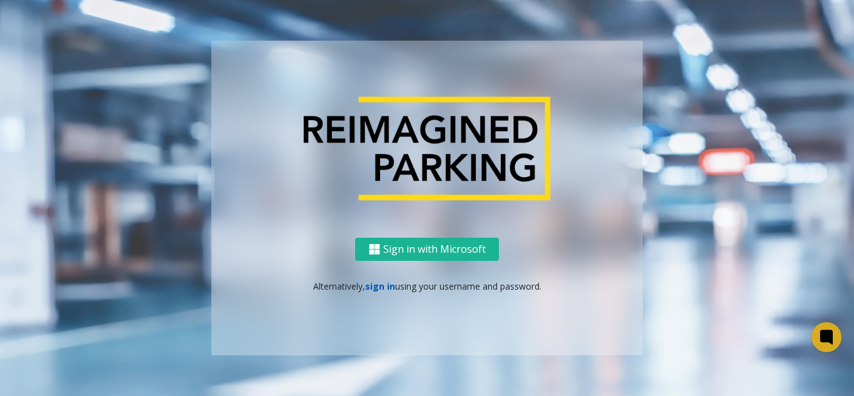
click at [378, 291] on link "sign in" at bounding box center [380, 286] width 30 height 12
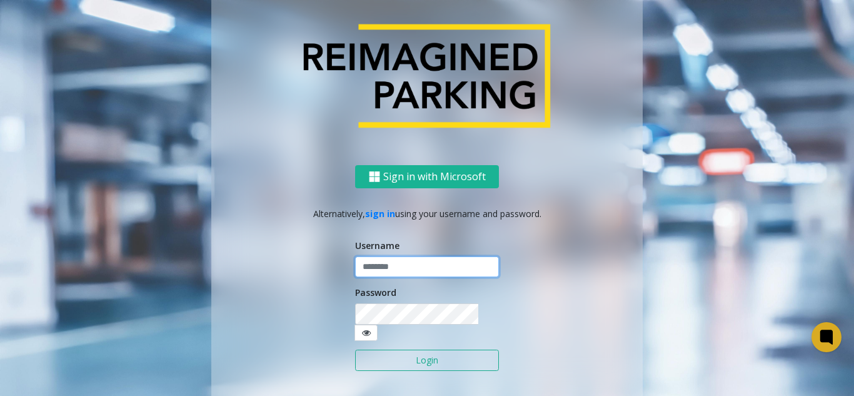
click at [381, 278] on input "text" at bounding box center [427, 266] width 144 height 21
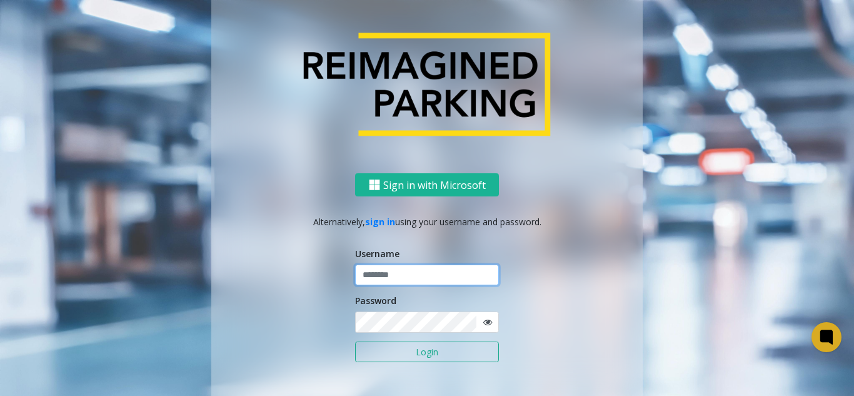
paste input "*****"
type input "*****"
click at [355, 341] on button "Login" at bounding box center [427, 351] width 144 height 21
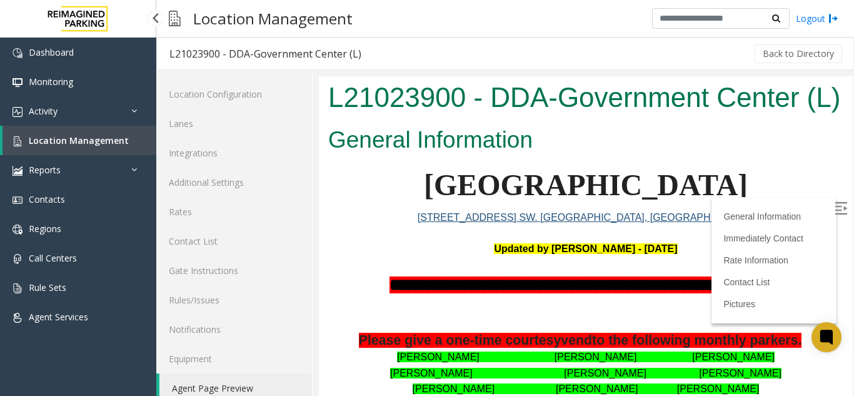
click at [118, 140] on span "Location Management" at bounding box center [79, 140] width 100 height 12
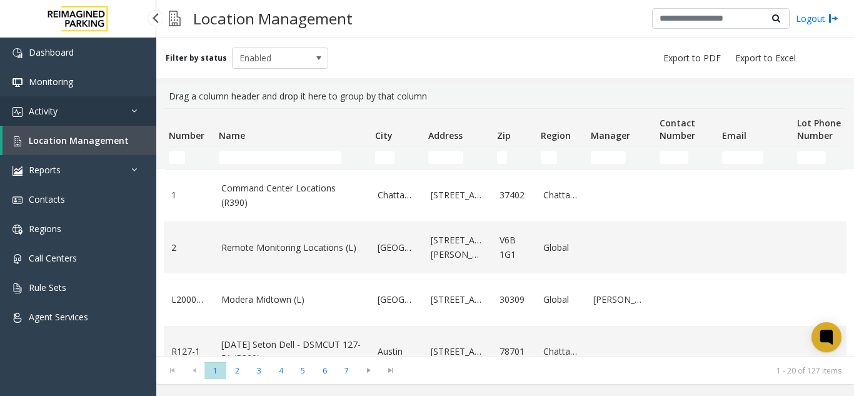
click at [54, 104] on link "Activity" at bounding box center [78, 110] width 156 height 29
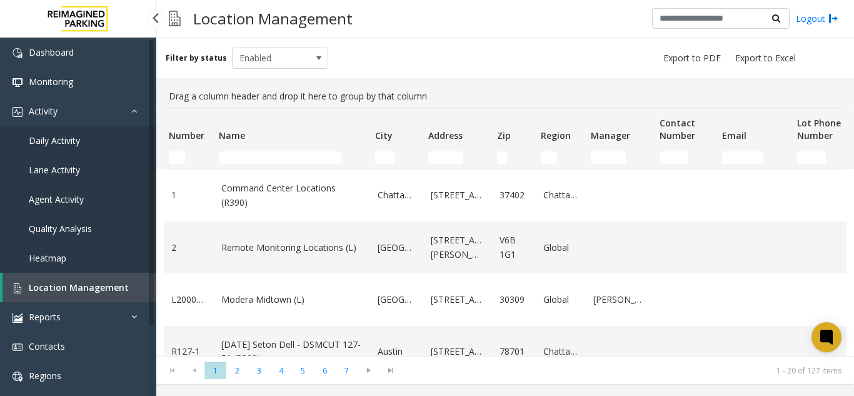
click at [66, 189] on link "Agent Activity" at bounding box center [78, 198] width 156 height 29
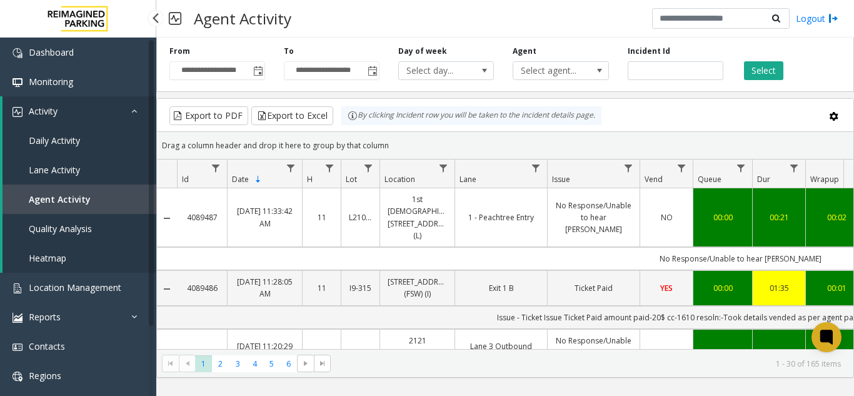
drag, startPoint x: 208, startPoint y: 209, endPoint x: 136, endPoint y: 214, distance: 72.0
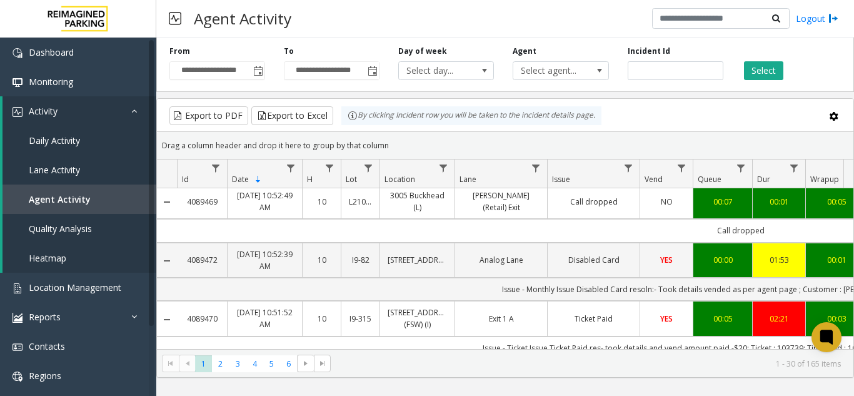
scroll to position [938, 0]
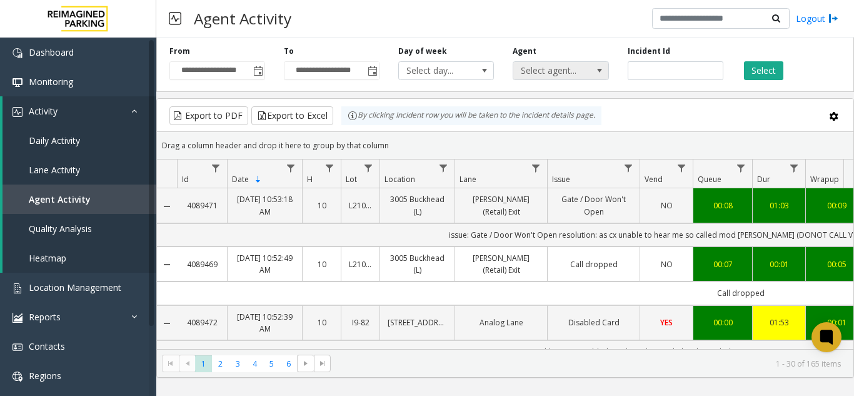
click at [569, 65] on span "Select agent..." at bounding box center [551, 71] width 76 height 18
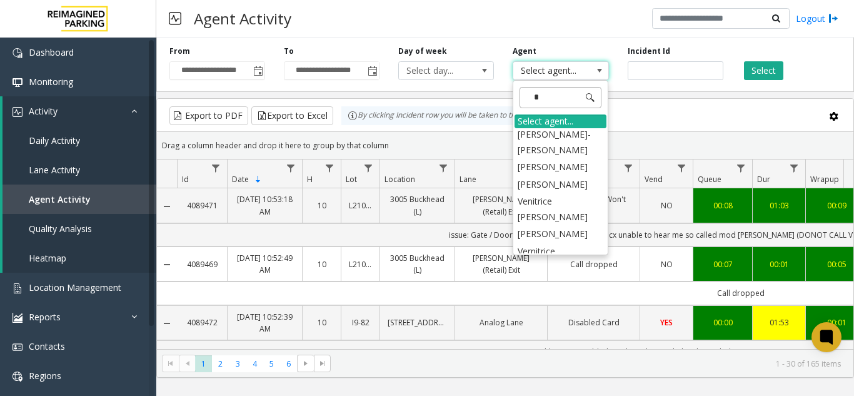
scroll to position [0, 0]
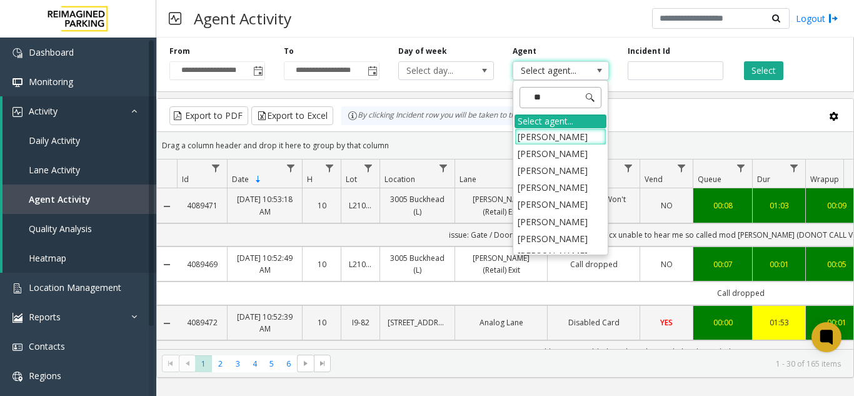
type input "***"
click at [554, 215] on li "Vishal" at bounding box center [561, 221] width 92 height 17
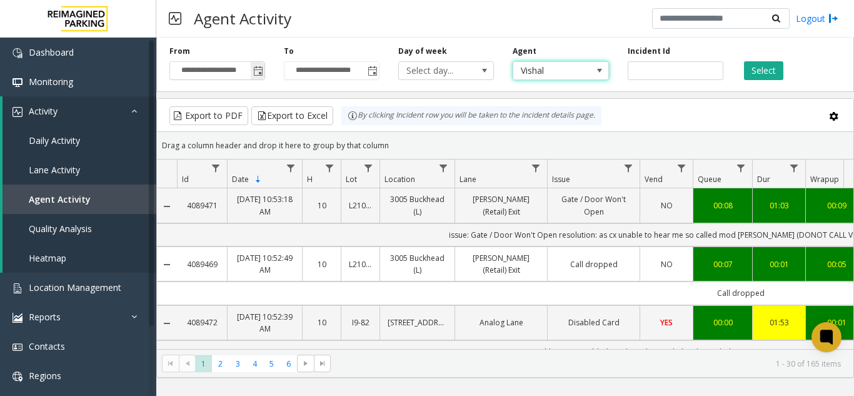
click at [249, 69] on input "**********" at bounding box center [217, 71] width 94 height 18
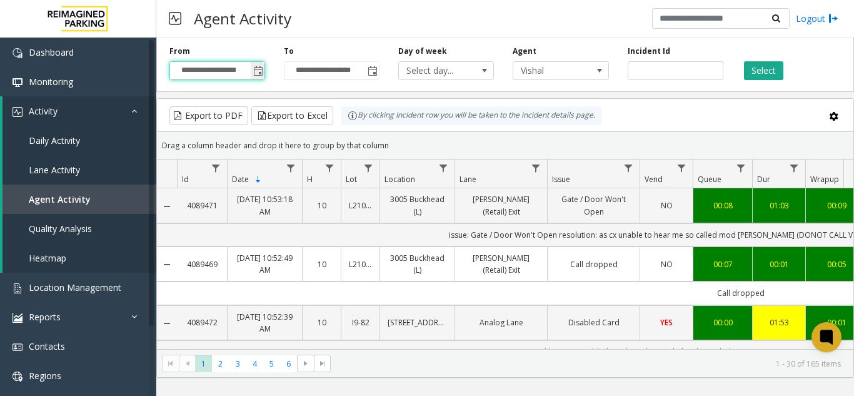
click at [257, 74] on span "Toggle popup" at bounding box center [258, 71] width 10 height 10
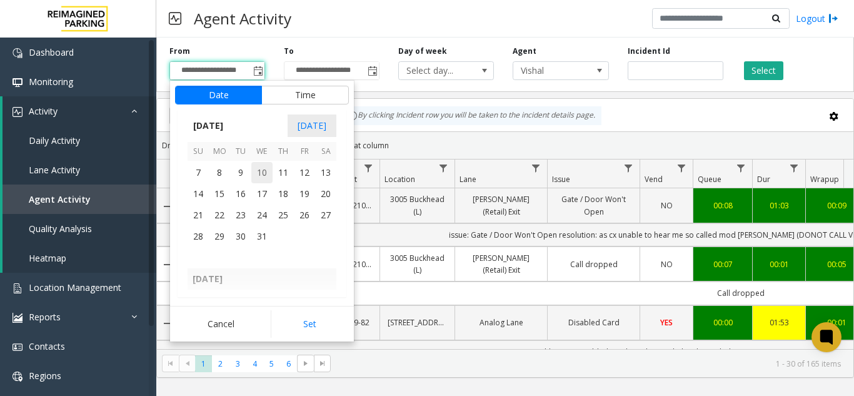
scroll to position [222269, 0]
click at [213, 211] on span "1" at bounding box center [219, 213] width 21 height 21
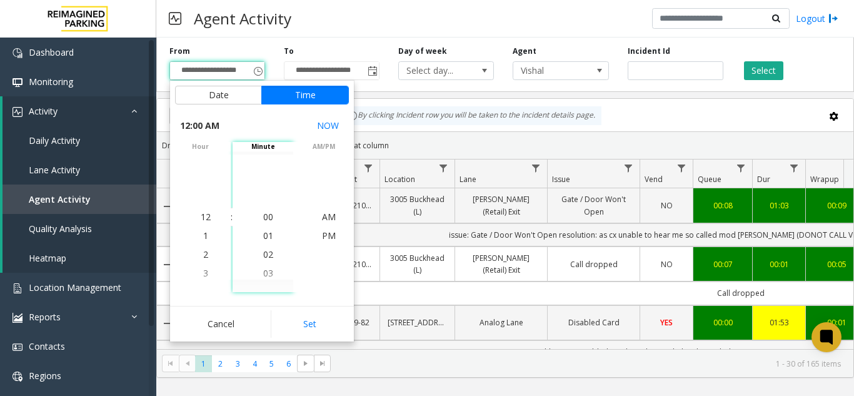
click at [286, 319] on button "Set" at bounding box center [310, 324] width 79 height 28
type input "**********"
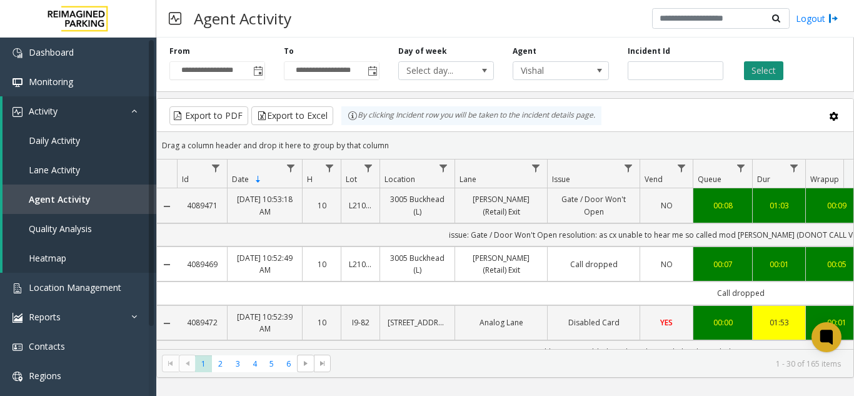
click at [771, 68] on button "Select" at bounding box center [763, 70] width 39 height 19
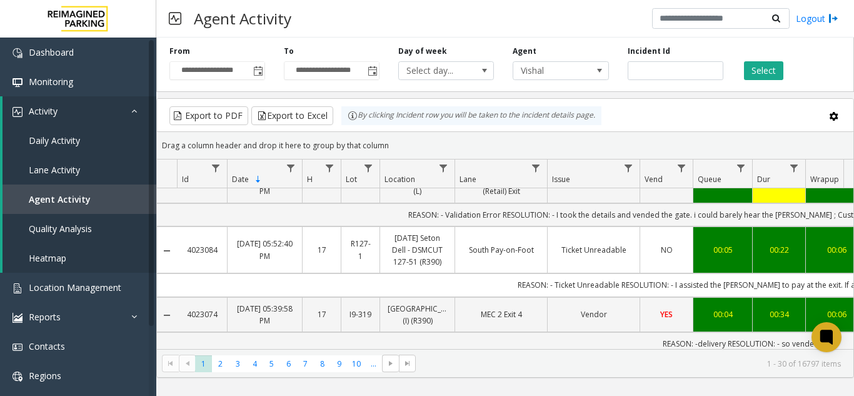
scroll to position [750, 0]
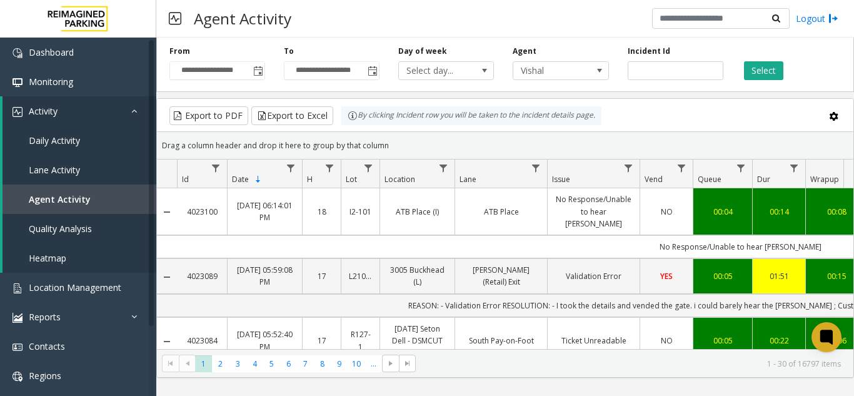
drag, startPoint x: 351, startPoint y: 303, endPoint x: 370, endPoint y: 292, distance: 22.1
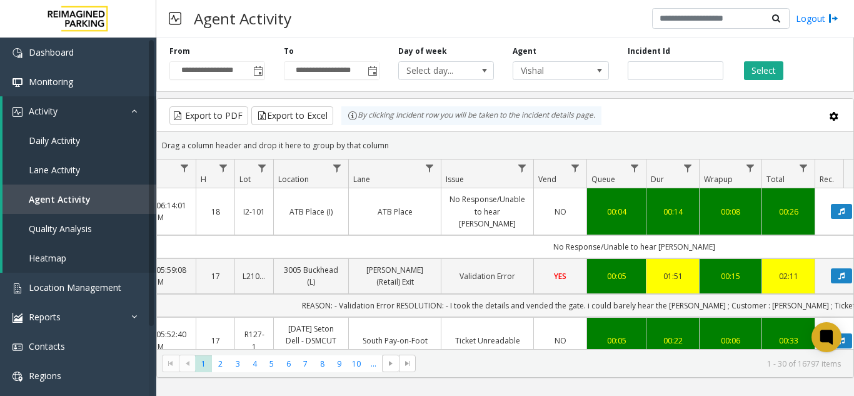
scroll to position [0, 0]
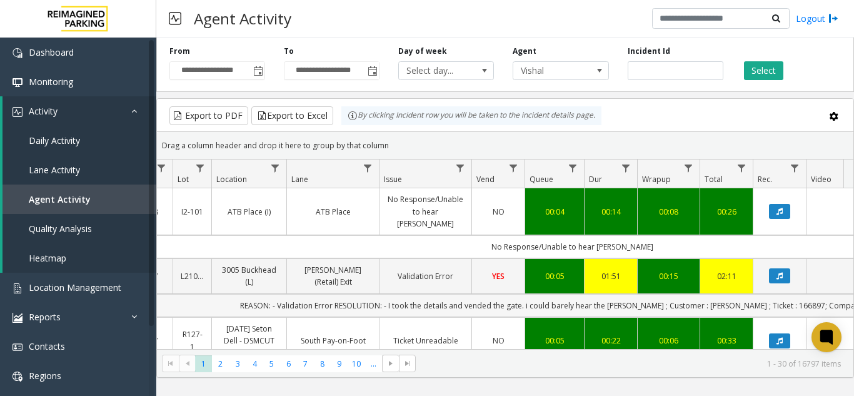
drag, startPoint x: 388, startPoint y: 276, endPoint x: 423, endPoint y: 268, distance: 35.8
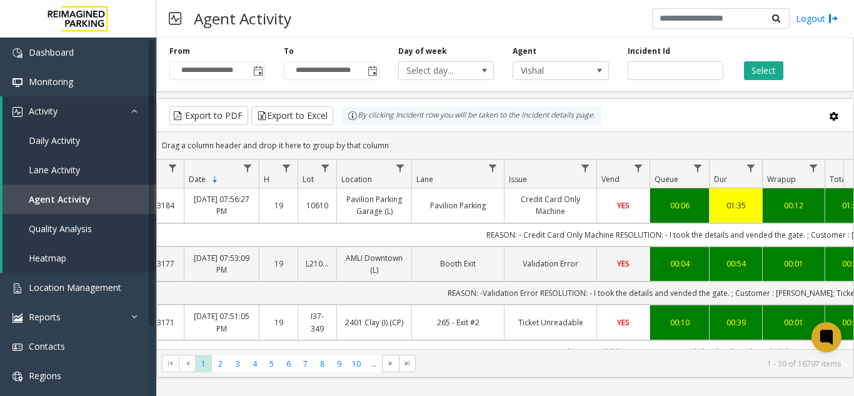
scroll to position [0, 59]
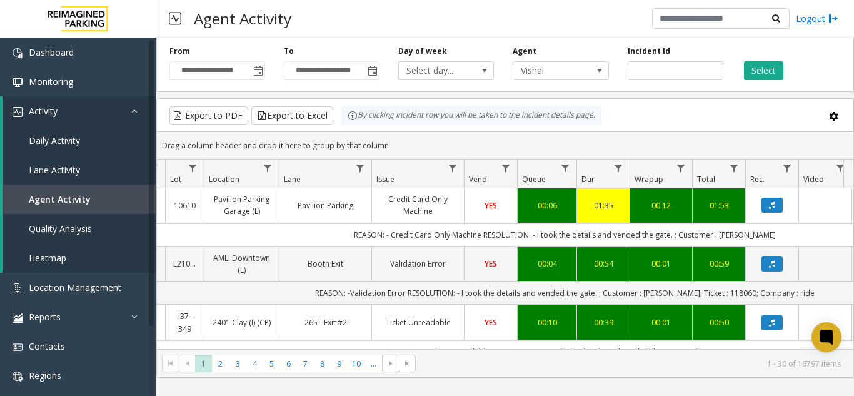
drag, startPoint x: 754, startPoint y: 229, endPoint x: 776, endPoint y: 231, distance: 22.0
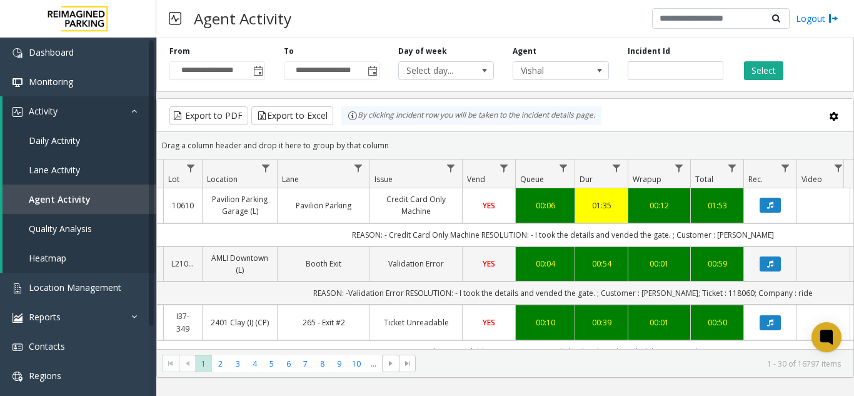
drag, startPoint x: 407, startPoint y: 207, endPoint x: 283, endPoint y: 218, distance: 124.9
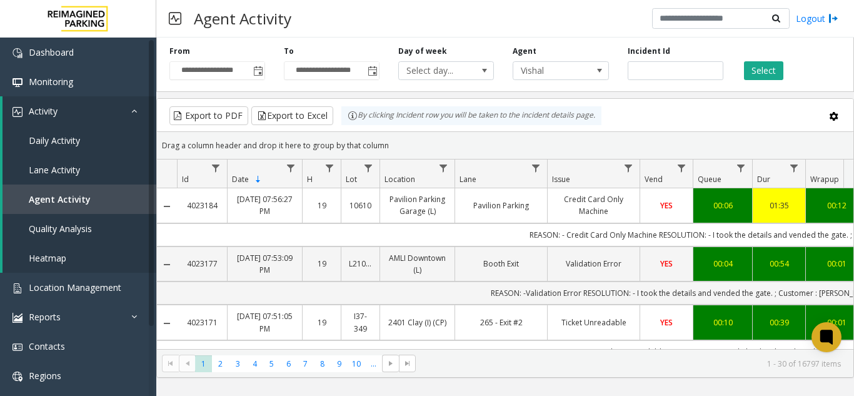
drag, startPoint x: 276, startPoint y: 229, endPoint x: 208, endPoint y: 226, distance: 68.8
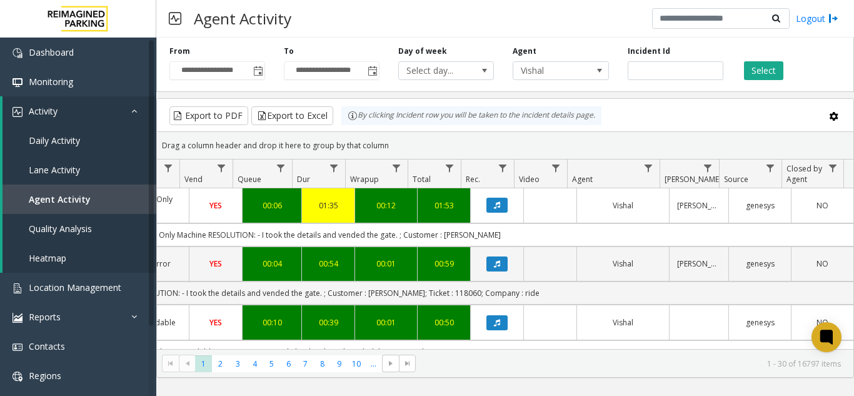
drag, startPoint x: 208, startPoint y: 226, endPoint x: 374, endPoint y: 202, distance: 168.1
drag, startPoint x: 498, startPoint y: 198, endPoint x: 492, endPoint y: 199, distance: 6.3
click at [496, 199] on link "Data table" at bounding box center [497, 205] width 38 height 15
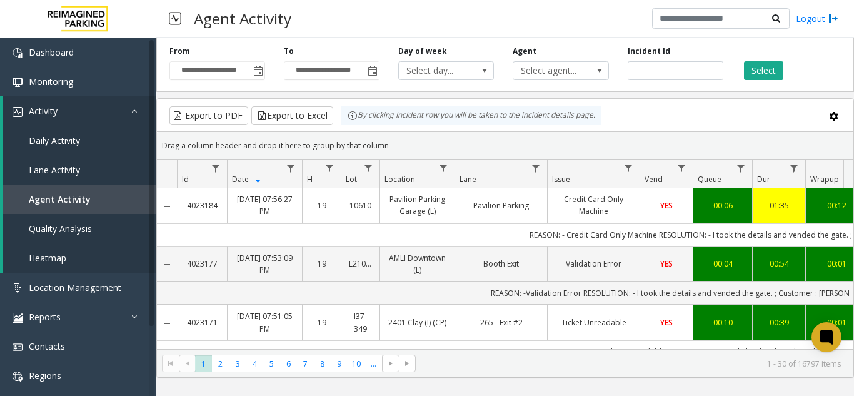
click at [535, 69] on span "Select agent..." at bounding box center [551, 71] width 76 height 18
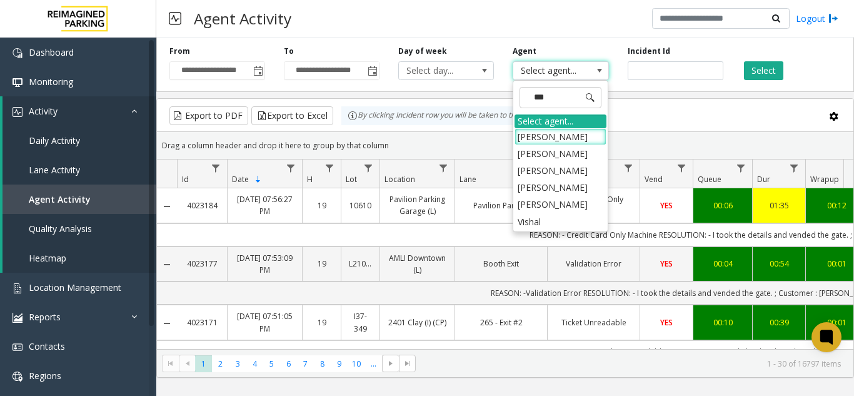
type input "****"
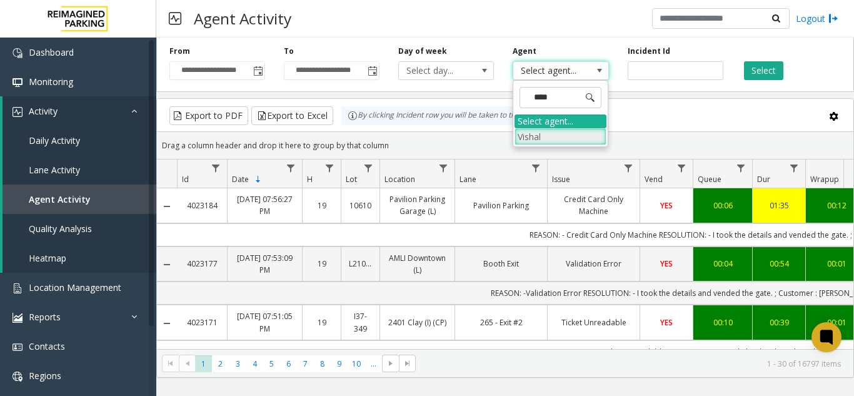
click at [550, 139] on li "Vishal" at bounding box center [561, 136] width 92 height 17
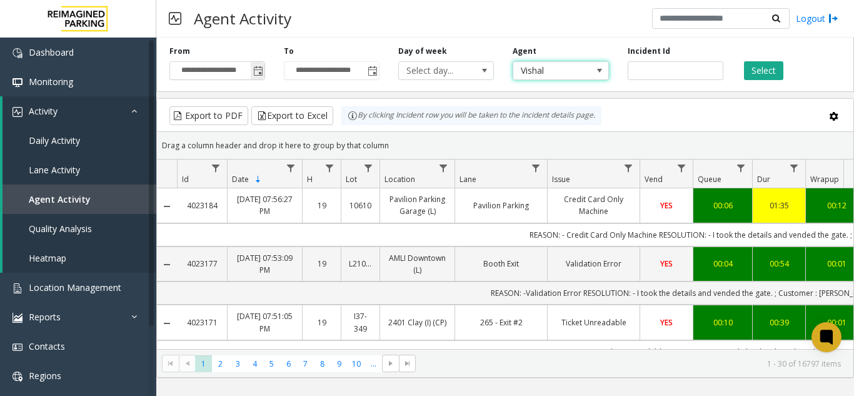
click at [258, 71] on span "Toggle popup" at bounding box center [258, 71] width 10 height 10
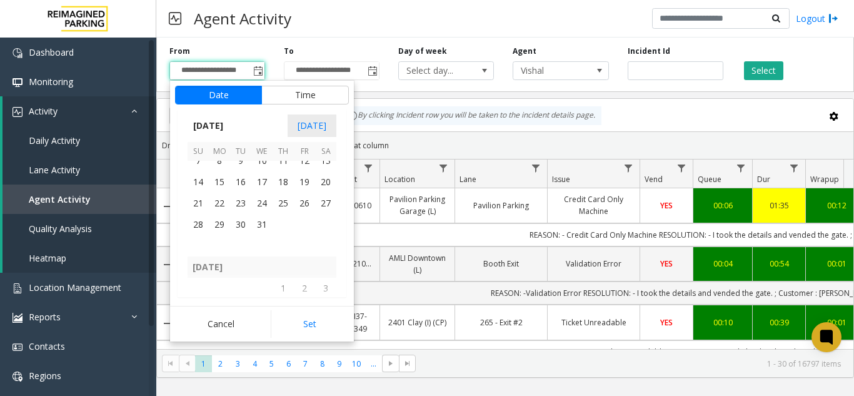
scroll to position [222269, 0]
click at [224, 224] on span "1" at bounding box center [219, 213] width 21 height 21
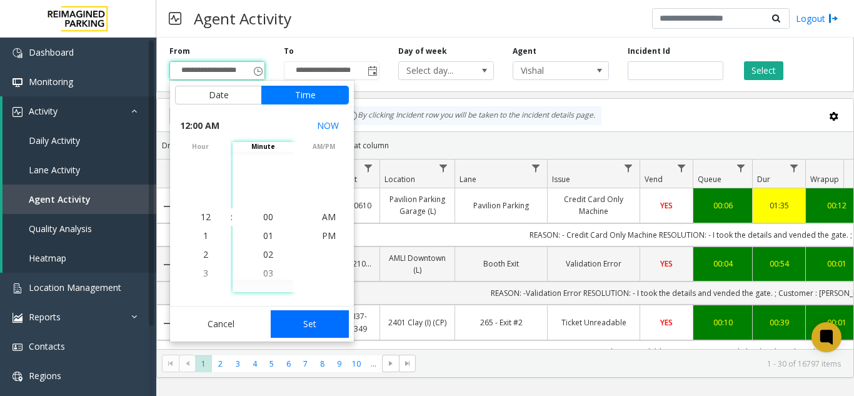
click at [299, 317] on button "Set" at bounding box center [310, 324] width 79 height 28
type input "**********"
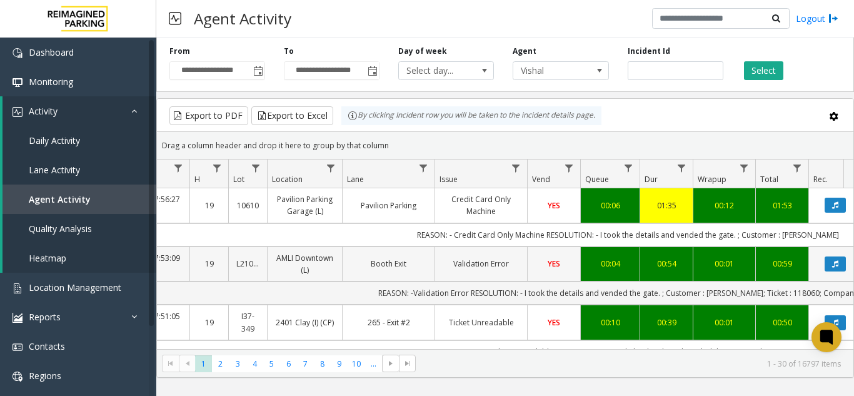
scroll to position [0, 156]
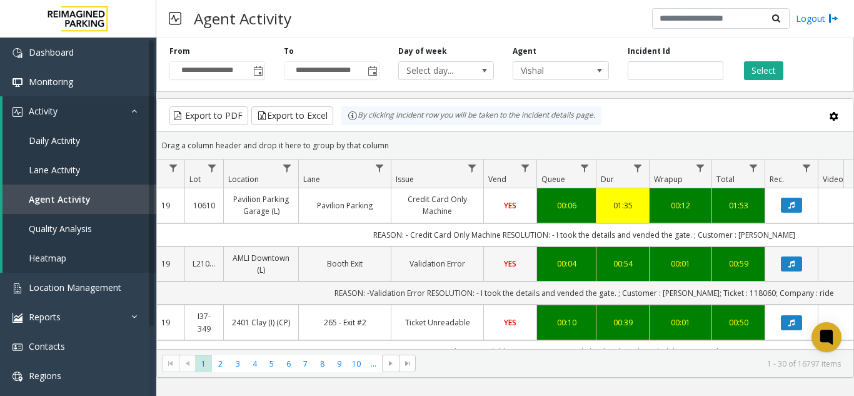
drag, startPoint x: 455, startPoint y: 289, endPoint x: 501, endPoint y: 274, distance: 48.4
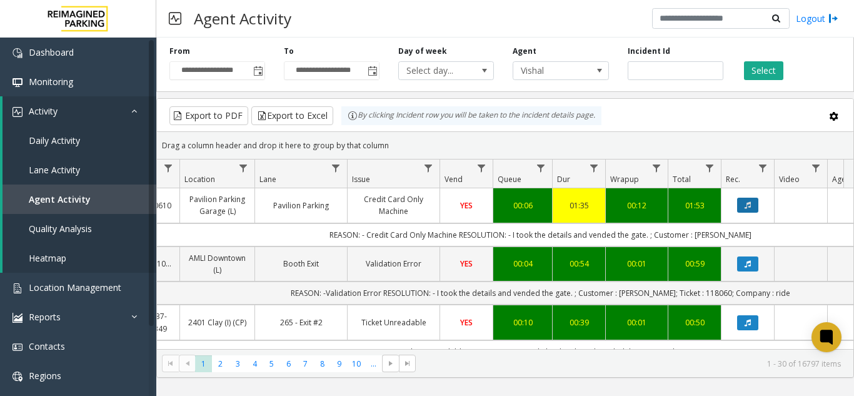
click at [746, 203] on icon "Data table" at bounding box center [748, 205] width 6 height 8
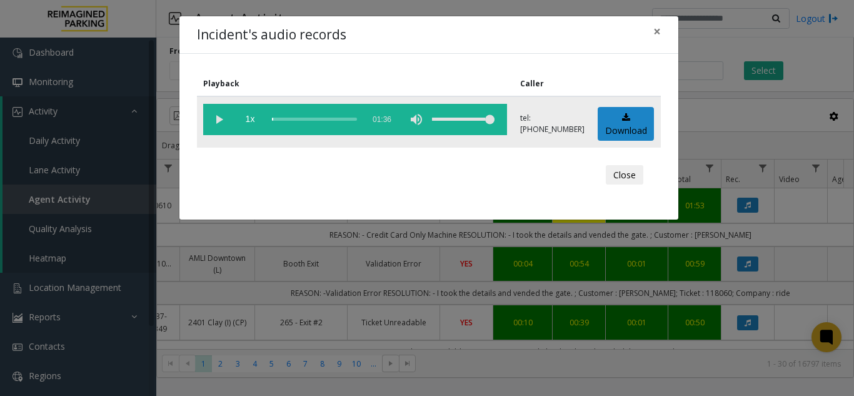
click at [214, 116] on vg-play-pause at bounding box center [218, 119] width 31 height 31
click at [655, 29] on span "×" at bounding box center [657, 32] width 8 height 18
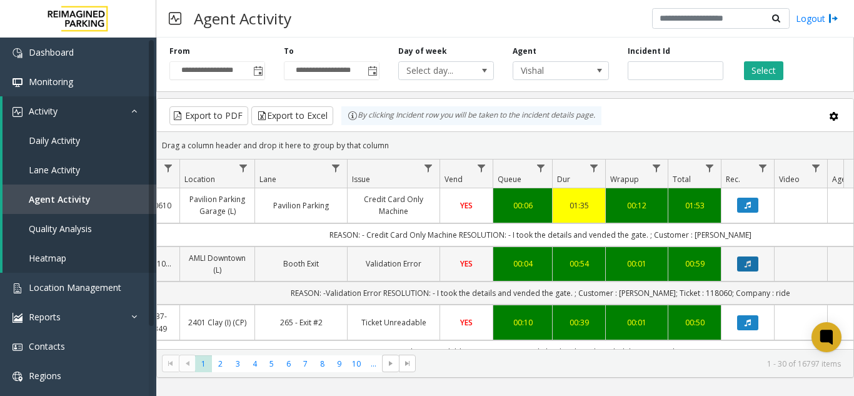
click at [743, 267] on button "Data table" at bounding box center [747, 263] width 21 height 15
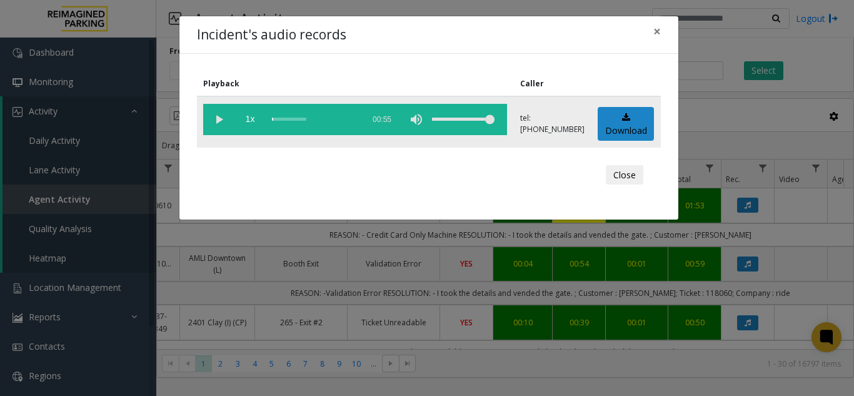
click at [219, 118] on vg-play-pause at bounding box center [218, 119] width 31 height 31
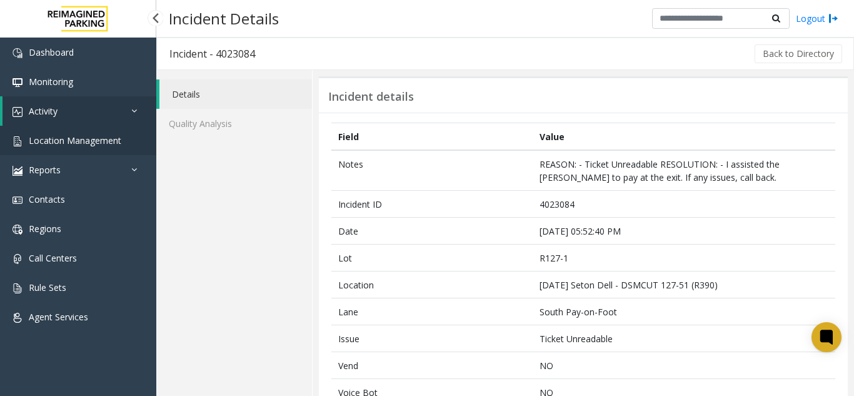
click at [55, 144] on span "Location Management" at bounding box center [75, 140] width 93 height 12
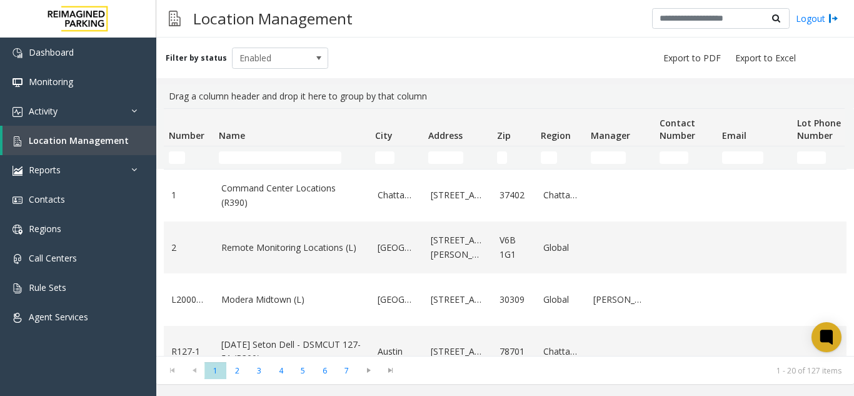
click at [244, 149] on td "Name Filter" at bounding box center [292, 157] width 156 height 23
click at [244, 151] on input "Name Filter" at bounding box center [280, 157] width 123 height 13
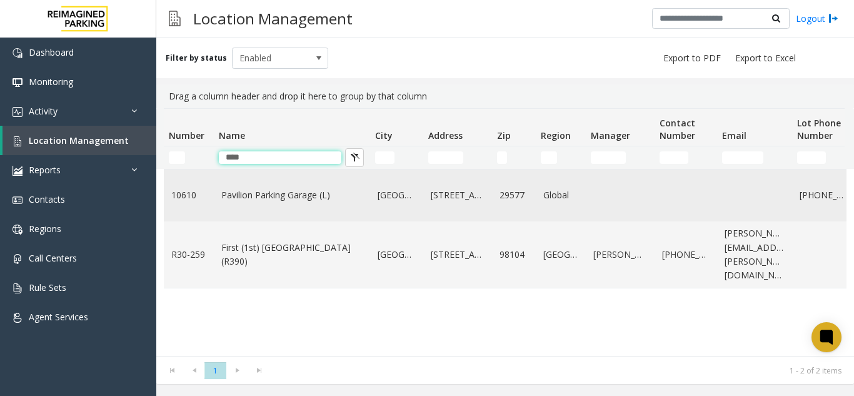
type input "****"
click at [248, 179] on td "Pavilion Parking Garage (L)" at bounding box center [292, 195] width 156 height 52
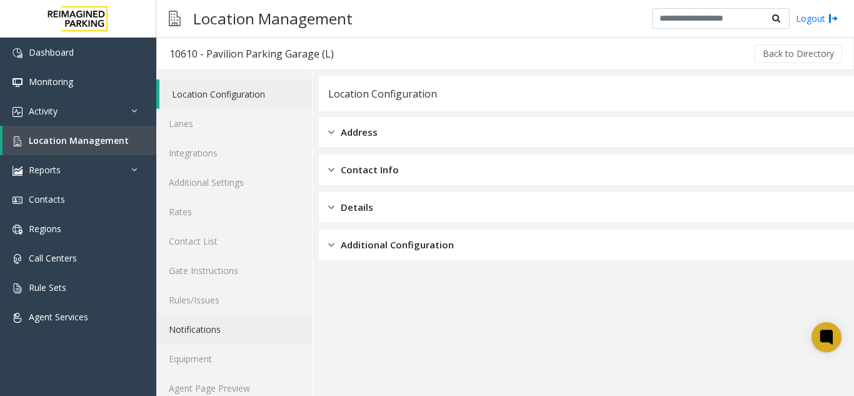
scroll to position [16, 0]
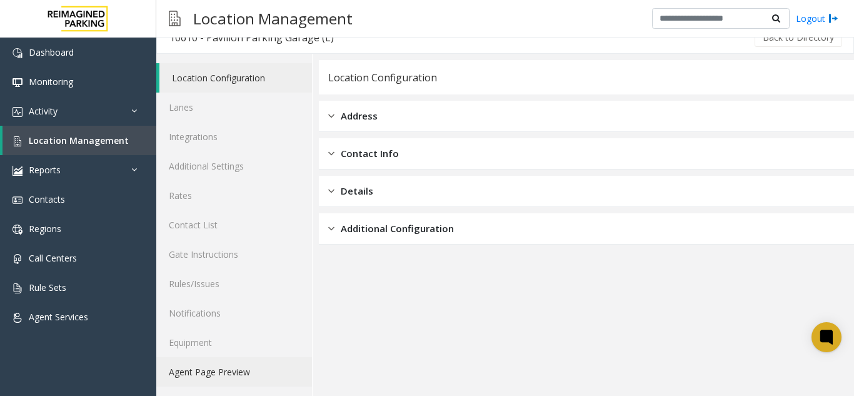
click at [214, 363] on link "Agent Page Preview" at bounding box center [234, 371] width 156 height 29
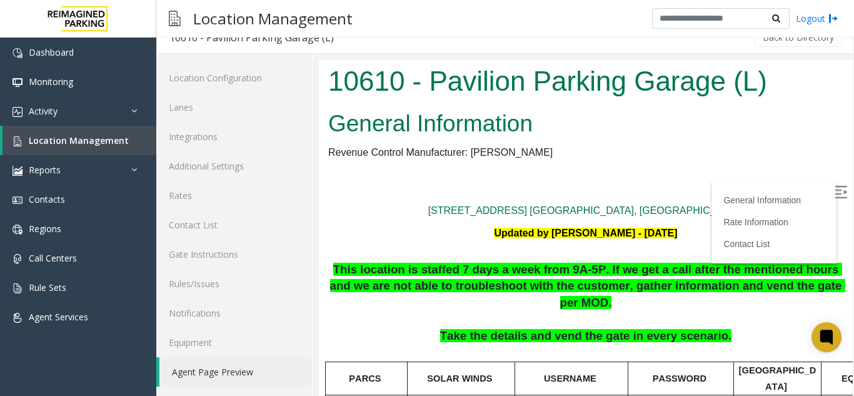
click at [835, 189] on img at bounding box center [841, 192] width 13 height 13
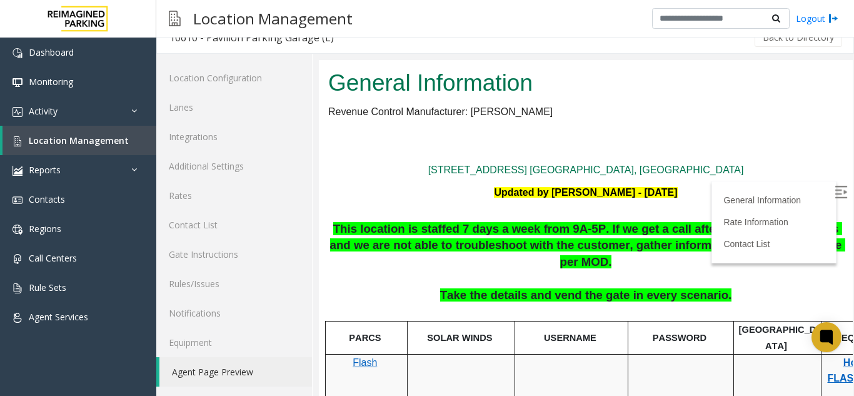
scroll to position [63, 0]
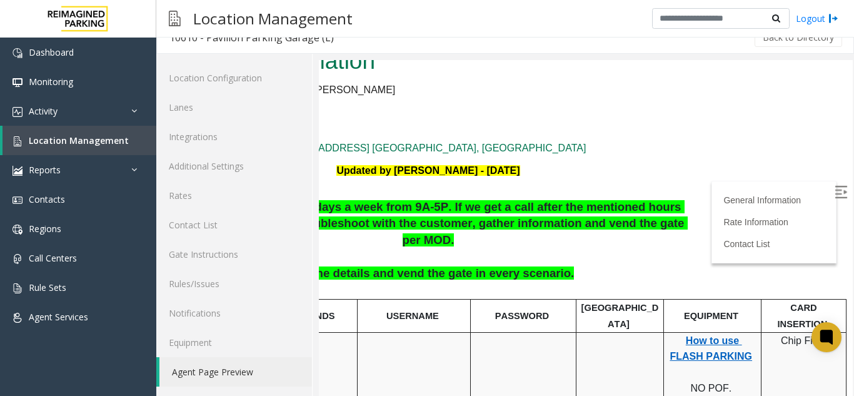
drag, startPoint x: 421, startPoint y: 278, endPoint x: 488, endPoint y: 281, distance: 66.3
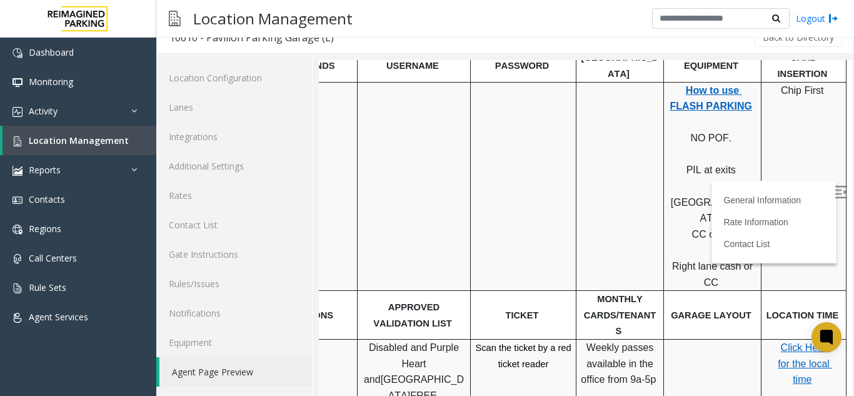
scroll to position [313, 131]
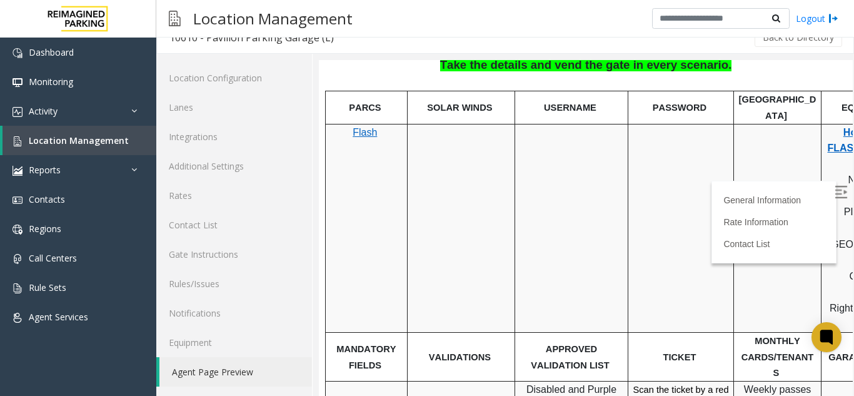
drag, startPoint x: 606, startPoint y: 335, endPoint x: 429, endPoint y: 301, distance: 180.2
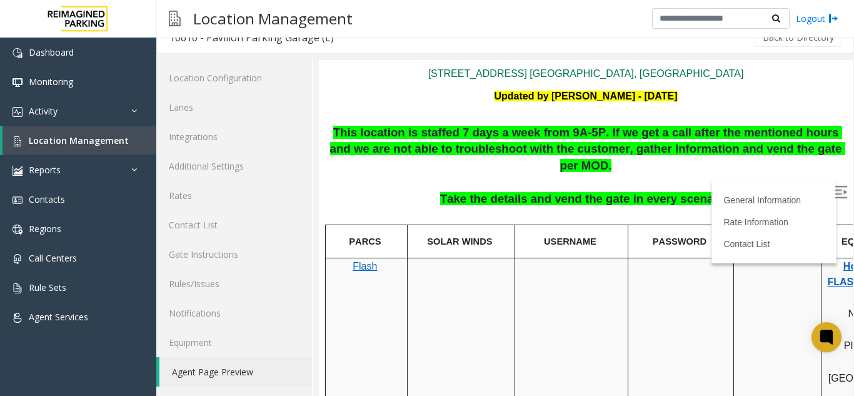
scroll to position [106, 0]
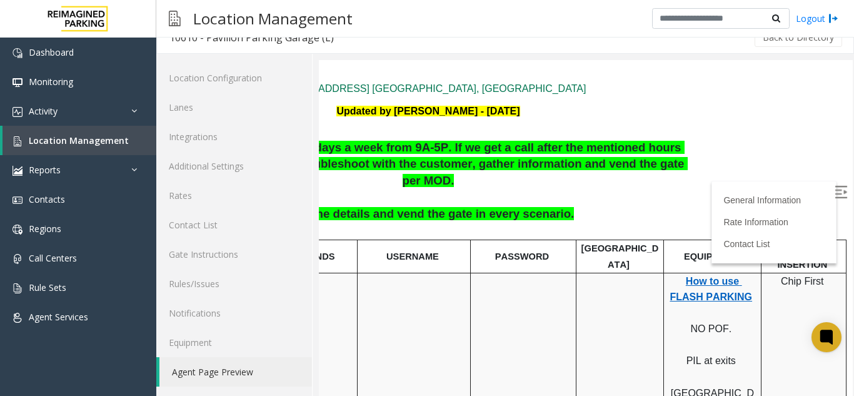
drag, startPoint x: 480, startPoint y: 141, endPoint x: 526, endPoint y: 158, distance: 49.6
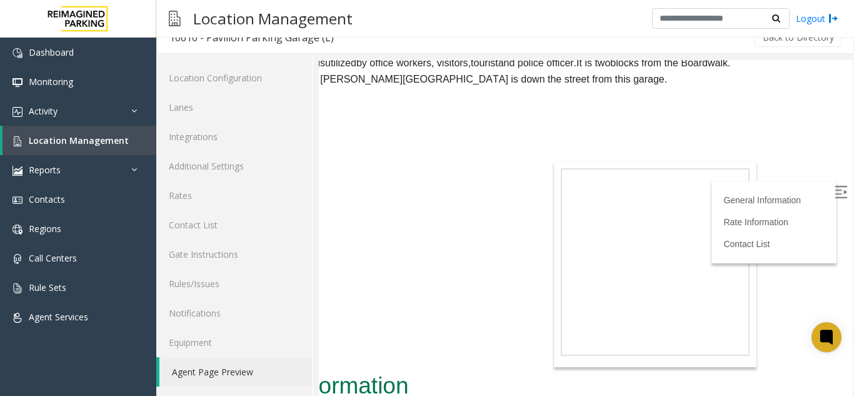
scroll to position [873, 28]
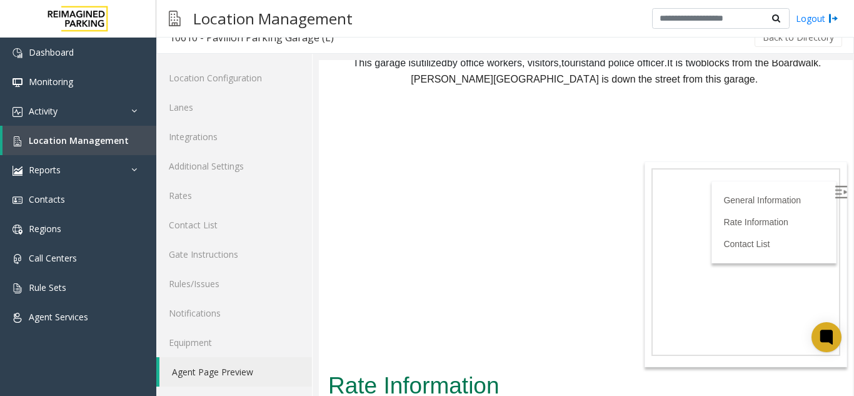
drag, startPoint x: 321, startPoint y: 166, endPoint x: 290, endPoint y: 172, distance: 31.9
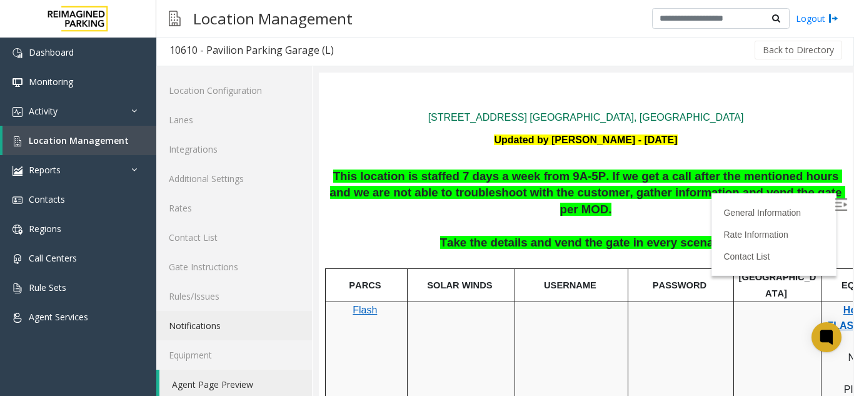
scroll to position [0, 0]
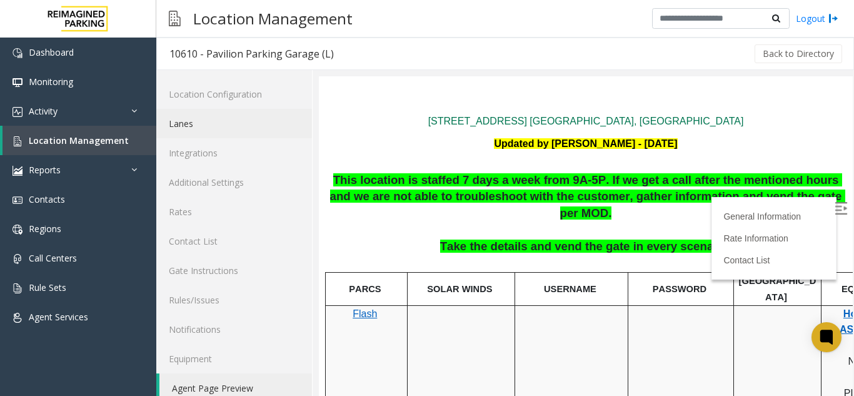
click at [214, 128] on link "Lanes" at bounding box center [234, 123] width 156 height 29
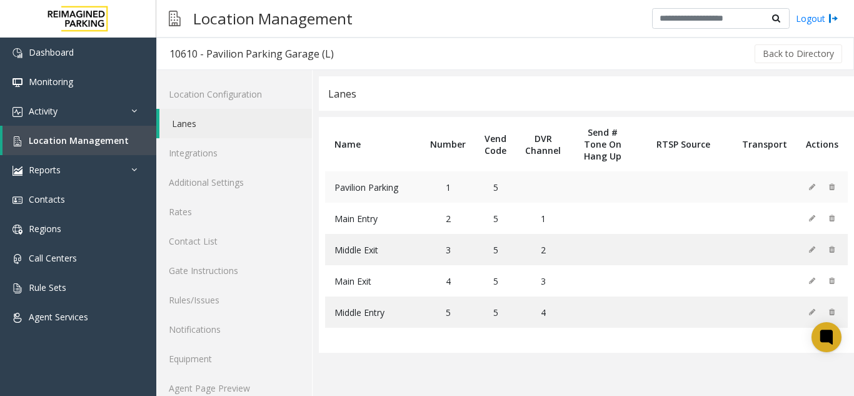
drag, startPoint x: 405, startPoint y: 193, endPoint x: 460, endPoint y: 201, distance: 55.7
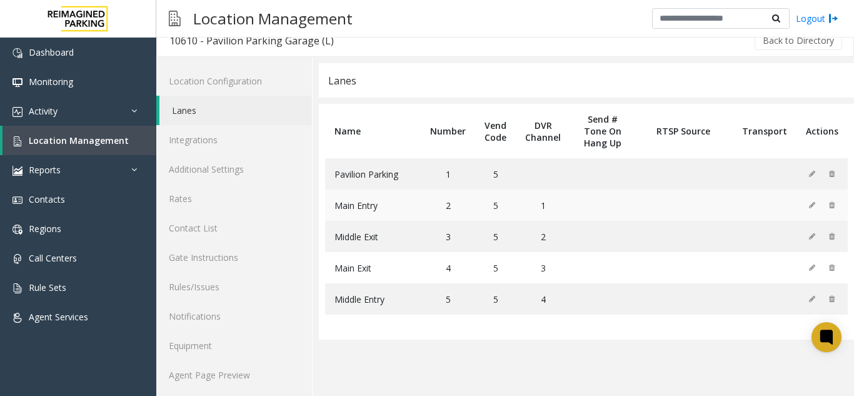
scroll to position [16, 0]
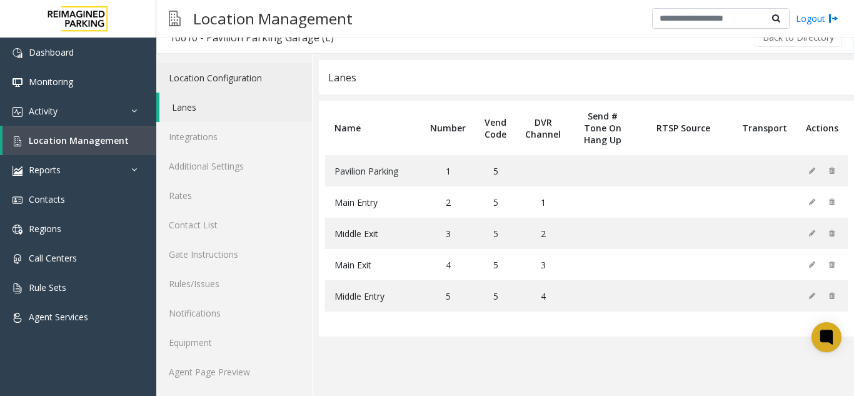
click at [217, 81] on link "Location Configuration" at bounding box center [234, 77] width 156 height 29
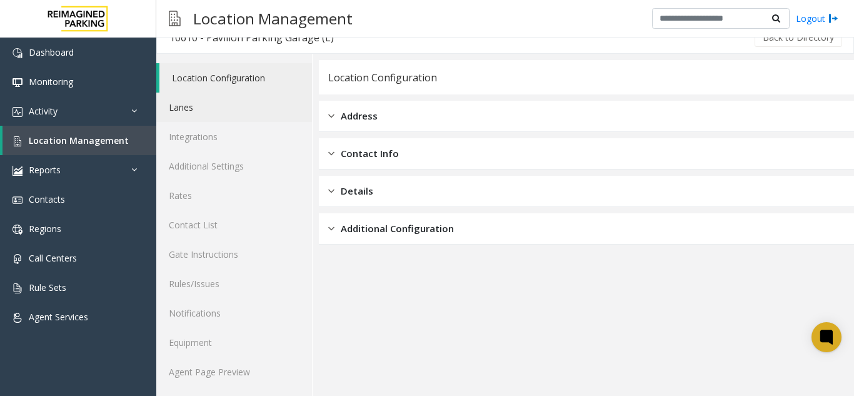
click at [211, 94] on link "Lanes" at bounding box center [234, 107] width 156 height 29
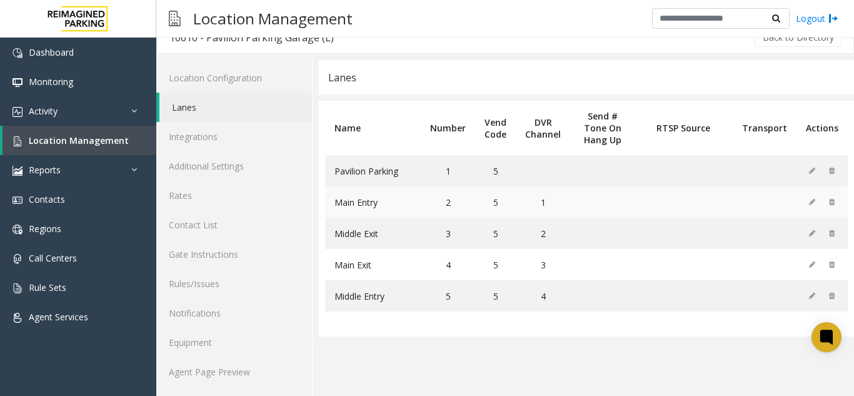
drag, startPoint x: 332, startPoint y: 169, endPoint x: 455, endPoint y: 207, distance: 128.3
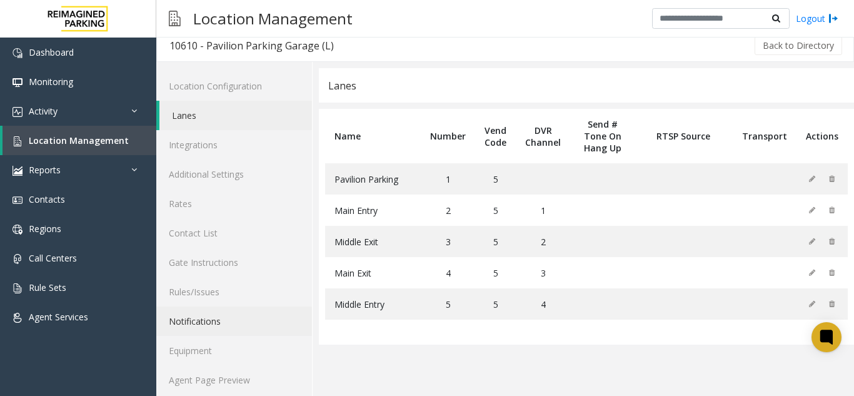
scroll to position [16, 0]
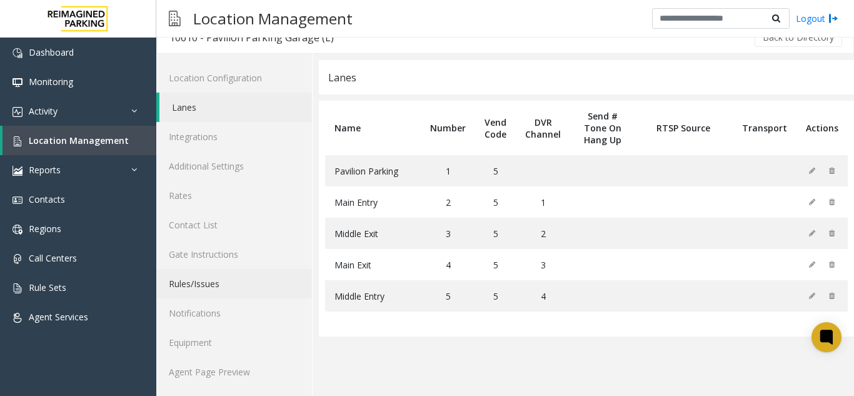
click at [258, 276] on link "Rules/Issues" at bounding box center [234, 283] width 156 height 29
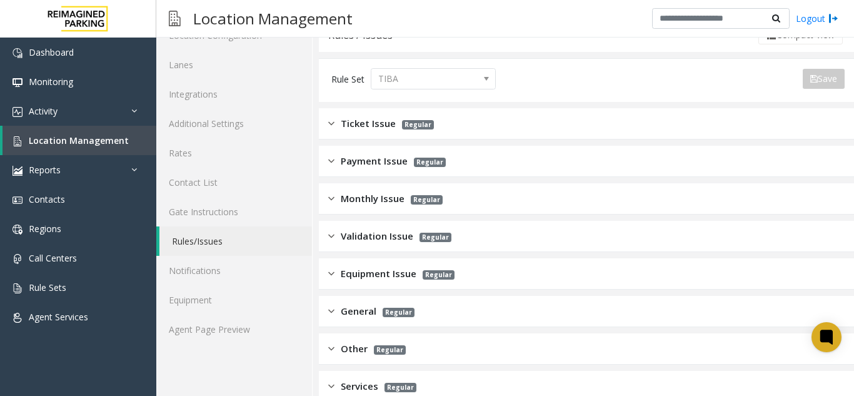
scroll to position [79, 0]
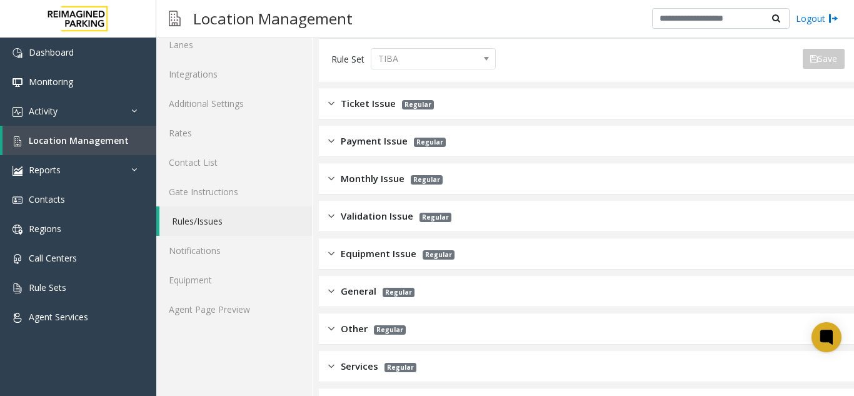
click at [347, 147] on span "Payment Issue" at bounding box center [374, 141] width 67 height 14
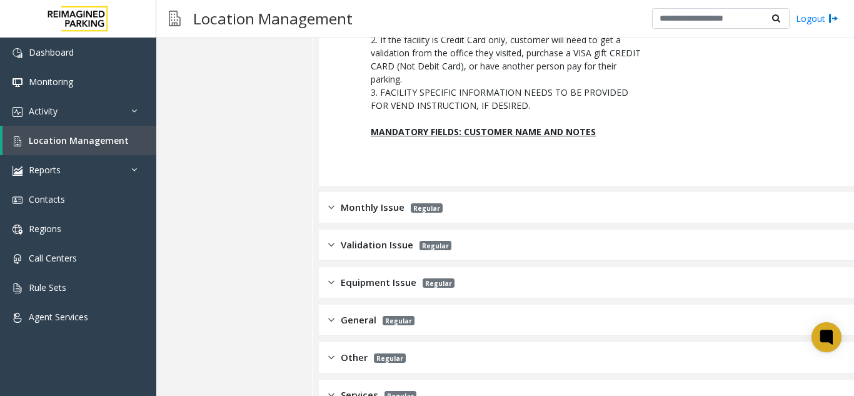
scroll to position [2722, 0]
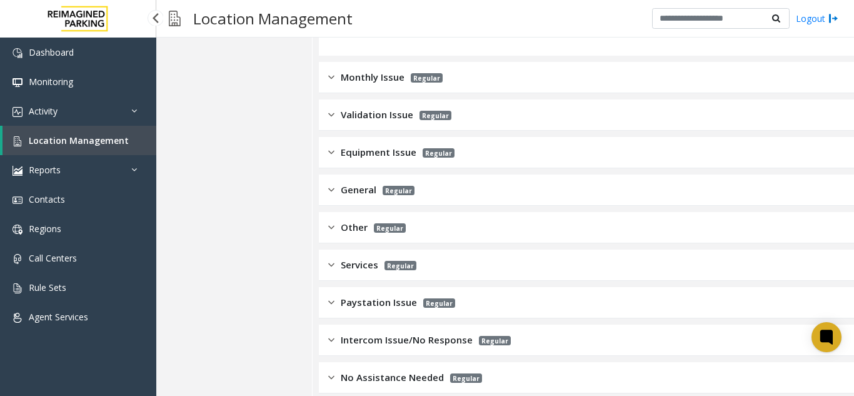
click at [130, 132] on link "Location Management" at bounding box center [80, 140] width 154 height 29
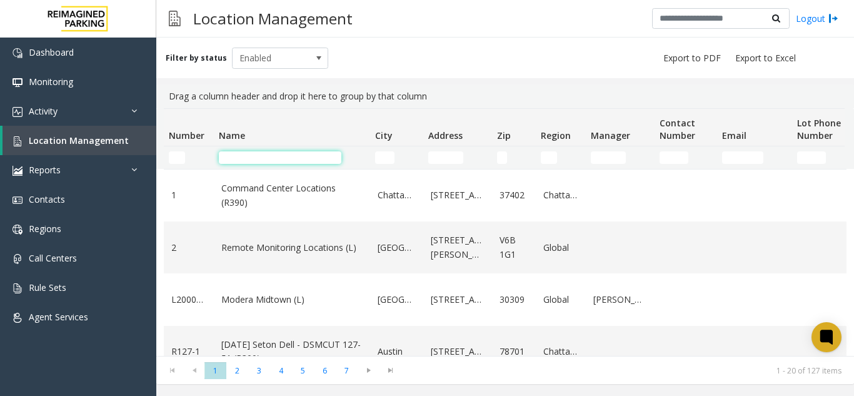
click at [257, 160] on input "Name Filter" at bounding box center [280, 157] width 123 height 13
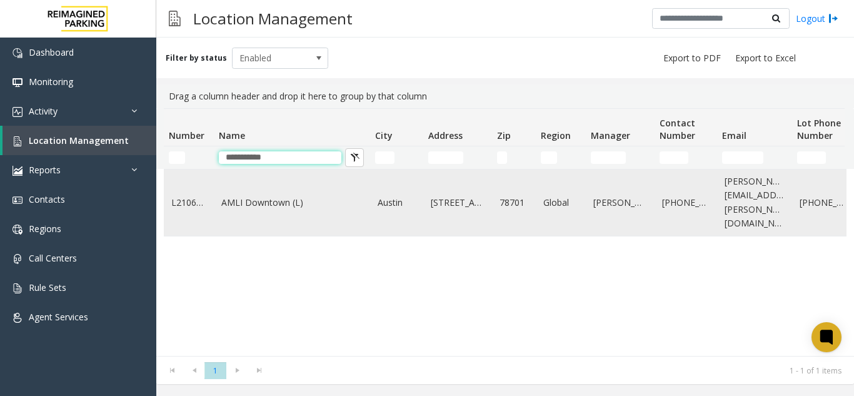
type input "**********"
click at [274, 196] on link "AMLI Downtown (L)" at bounding box center [291, 203] width 141 height 14
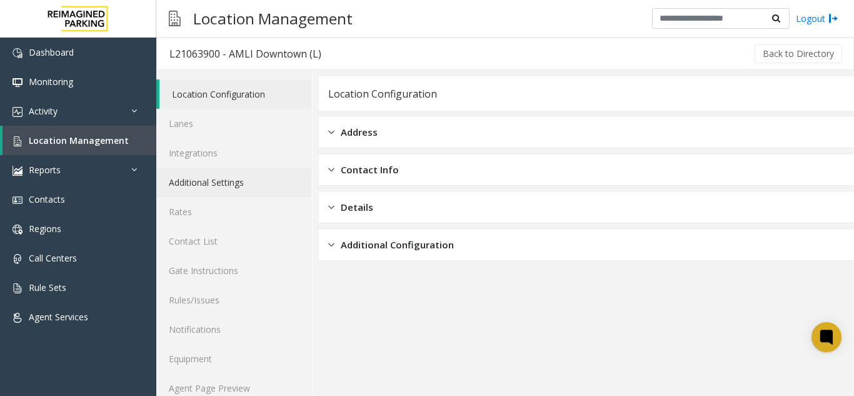
scroll to position [16, 0]
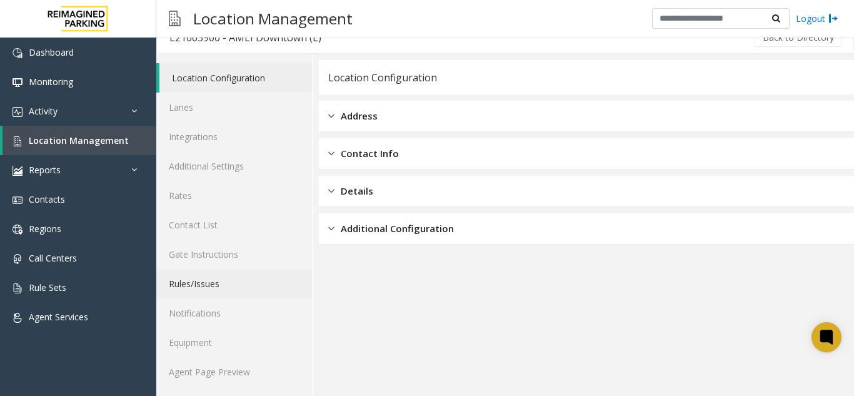
click at [206, 286] on link "Rules/Issues" at bounding box center [234, 283] width 156 height 29
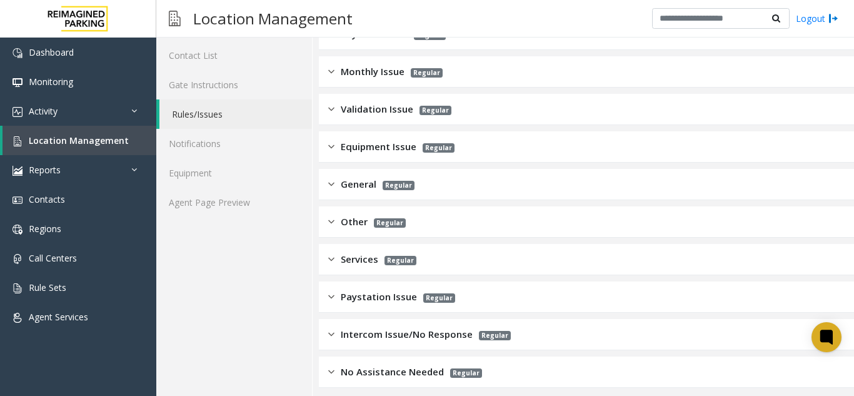
scroll to position [193, 0]
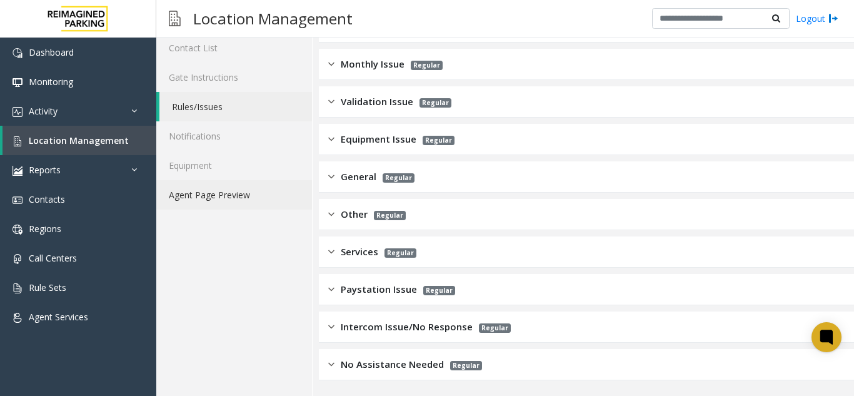
click at [207, 201] on link "Agent Page Preview" at bounding box center [234, 194] width 156 height 29
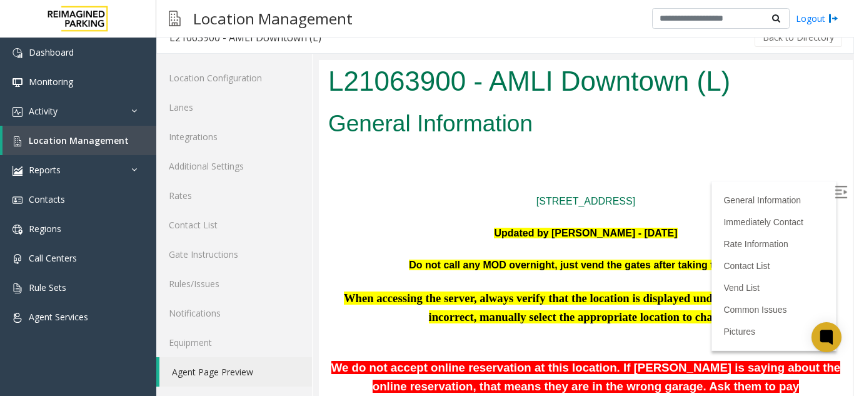
click at [835, 193] on img at bounding box center [841, 192] width 13 height 13
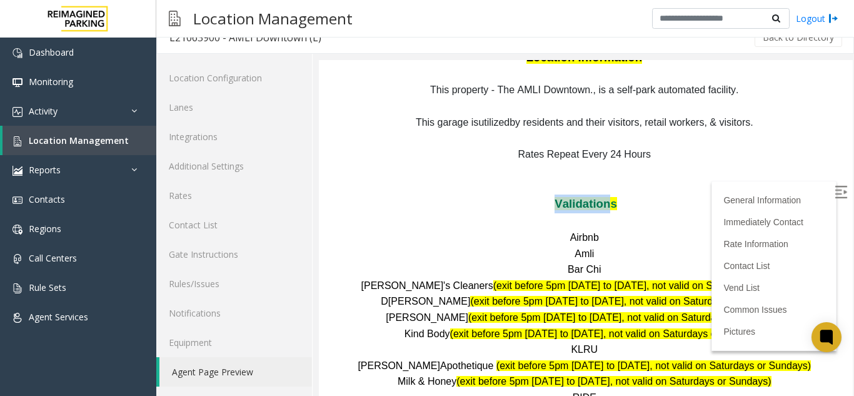
scroll to position [1441, 0]
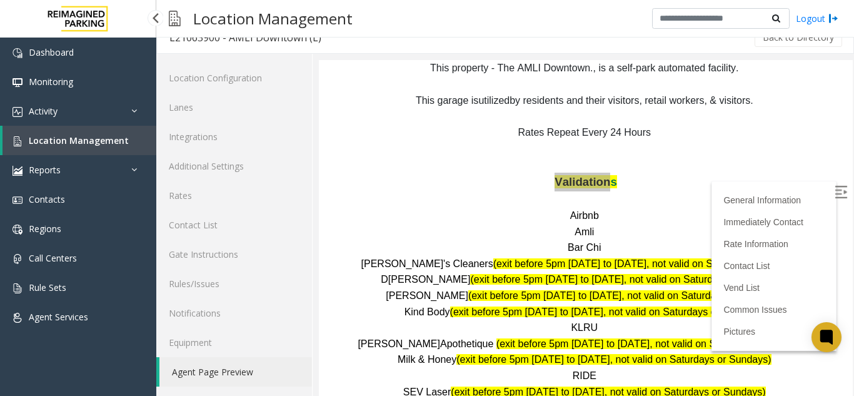
click at [16, 138] on img at bounding box center [18, 141] width 10 height 10
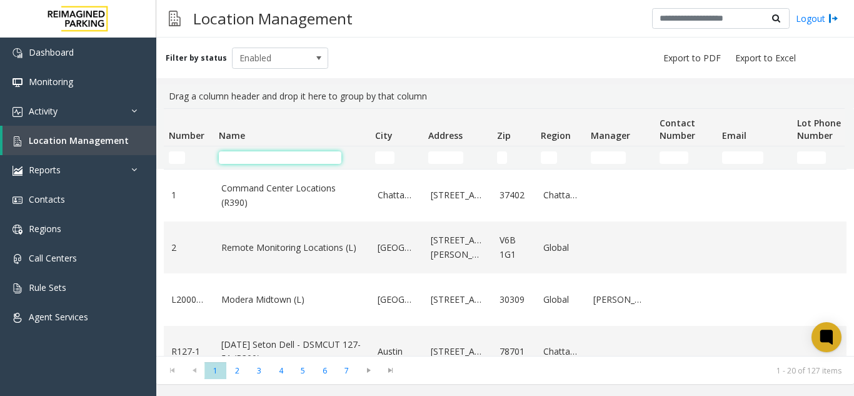
click at [249, 159] on input "Name Filter" at bounding box center [280, 157] width 123 height 13
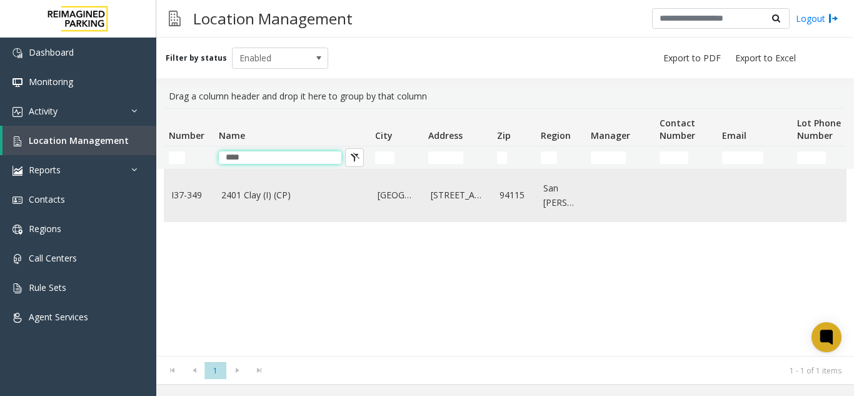
type input "****"
click at [258, 186] on td "2401 Clay (I) (CP)" at bounding box center [292, 195] width 156 height 52
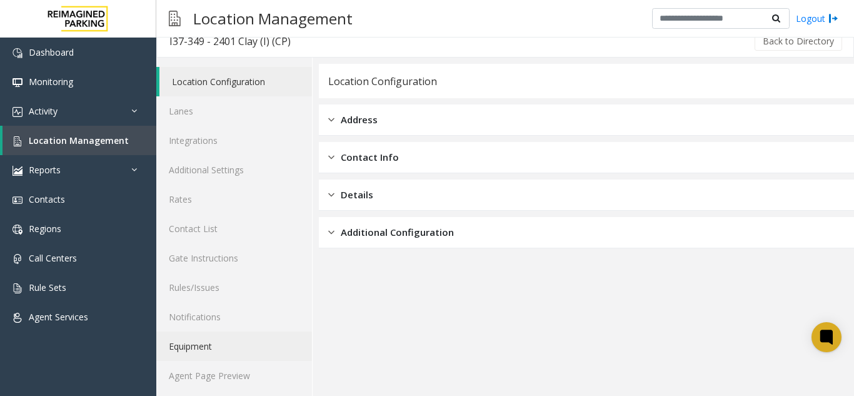
scroll to position [16, 0]
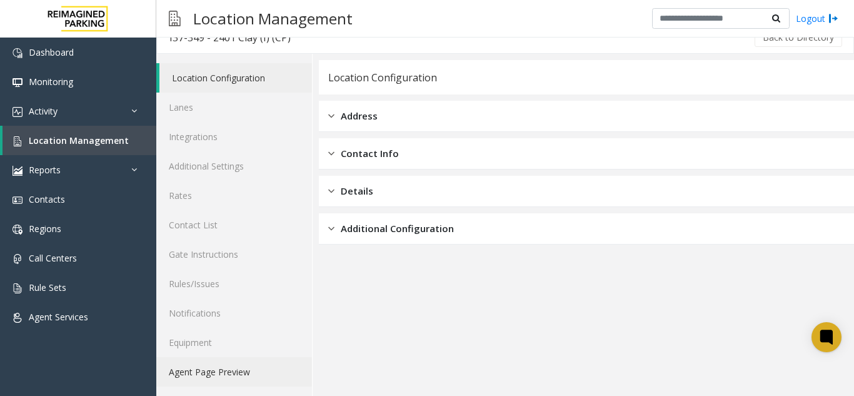
click at [221, 385] on link "Agent Page Preview" at bounding box center [234, 371] width 156 height 29
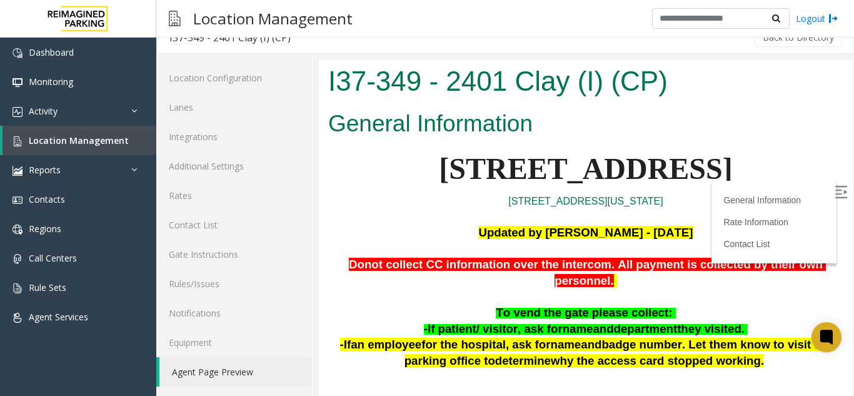
scroll to position [63, 0]
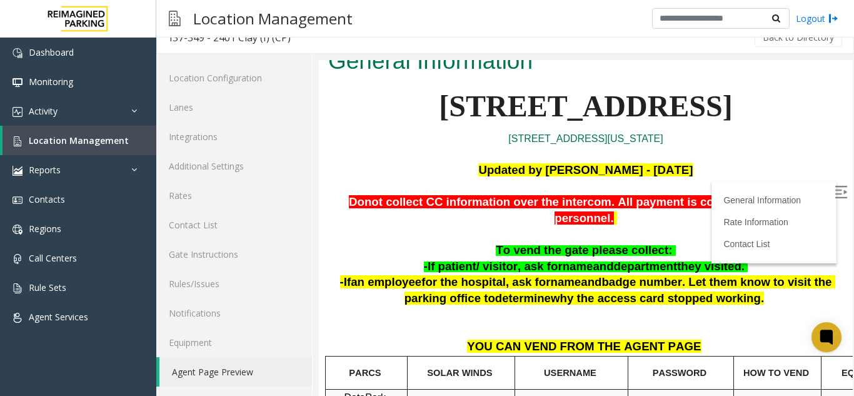
click at [835, 191] on img at bounding box center [841, 192] width 13 height 13
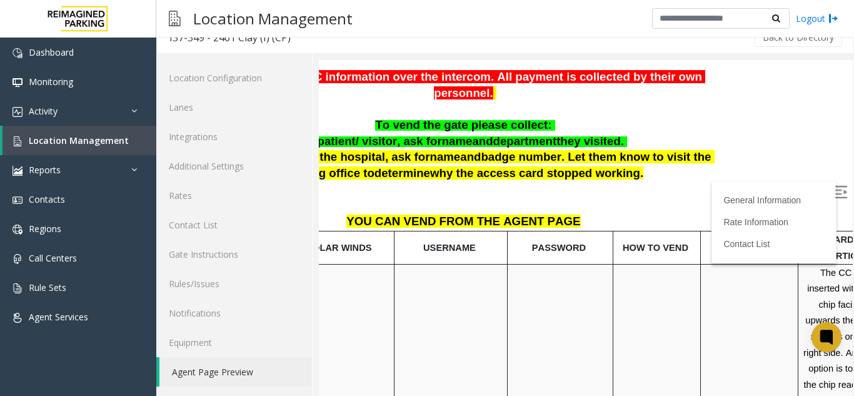
scroll to position [188, 176]
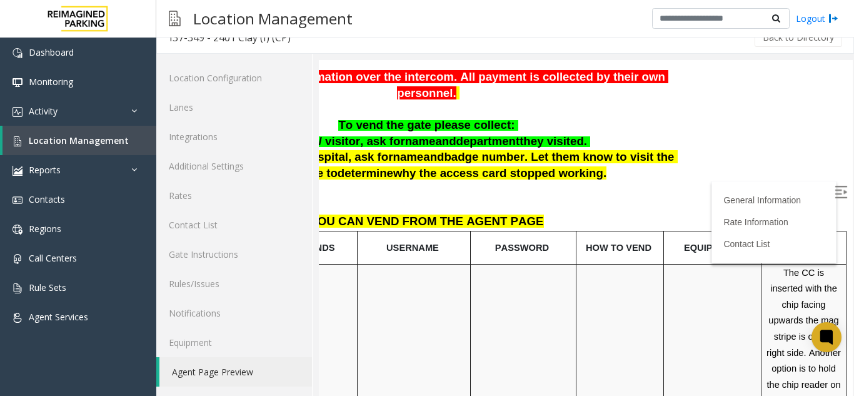
drag, startPoint x: 623, startPoint y: 256, endPoint x: 705, endPoint y: 260, distance: 82.0
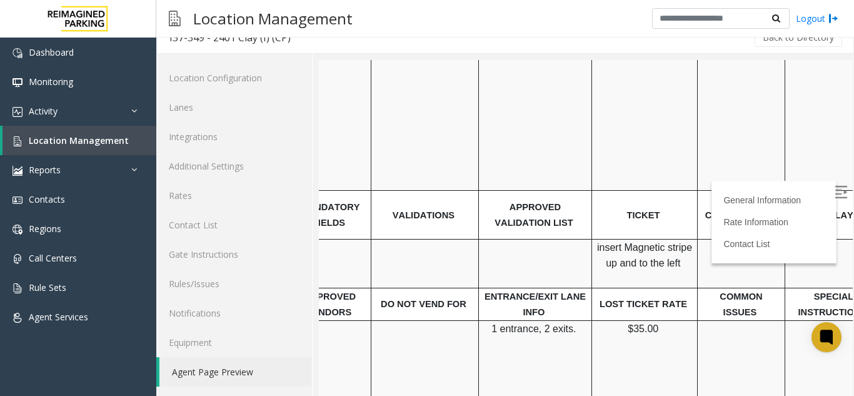
scroll to position [438, 0]
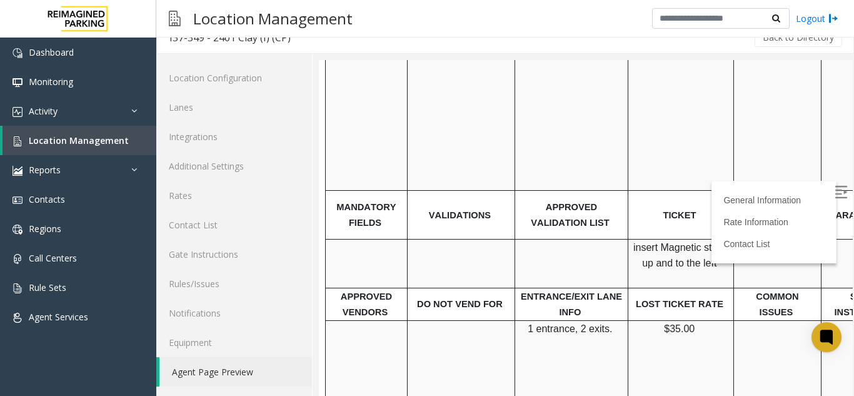
drag, startPoint x: 676, startPoint y: 253, endPoint x: 574, endPoint y: 253, distance: 101.9
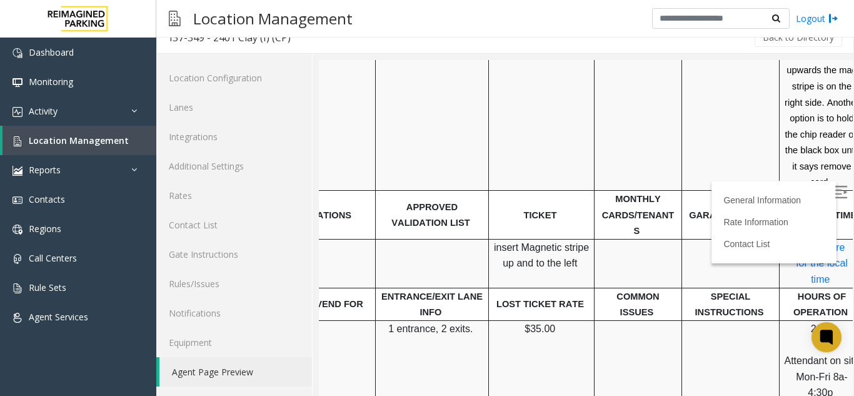
scroll to position [438, 176]
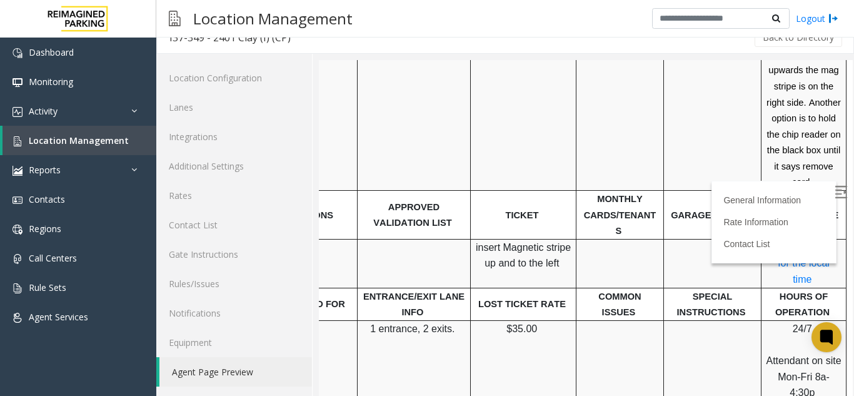
drag, startPoint x: 572, startPoint y: 254, endPoint x: 635, endPoint y: 252, distance: 62.6
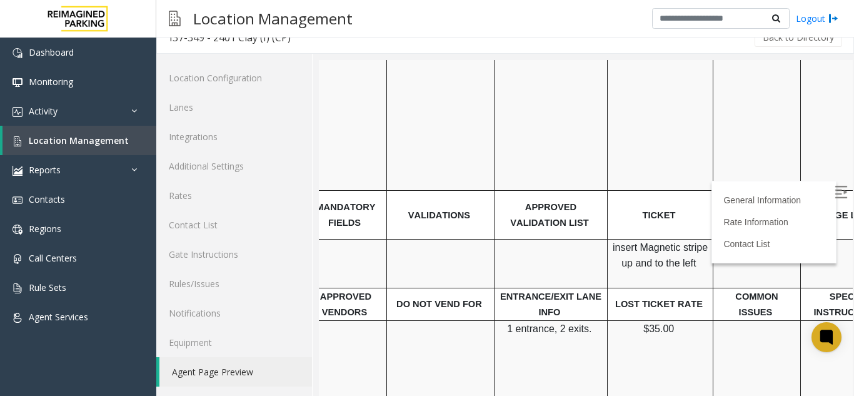
scroll to position [438, 0]
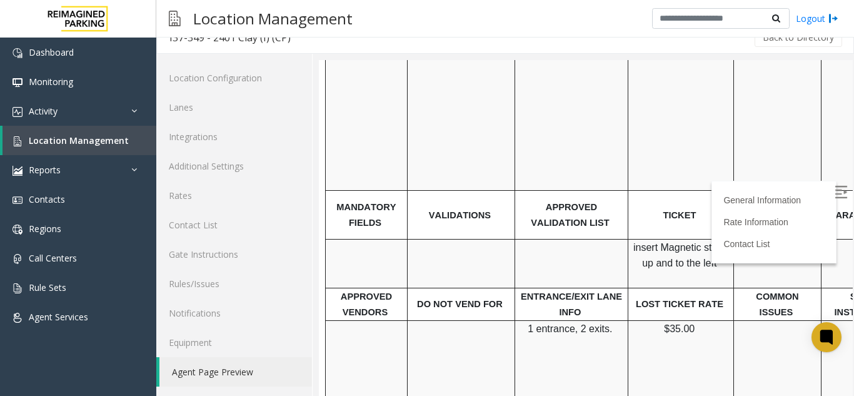
drag, startPoint x: 635, startPoint y: 252, endPoint x: 552, endPoint y: 260, distance: 82.9
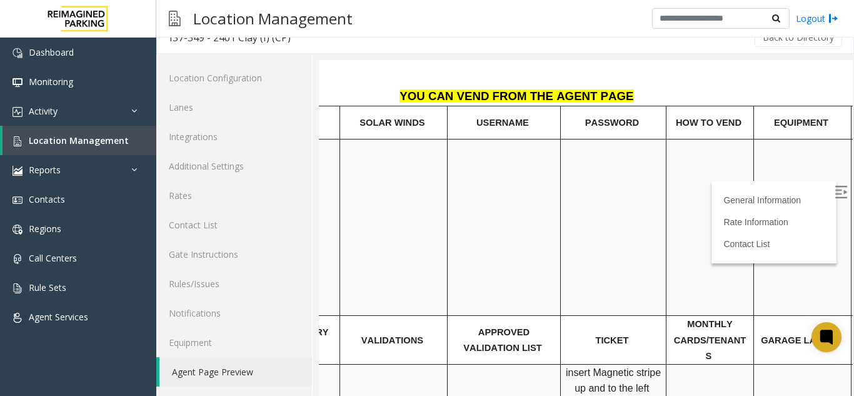
scroll to position [313, 176]
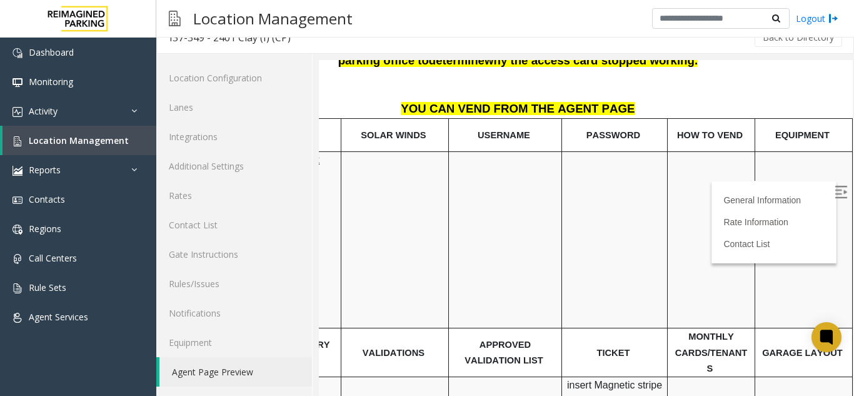
drag, startPoint x: 429, startPoint y: 313, endPoint x: 396, endPoint y: 303, distance: 34.6
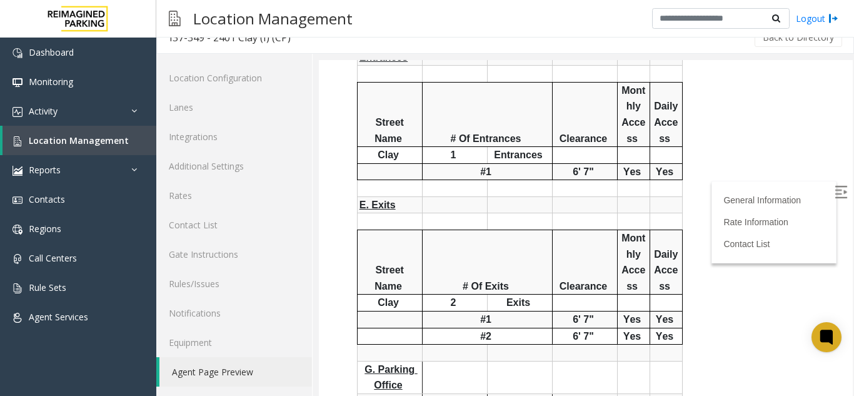
scroll to position [925, 64]
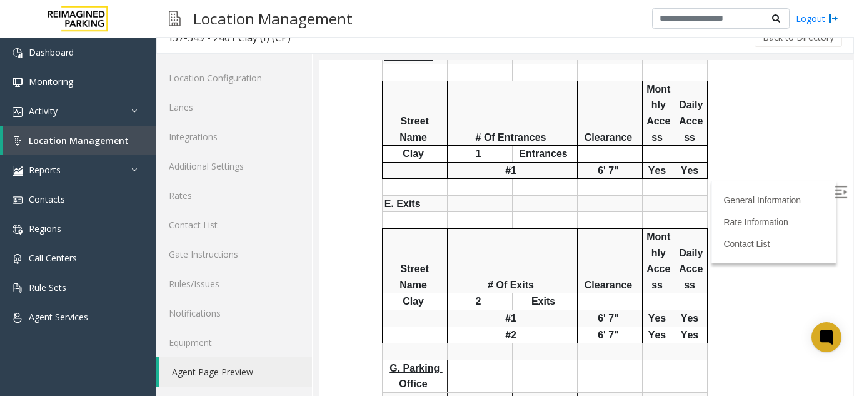
drag, startPoint x: 380, startPoint y: 298, endPoint x: 355, endPoint y: 298, distance: 25.6
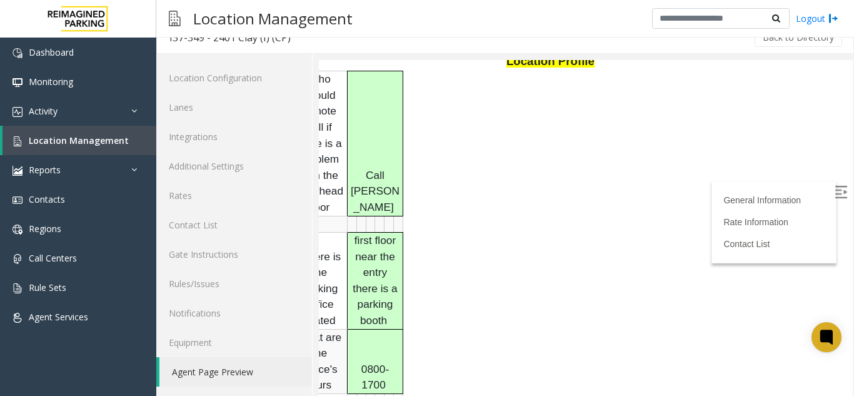
scroll to position [1362, 16]
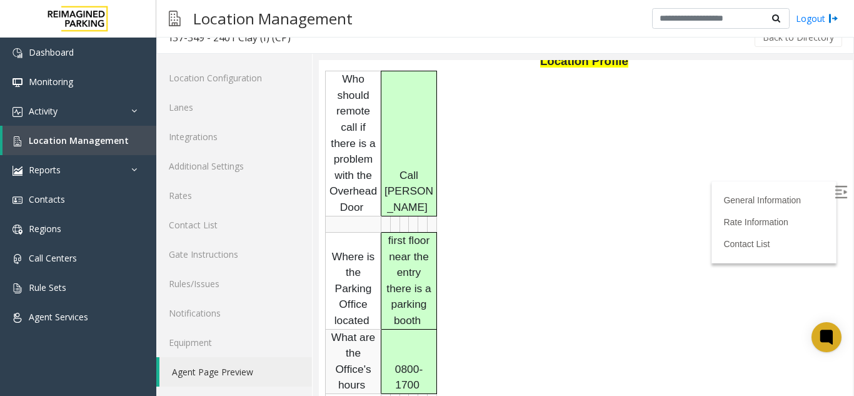
drag, startPoint x: 355, startPoint y: 298, endPoint x: 323, endPoint y: 293, distance: 32.2
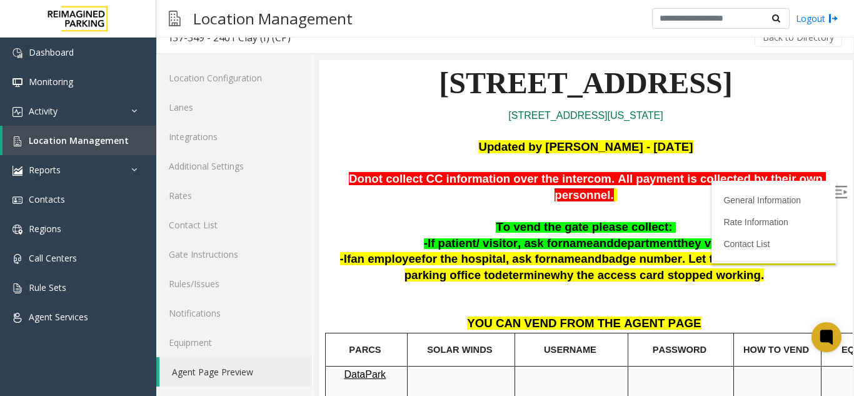
scroll to position [0, 0]
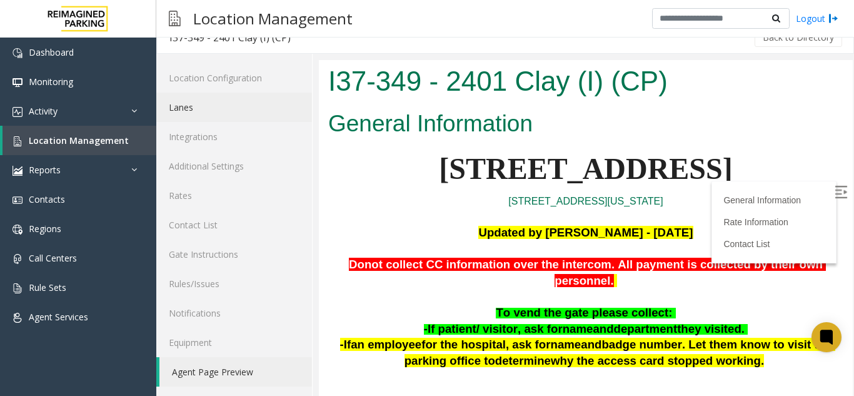
click at [214, 106] on link "Lanes" at bounding box center [234, 107] width 156 height 29
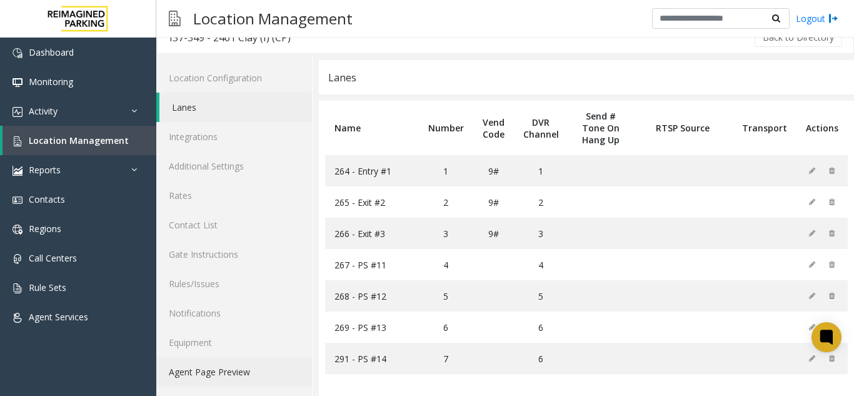
click at [243, 379] on link "Agent Page Preview" at bounding box center [234, 371] width 156 height 29
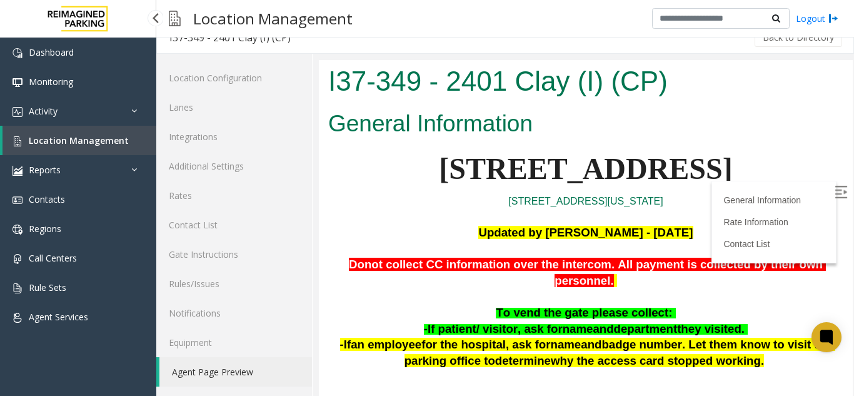
click at [132, 145] on link "Location Management" at bounding box center [80, 140] width 154 height 29
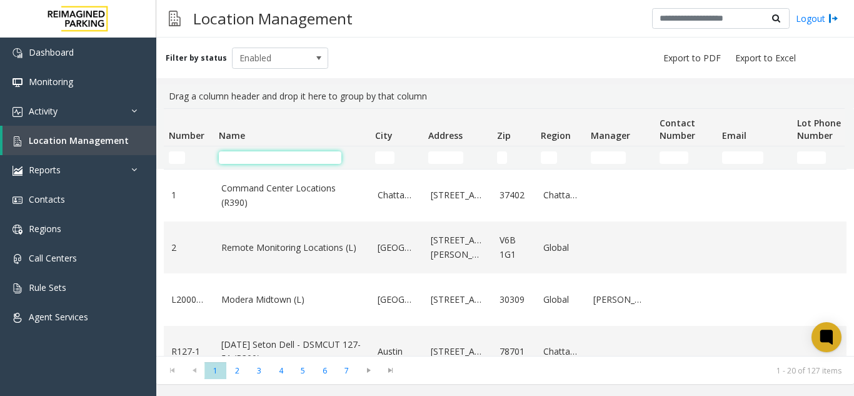
click at [269, 159] on input "Name Filter" at bounding box center [280, 157] width 123 height 13
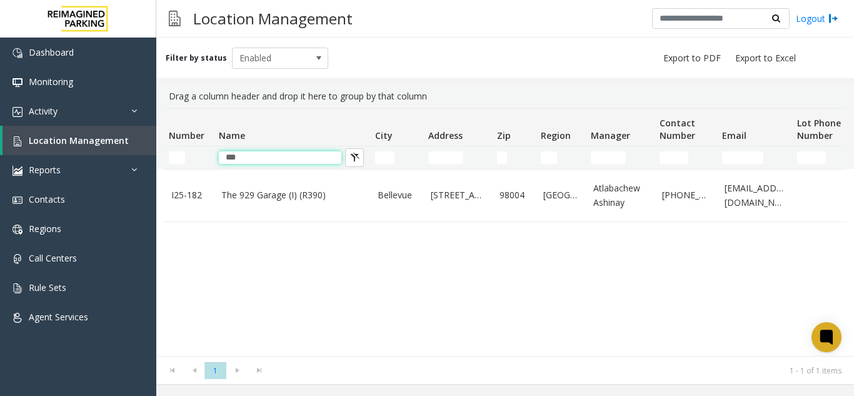
type input "***"
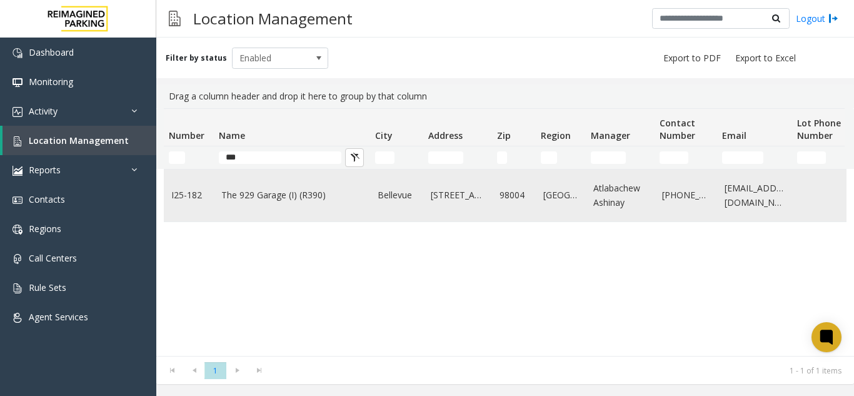
click at [266, 185] on td "The 929 Garage (I) (R390)" at bounding box center [292, 195] width 156 height 52
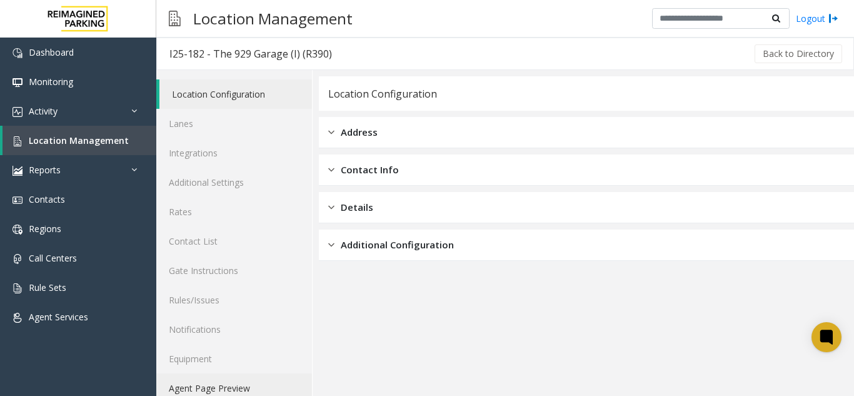
click at [178, 381] on link "Agent Page Preview" at bounding box center [234, 387] width 156 height 29
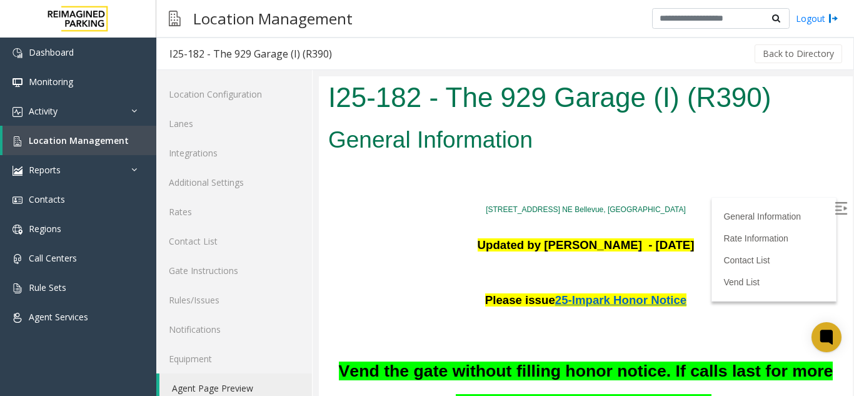
scroll to position [63, 0]
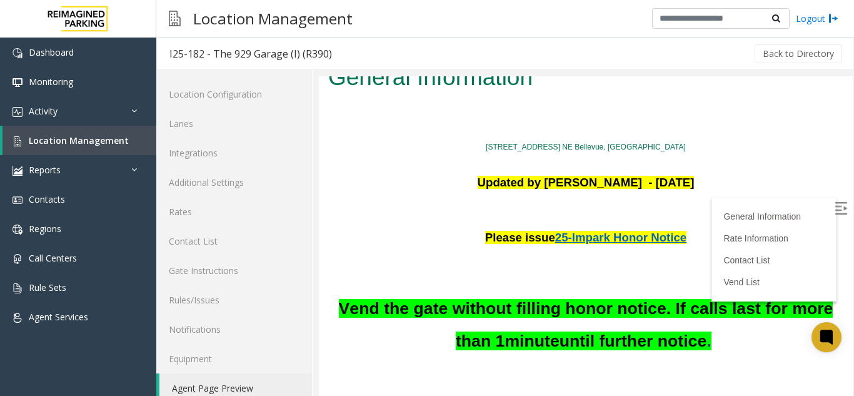
click at [835, 206] on img at bounding box center [841, 208] width 13 height 13
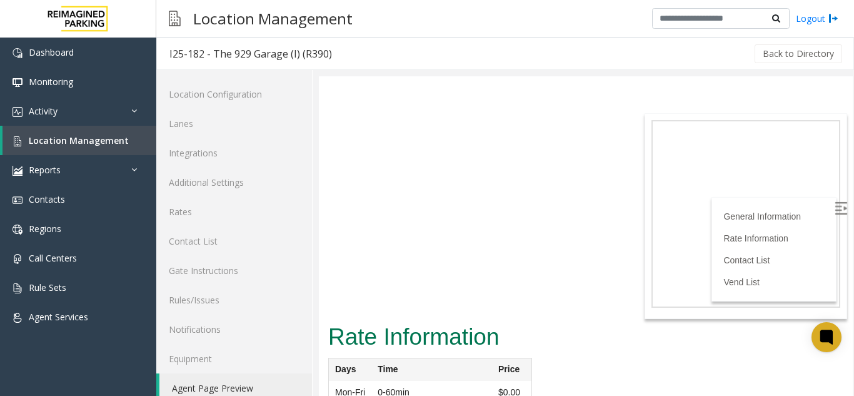
scroll to position [3064, 0]
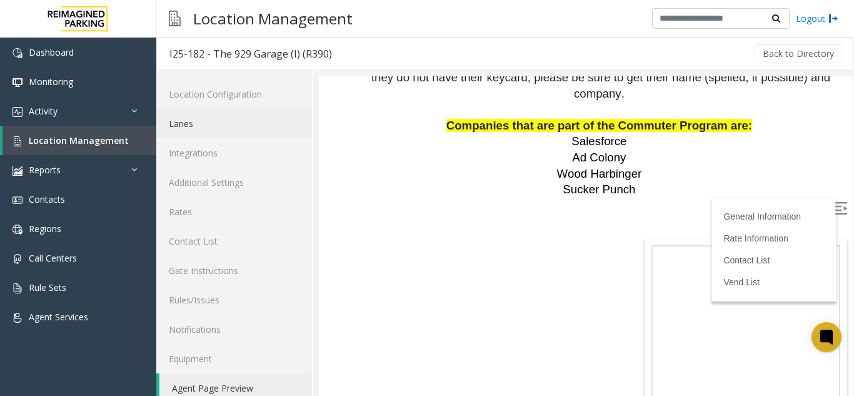
click at [163, 121] on link "Lanes" at bounding box center [234, 123] width 156 height 29
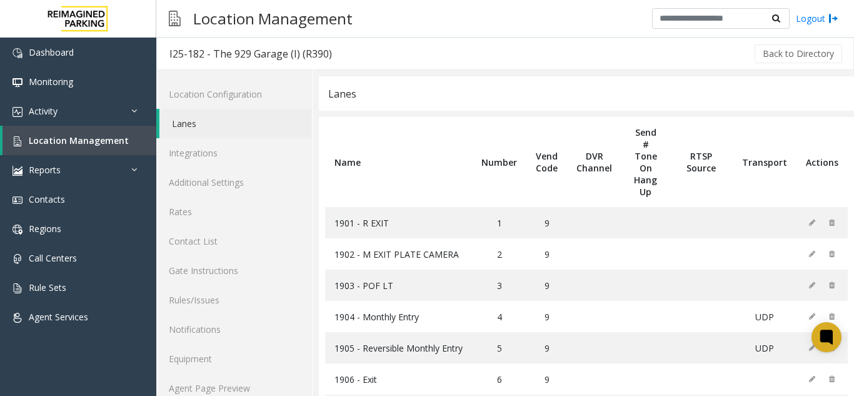
scroll to position [55, 0]
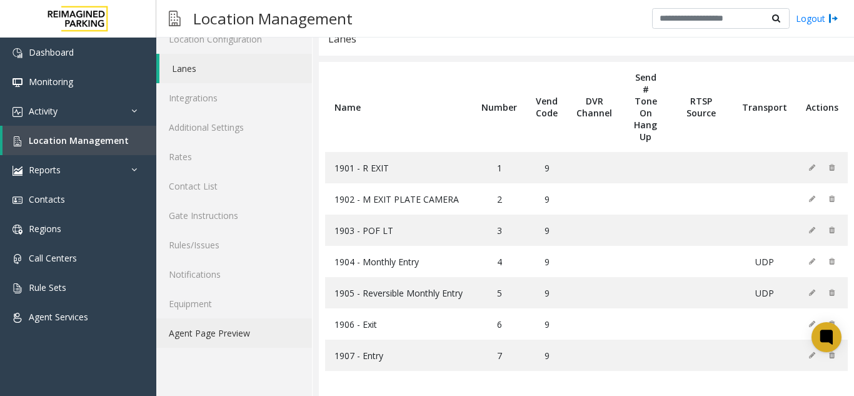
click at [241, 328] on link "Agent Page Preview" at bounding box center [234, 332] width 156 height 29
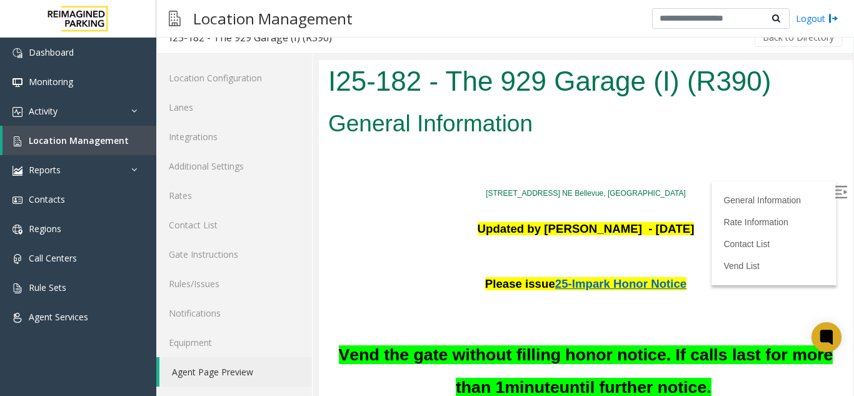
scroll to position [63, 0]
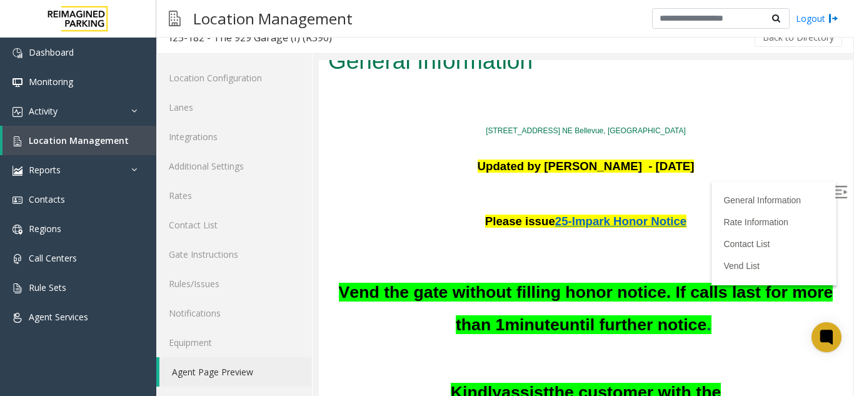
click at [833, 184] on label at bounding box center [842, 193] width 19 height 19
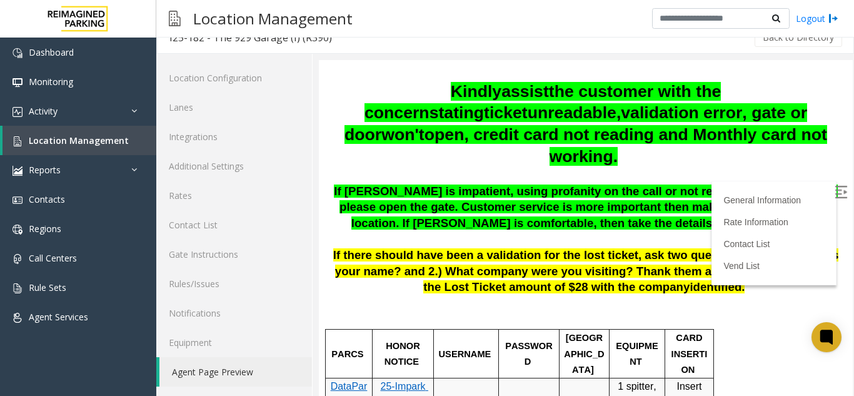
scroll to position [375, 0]
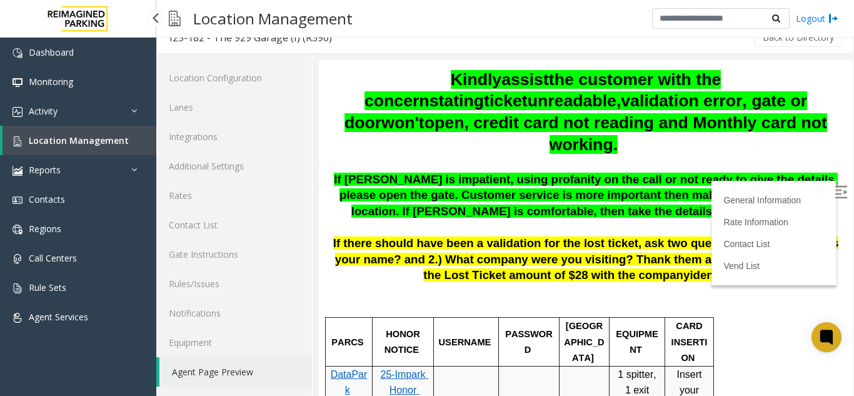
click at [103, 139] on span "Location Management" at bounding box center [79, 140] width 100 height 12
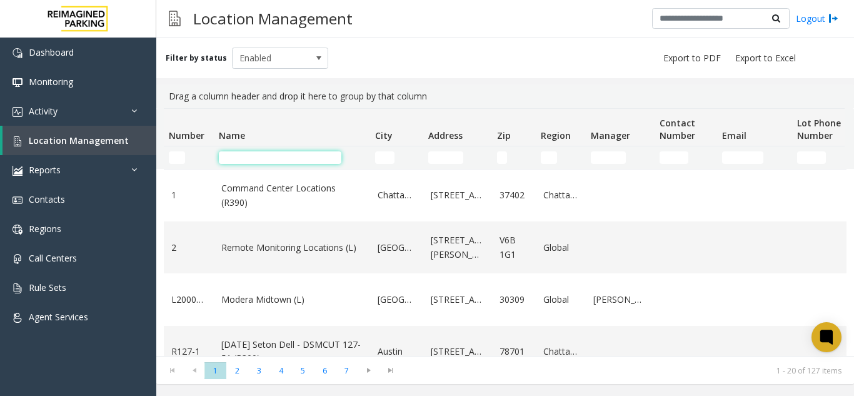
click at [239, 154] on input "Name Filter" at bounding box center [280, 157] width 123 height 13
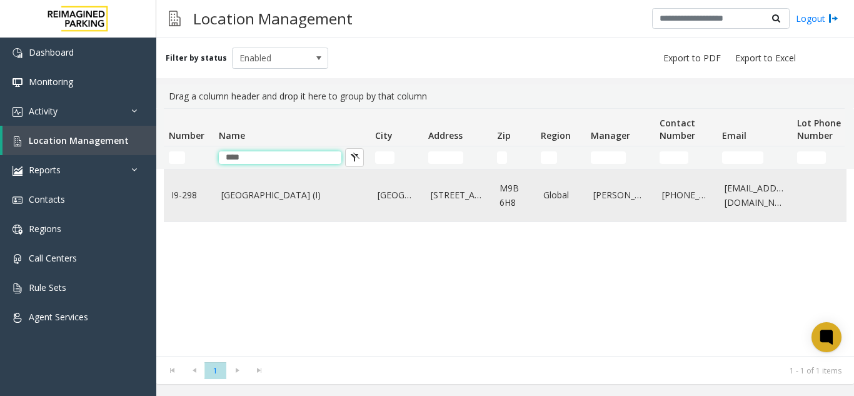
type input "****"
click at [242, 187] on td "[GEOGRAPHIC_DATA] (I)" at bounding box center [292, 195] width 156 height 52
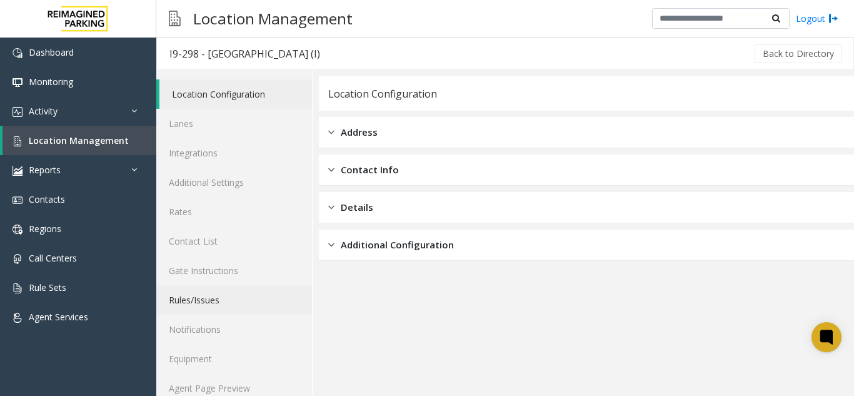
scroll to position [16, 0]
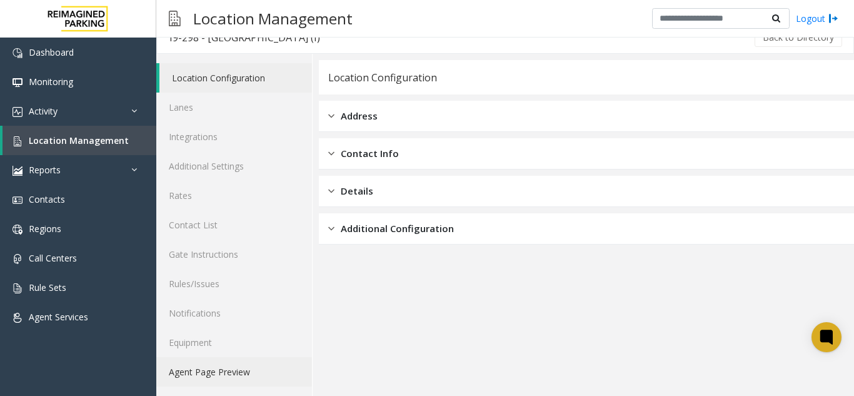
click at [257, 373] on link "Agent Page Preview" at bounding box center [234, 371] width 156 height 29
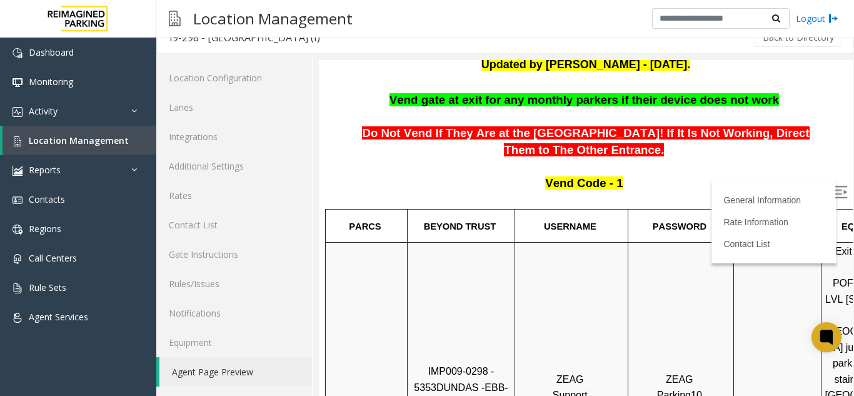
scroll to position [188, 0]
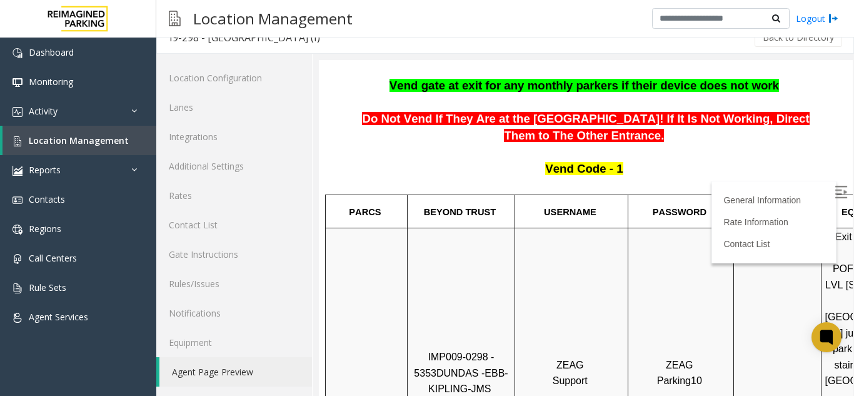
click at [833, 184] on label at bounding box center [842, 193] width 19 height 19
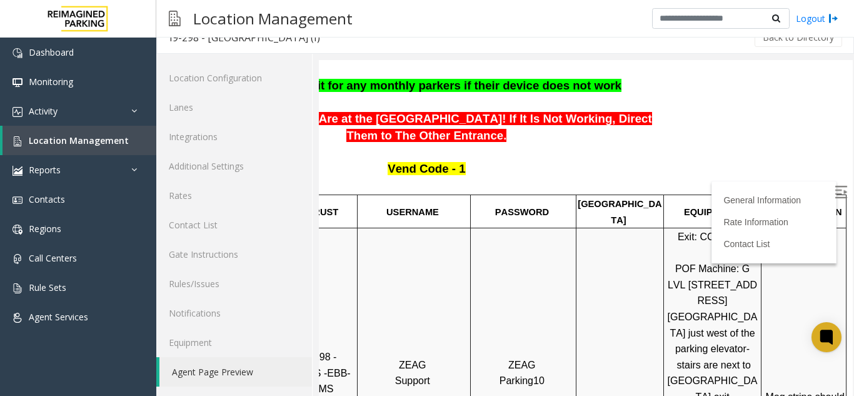
drag, startPoint x: 458, startPoint y: 149, endPoint x: 520, endPoint y: 143, distance: 62.2
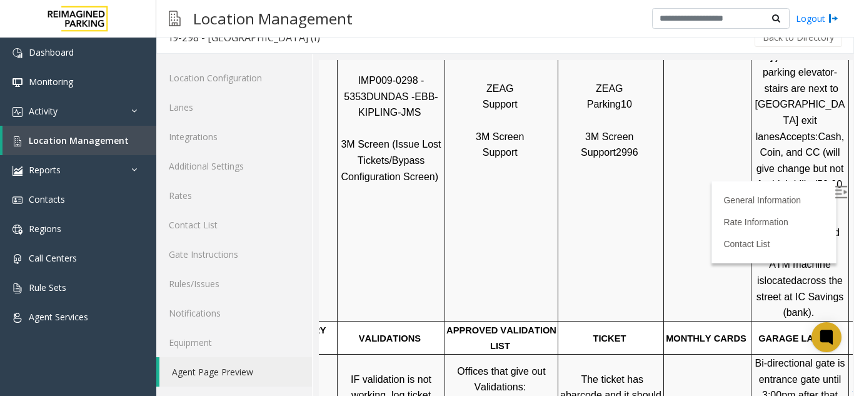
scroll to position [570, 2]
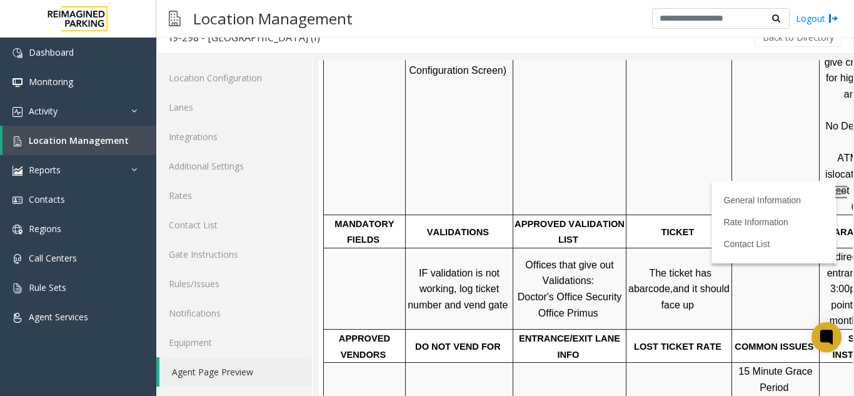
drag, startPoint x: 520, startPoint y: 143, endPoint x: 459, endPoint y: 218, distance: 96.9
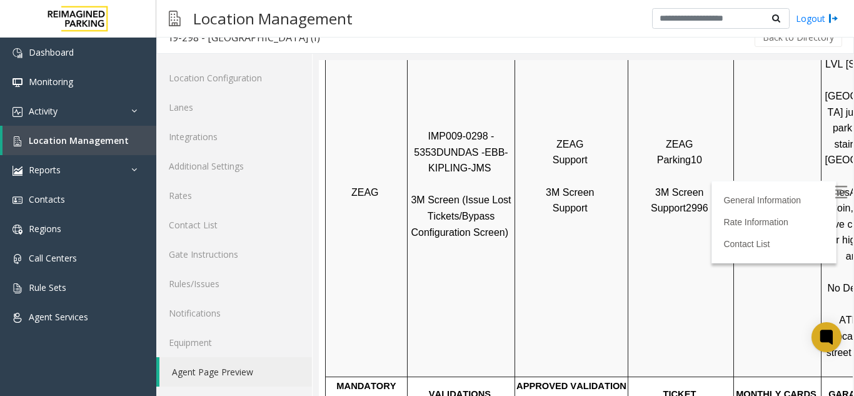
scroll to position [414, 0]
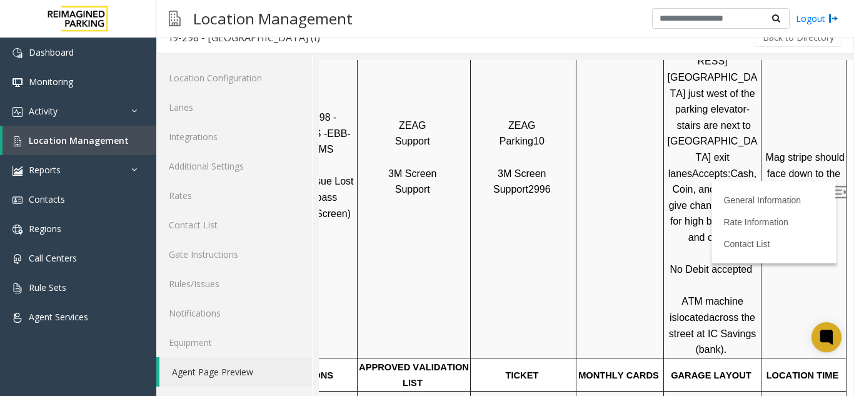
drag, startPoint x: 458, startPoint y: 206, endPoint x: 536, endPoint y: 222, distance: 79.7
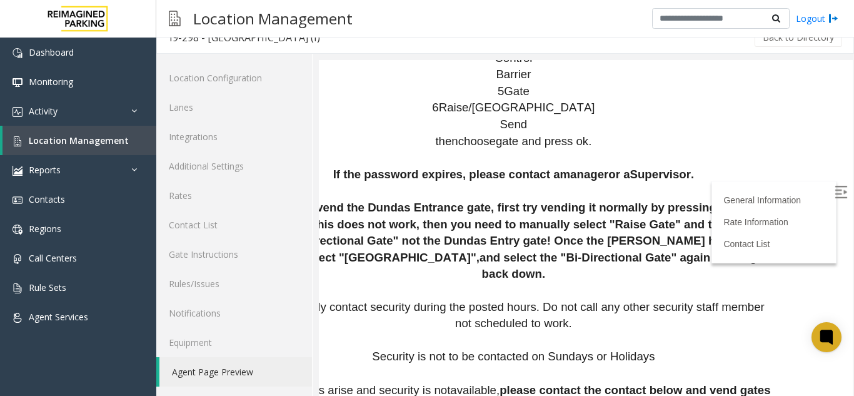
scroll to position [1499, 1]
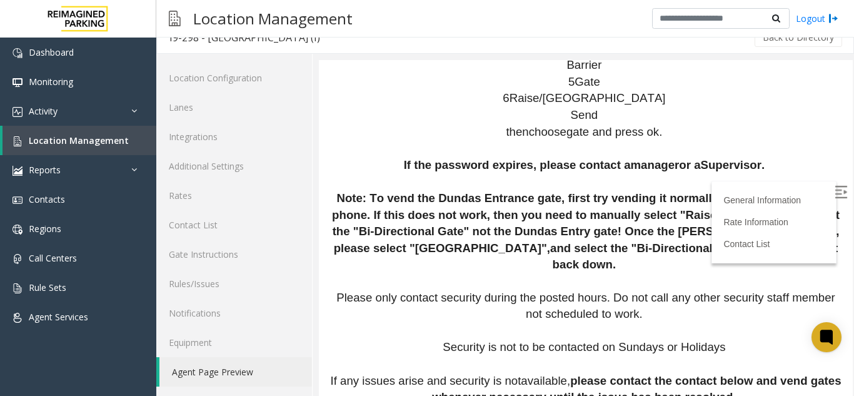
drag, startPoint x: 570, startPoint y: 175, endPoint x: 509, endPoint y: 190, distance: 63.1
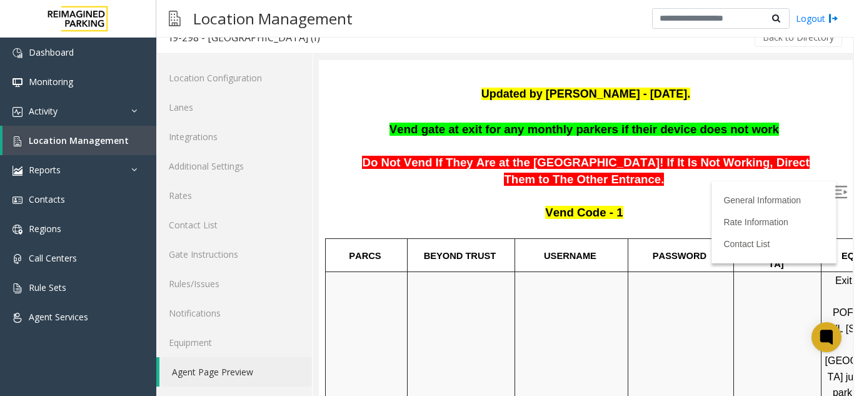
scroll to position [256, 0]
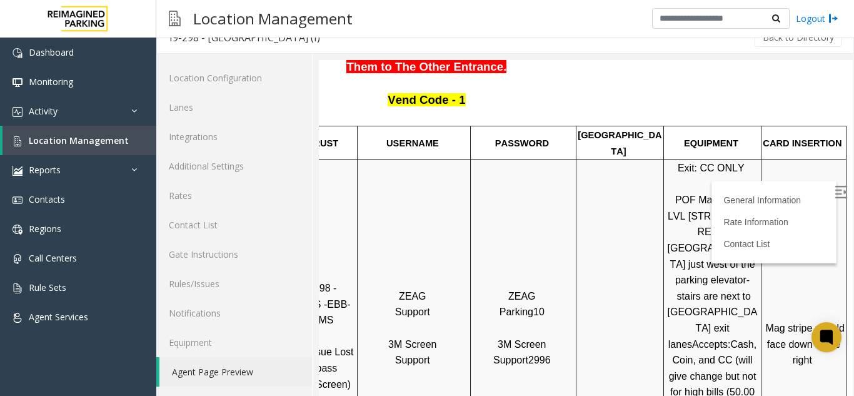
drag, startPoint x: 610, startPoint y: 145, endPoint x: 633, endPoint y: 140, distance: 23.1
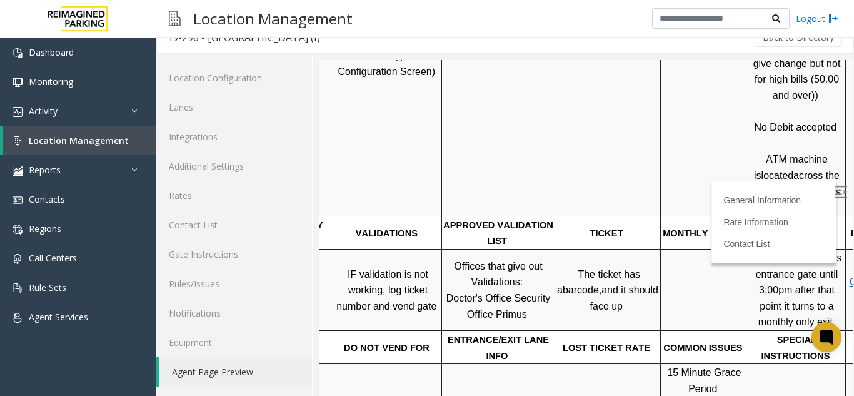
scroll to position [569, 0]
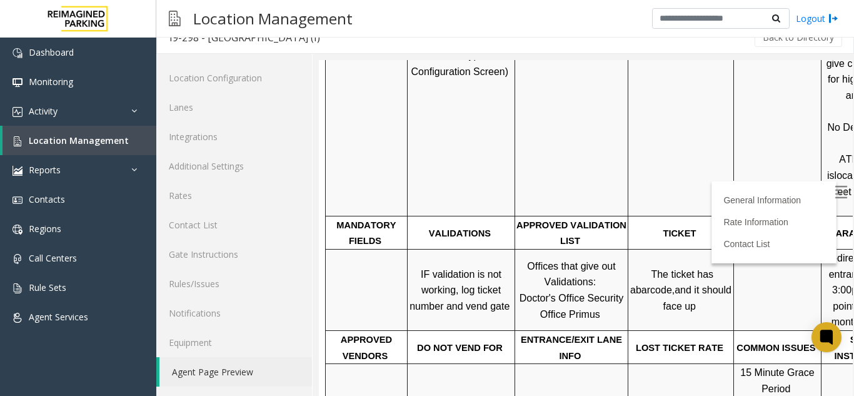
drag, startPoint x: 633, startPoint y: 140, endPoint x: 511, endPoint y: 132, distance: 121.6
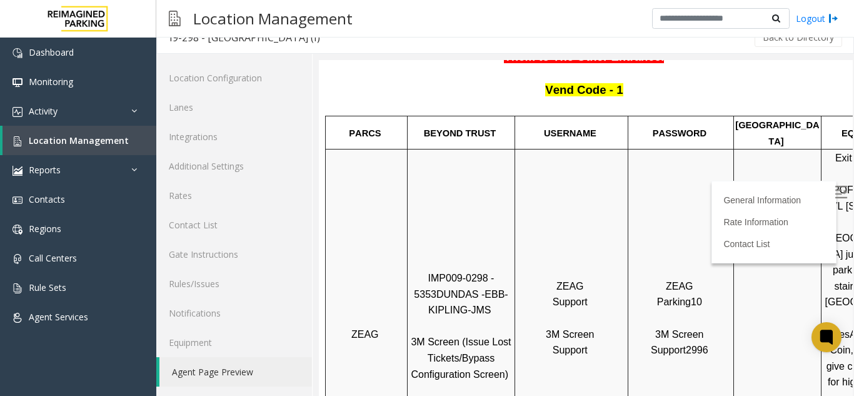
scroll to position [256, 0]
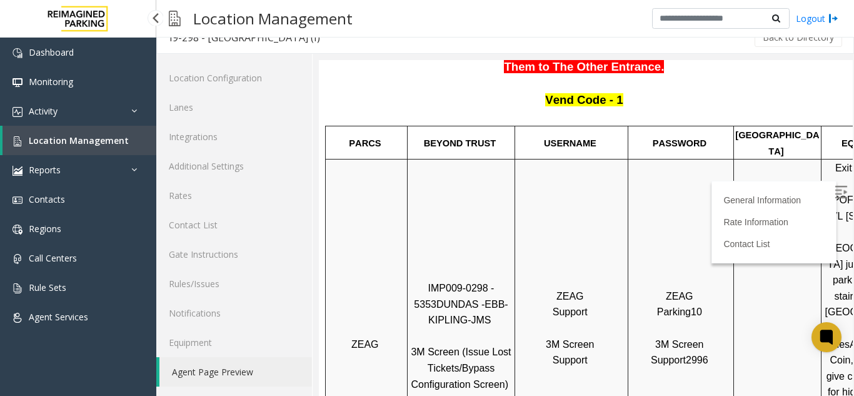
click at [112, 128] on link "Location Management" at bounding box center [80, 140] width 154 height 29
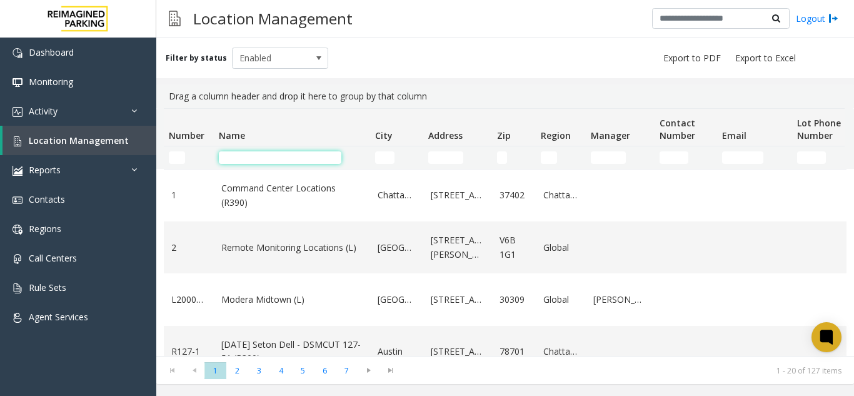
click at [245, 158] on input "Name Filter" at bounding box center [280, 157] width 123 height 13
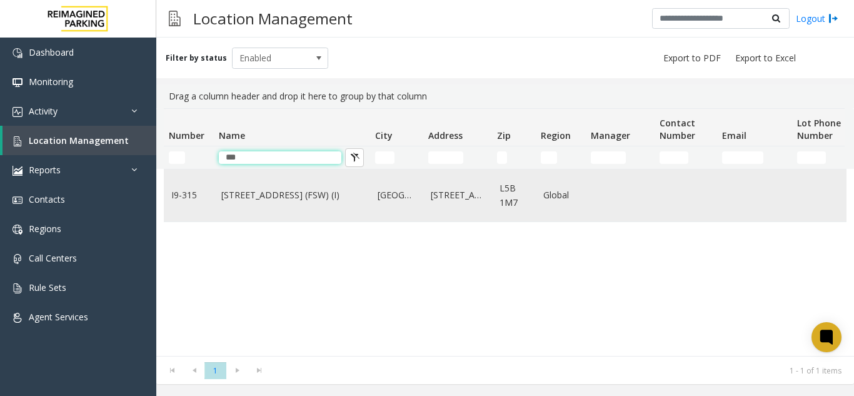
type input "***"
click at [246, 188] on link "[STREET_ADDRESS] (FSW) (I)" at bounding box center [291, 195] width 141 height 14
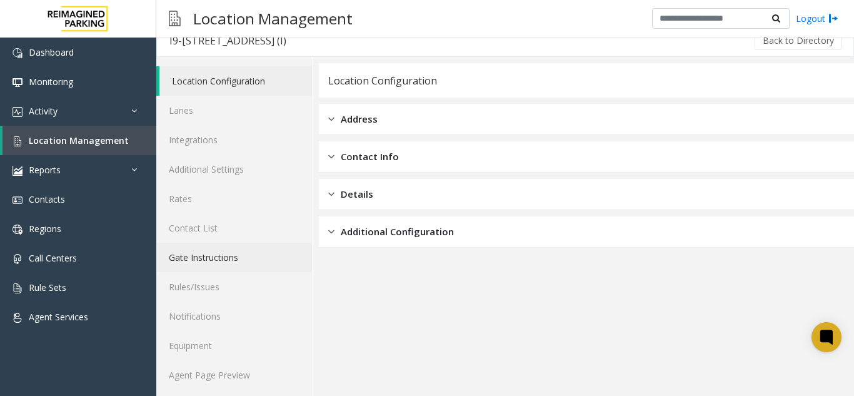
scroll to position [16, 0]
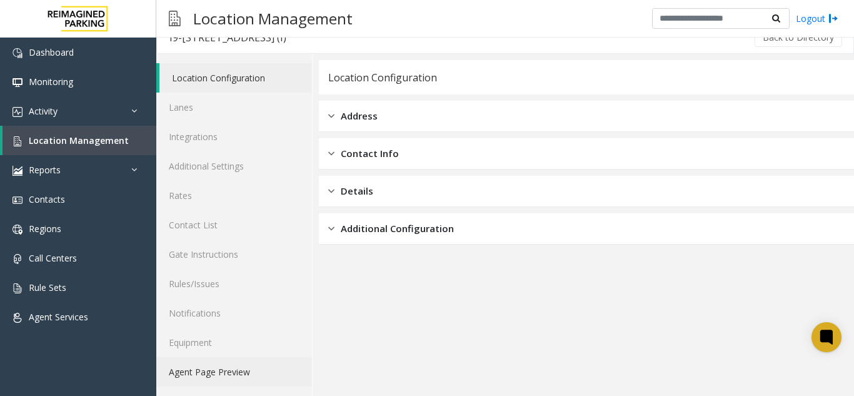
click at [239, 369] on link "Agent Page Preview" at bounding box center [234, 371] width 156 height 29
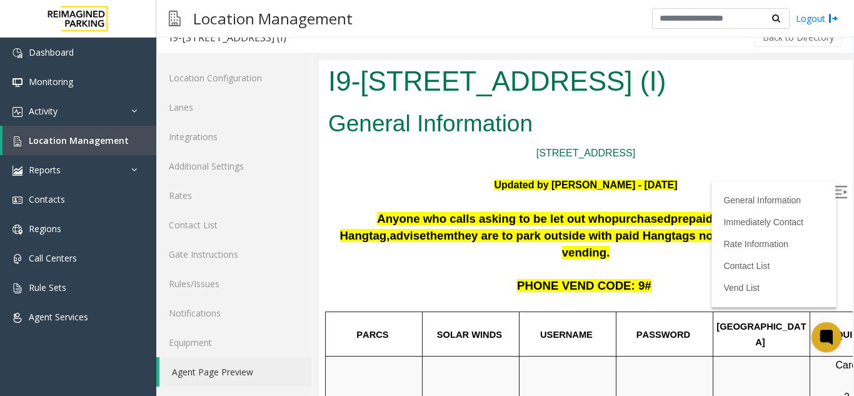
click at [835, 186] on img at bounding box center [841, 192] width 13 height 13
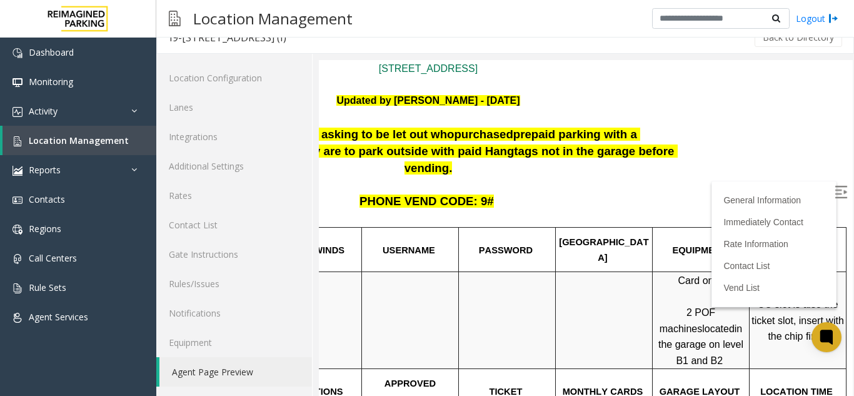
scroll to position [96, 176]
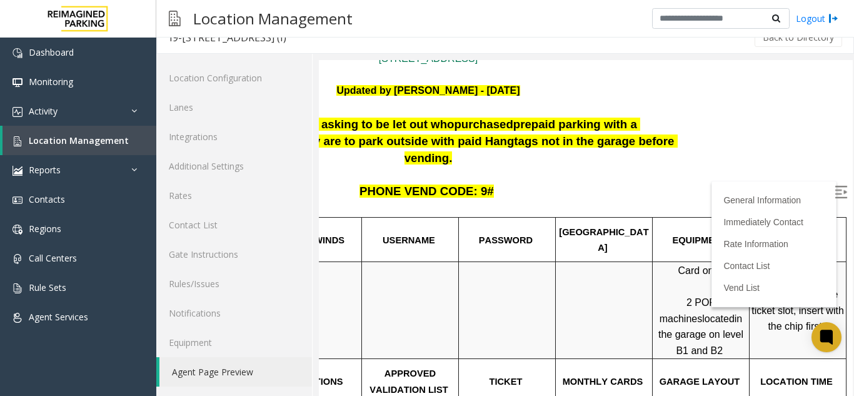
drag, startPoint x: 422, startPoint y: 91, endPoint x: 505, endPoint y: 116, distance: 86.8
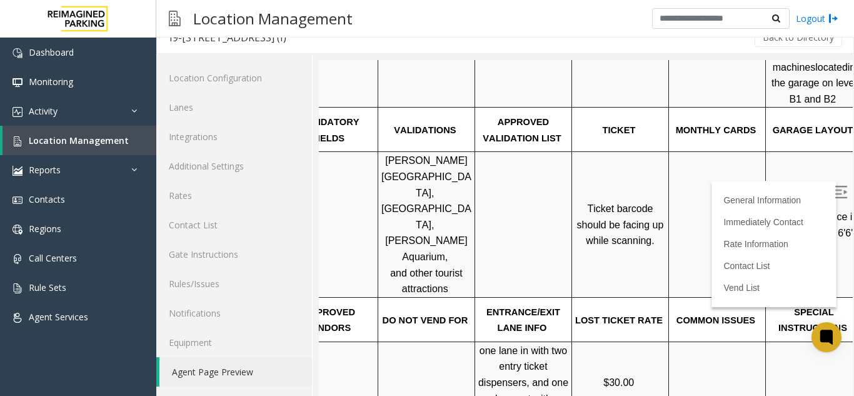
scroll to position [346, 0]
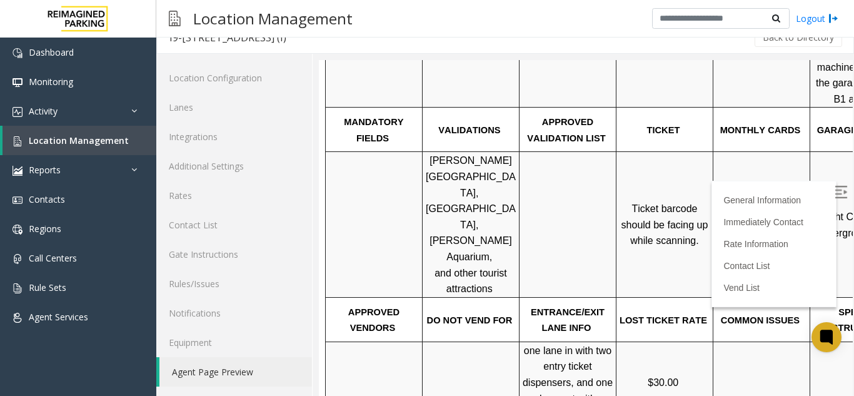
drag, startPoint x: 480, startPoint y: 121, endPoint x: 443, endPoint y: 123, distance: 36.9
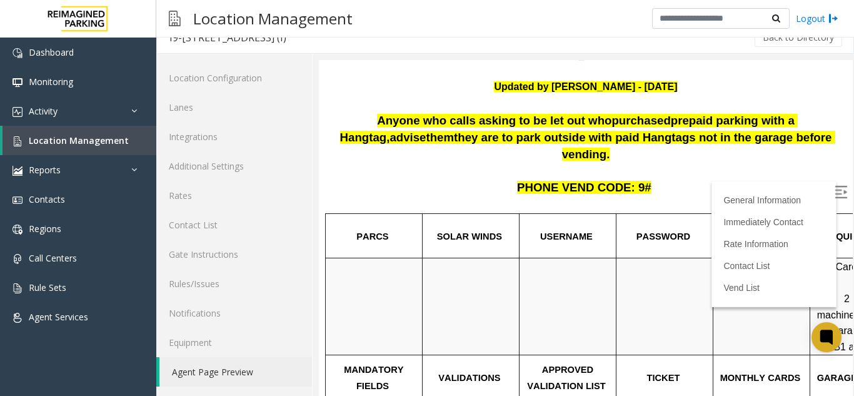
scroll to position [63, 0]
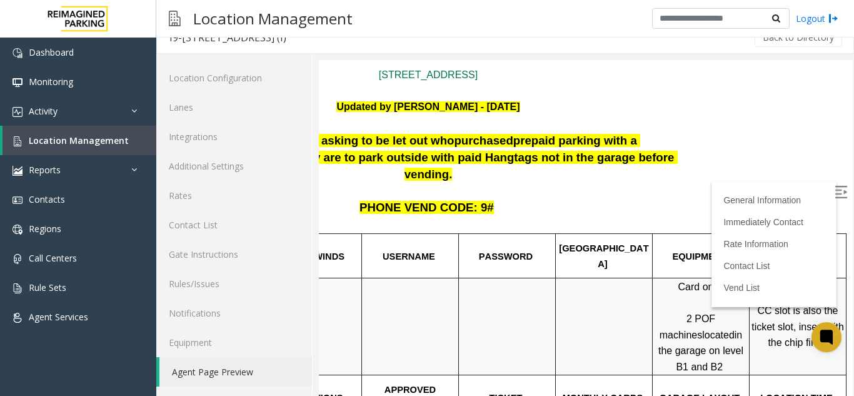
drag, startPoint x: 451, startPoint y: 183, endPoint x: 507, endPoint y: 196, distance: 57.6
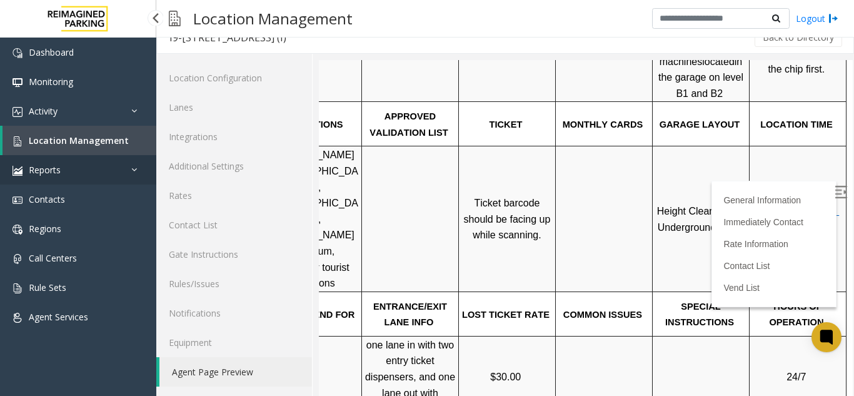
scroll to position [329, 176]
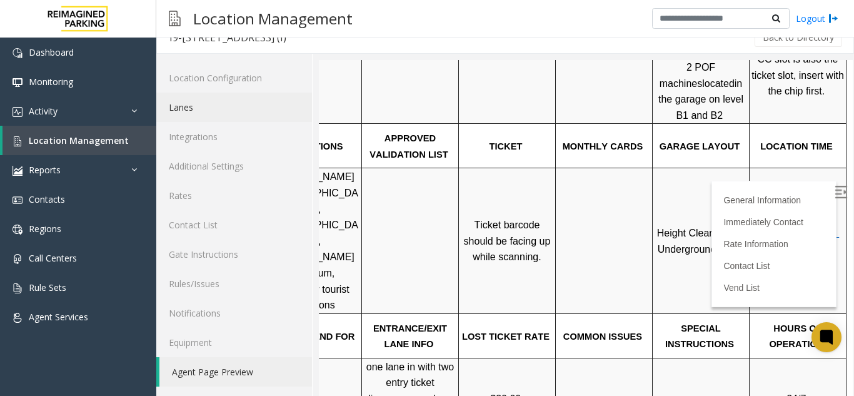
click at [200, 113] on link "Lanes" at bounding box center [234, 107] width 156 height 29
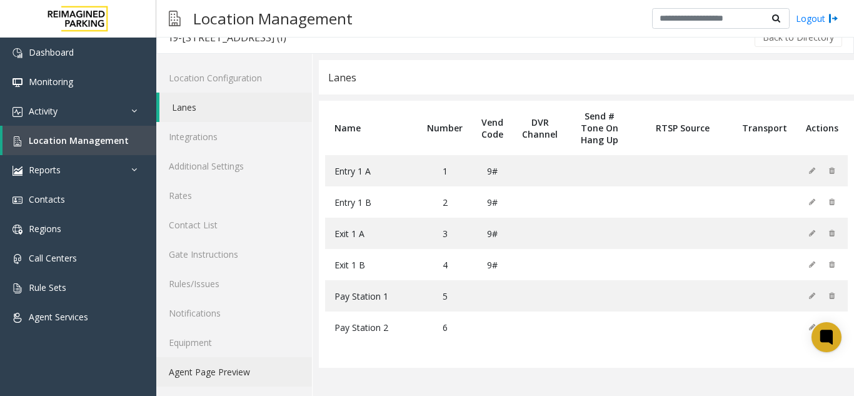
click at [233, 368] on link "Agent Page Preview" at bounding box center [234, 371] width 156 height 29
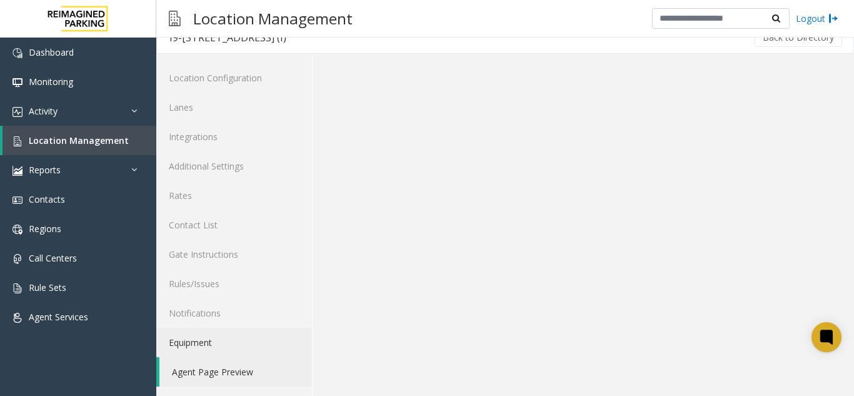
click at [223, 348] on link "Equipment" at bounding box center [234, 342] width 156 height 29
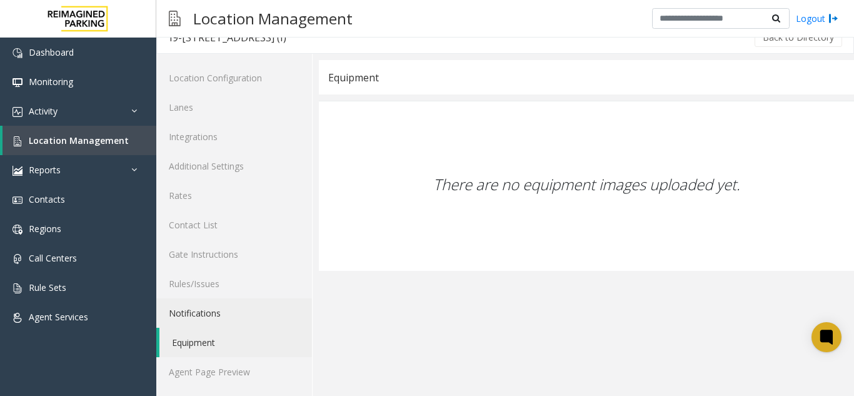
click at [233, 310] on link "Notifications" at bounding box center [234, 312] width 156 height 29
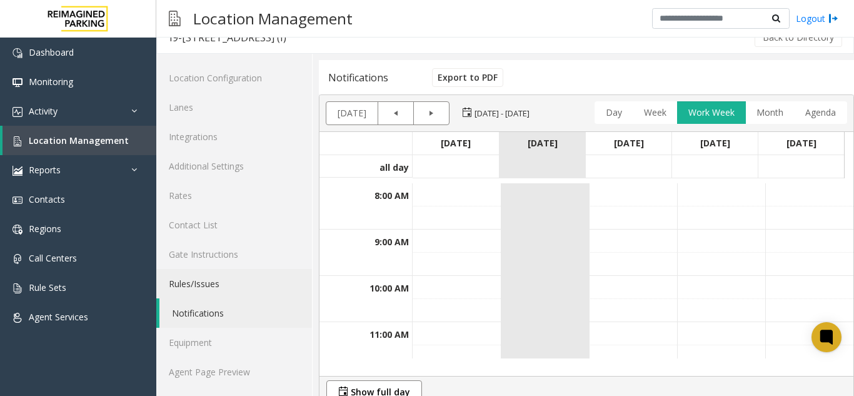
click at [228, 296] on link "Rules/Issues" at bounding box center [234, 283] width 156 height 29
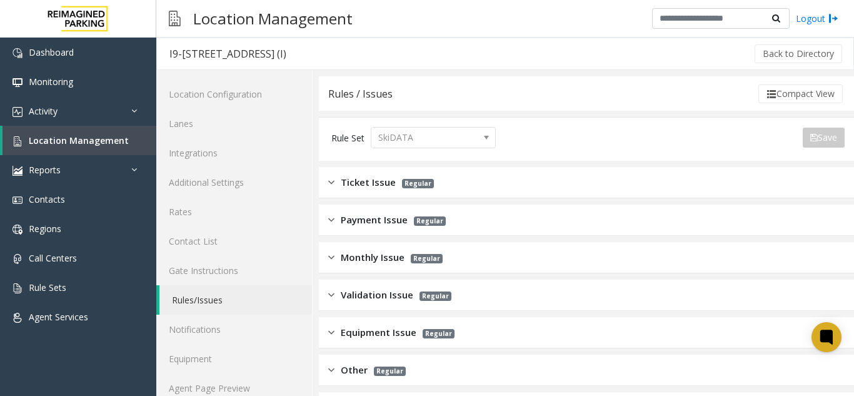
click at [353, 222] on span "Payment Issue" at bounding box center [374, 220] width 67 height 14
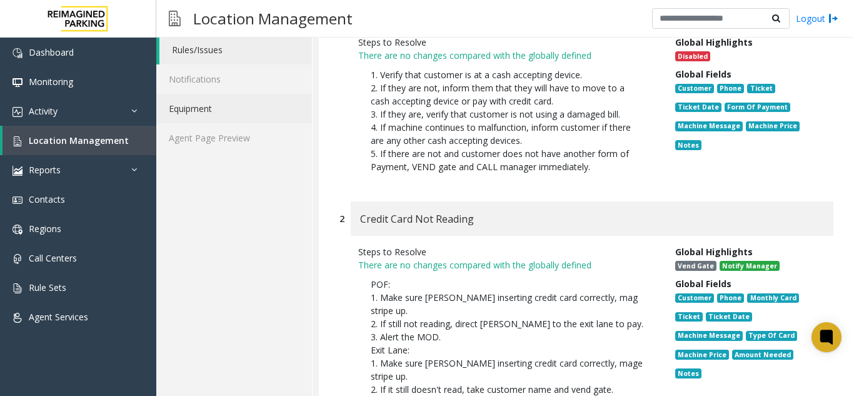
scroll to position [63, 0]
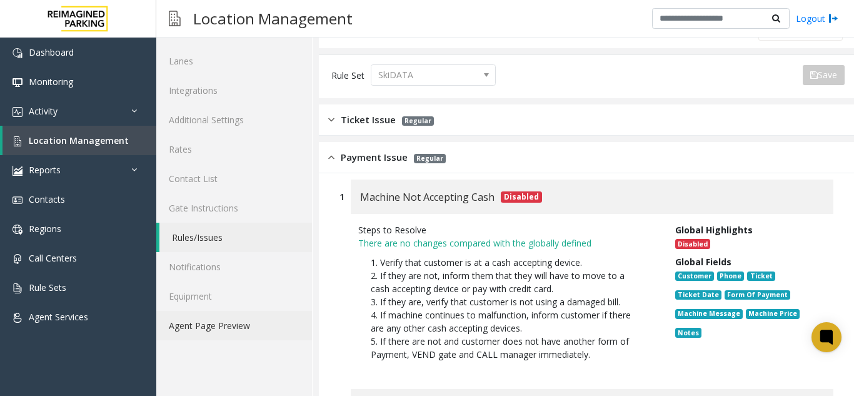
click at [222, 324] on link "Agent Page Preview" at bounding box center [234, 325] width 156 height 29
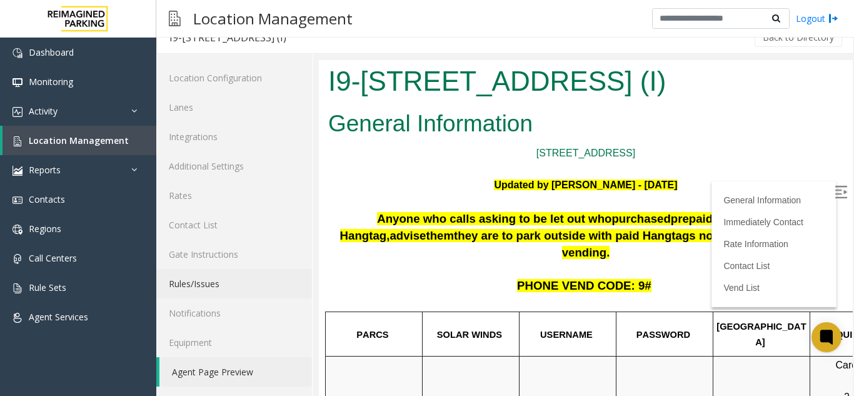
scroll to position [188, 0]
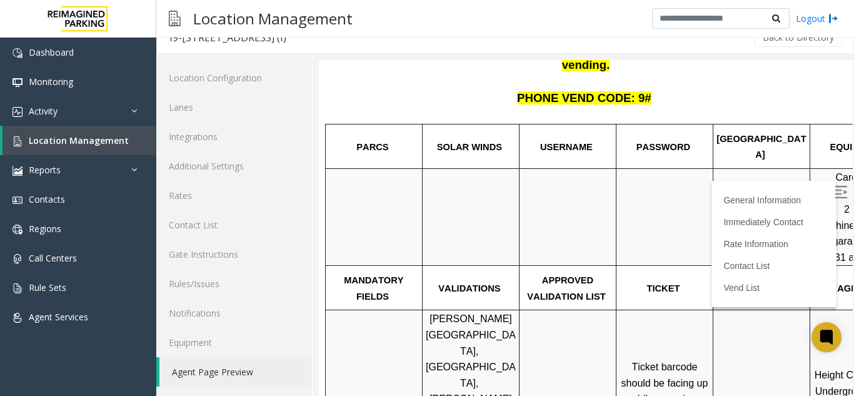
click at [835, 189] on img at bounding box center [841, 192] width 13 height 13
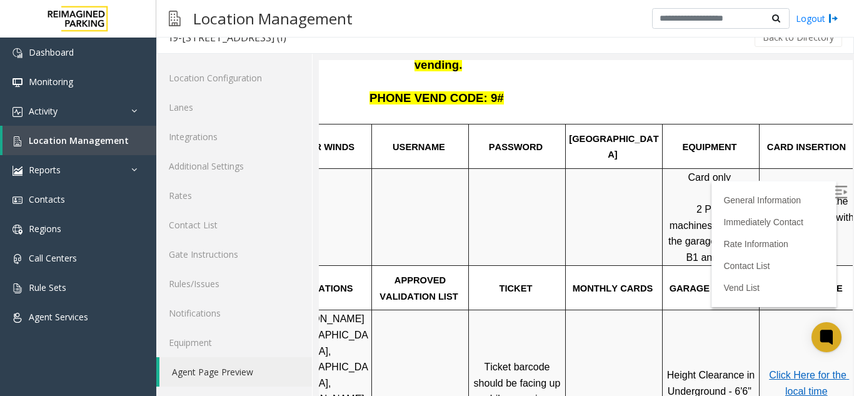
scroll to position [188, 176]
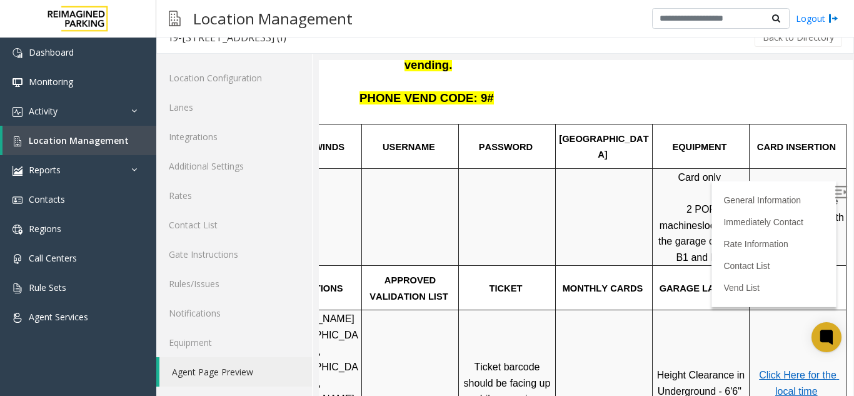
drag, startPoint x: 686, startPoint y: 182, endPoint x: 743, endPoint y: 191, distance: 57.6
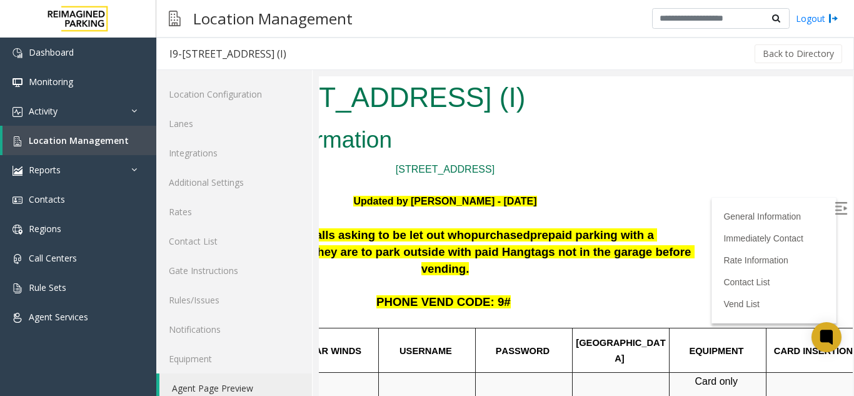
scroll to position [0, 0]
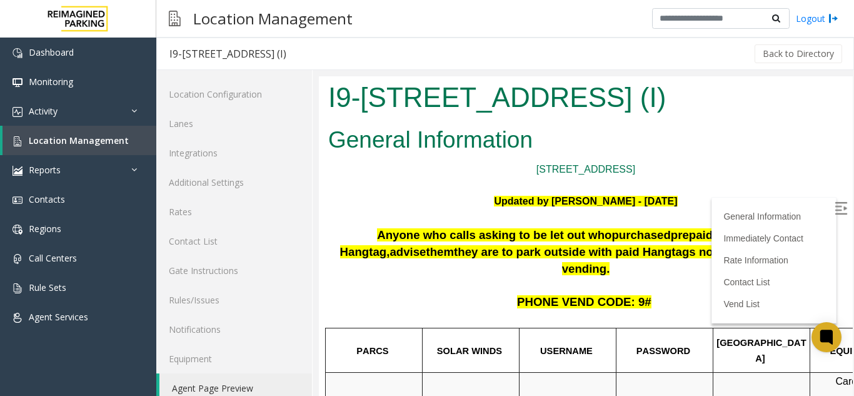
drag, startPoint x: 571, startPoint y: 234, endPoint x: 461, endPoint y: 213, distance: 111.5
click at [141, 134] on link "Location Management" at bounding box center [80, 140] width 154 height 29
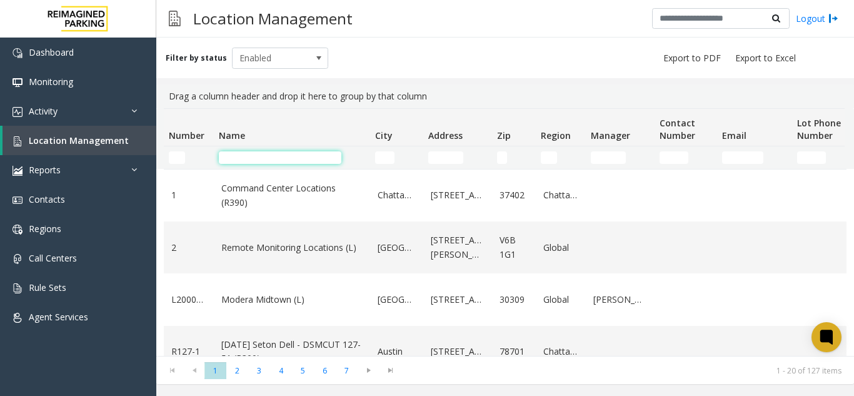
click at [272, 156] on input "Name Filter" at bounding box center [280, 157] width 123 height 13
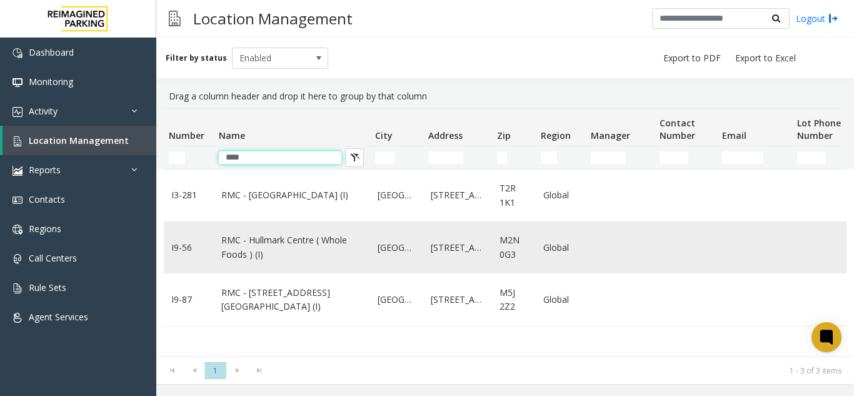
type input "***"
click at [254, 228] on td "RMC - Hullmark Centre ( Whole Foods ) (I)" at bounding box center [292, 247] width 156 height 52
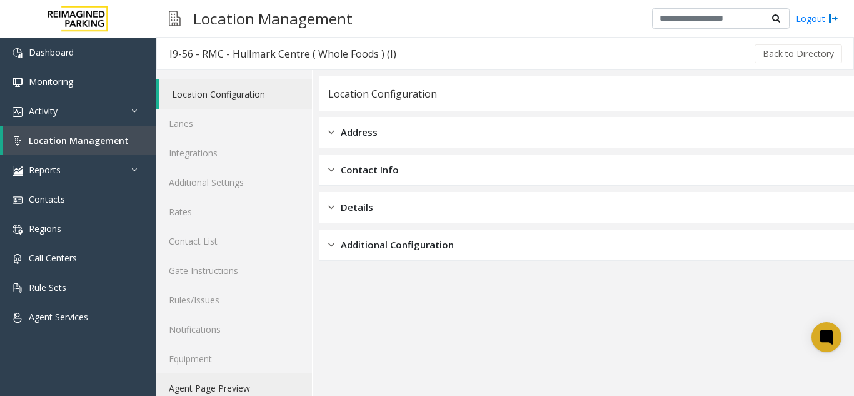
click at [205, 383] on link "Agent Page Preview" at bounding box center [234, 387] width 156 height 29
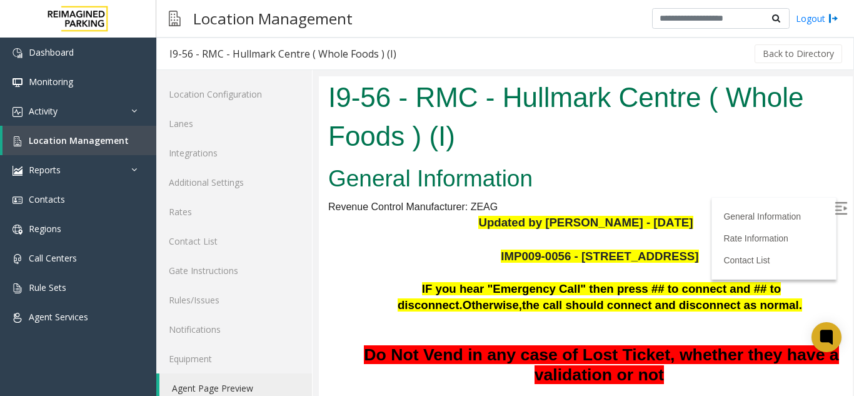
click at [835, 206] on img at bounding box center [841, 208] width 13 height 13
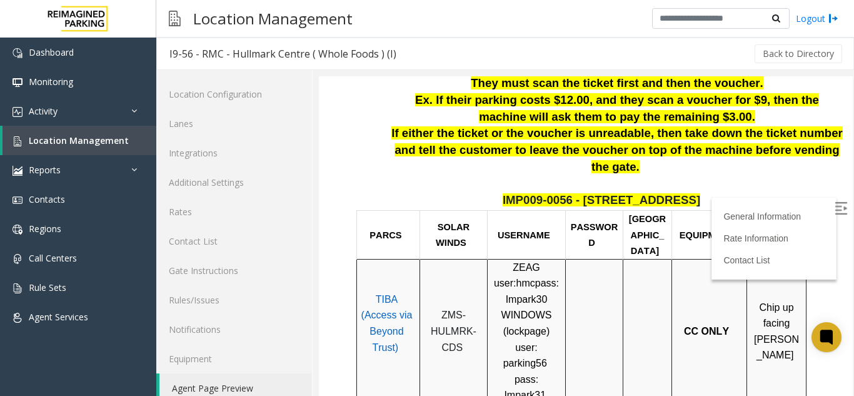
scroll to position [375, 0]
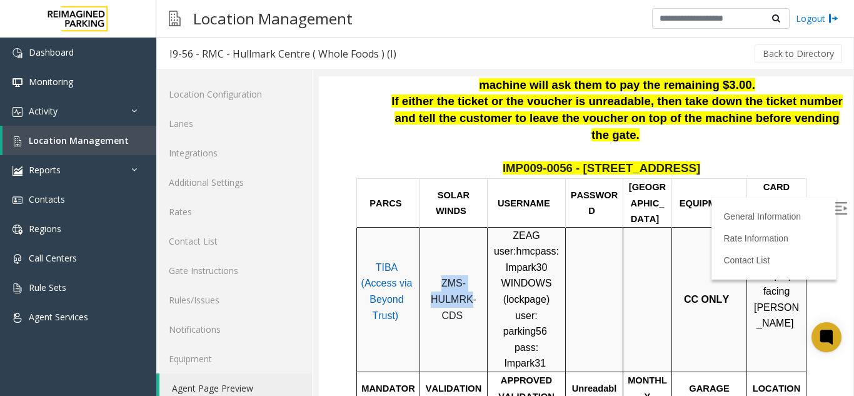
drag, startPoint x: 471, startPoint y: 249, endPoint x: 423, endPoint y: 235, distance: 50.1
click at [423, 275] on div "ZMS-HULMRK-CDS" at bounding box center [453, 299] width 67 height 48
copy span "ZMS-HULMRK"
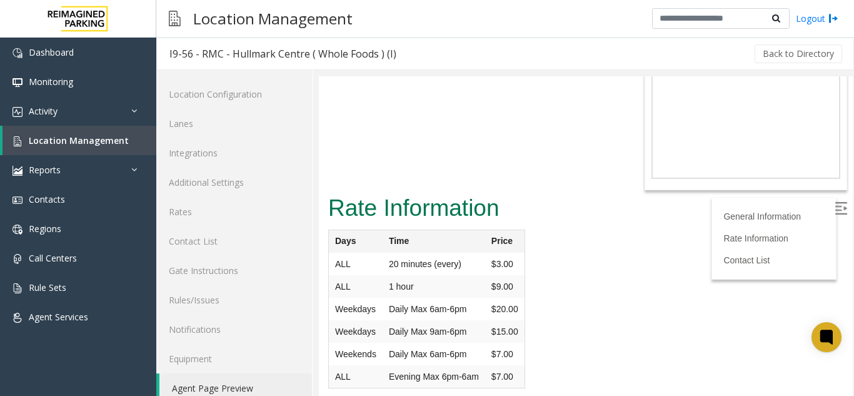
scroll to position [16, 0]
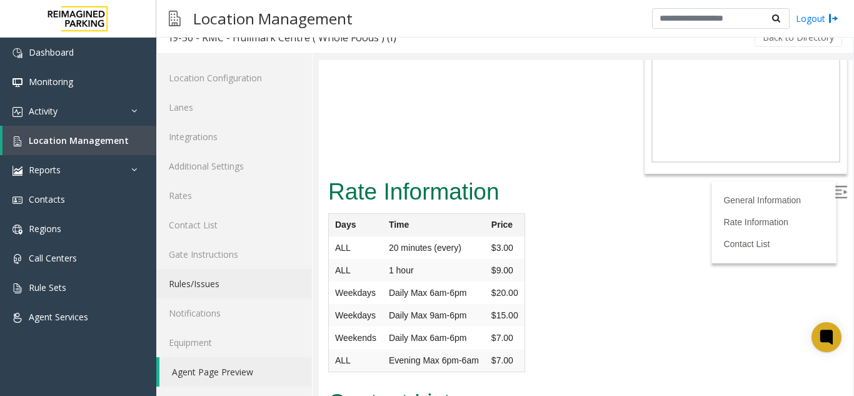
click at [218, 291] on link "Rules/Issues" at bounding box center [234, 283] width 156 height 29
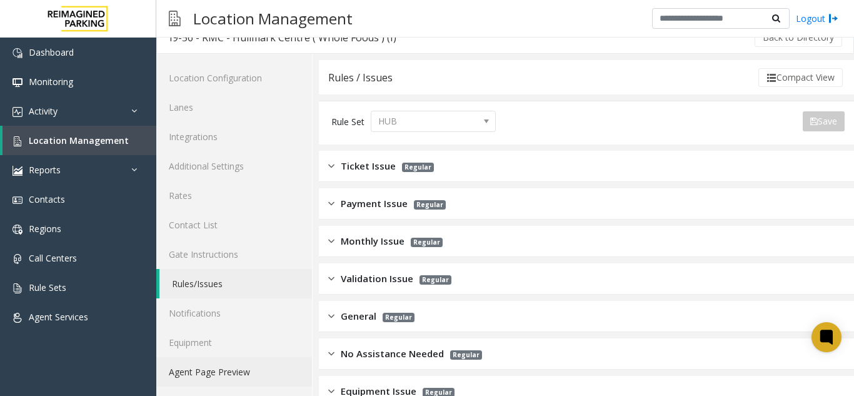
click at [188, 380] on link "Agent Page Preview" at bounding box center [234, 371] width 156 height 29
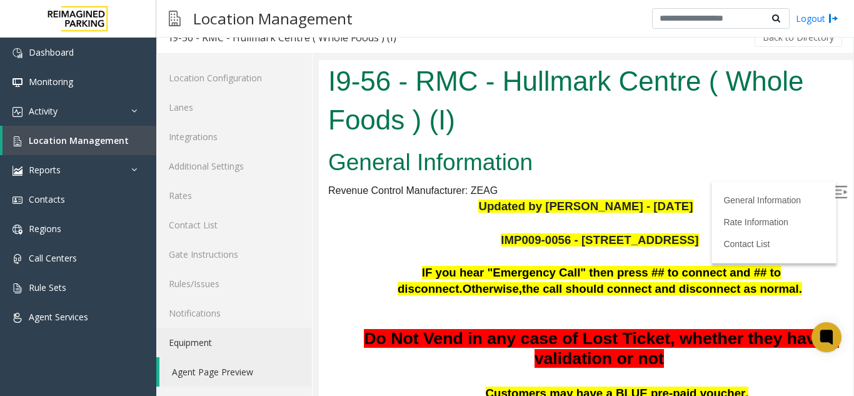
scroll to position [188, 0]
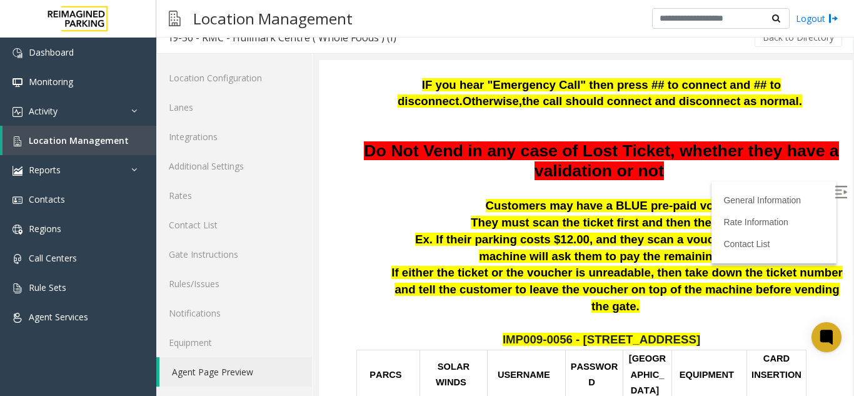
click at [835, 192] on img at bounding box center [841, 192] width 13 height 13
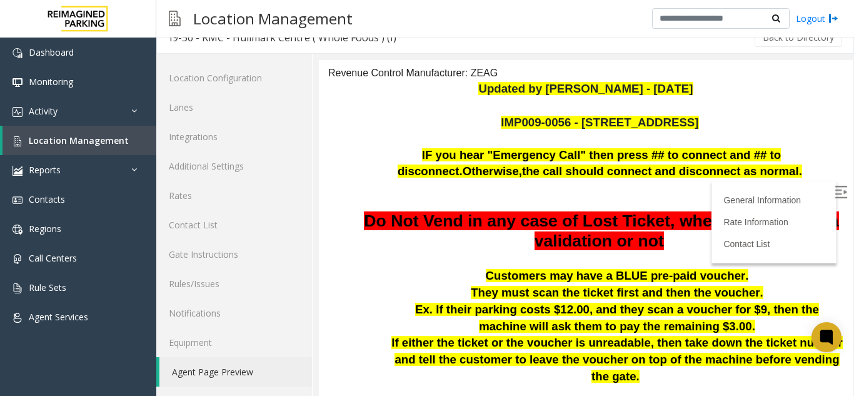
scroll to position [0, 0]
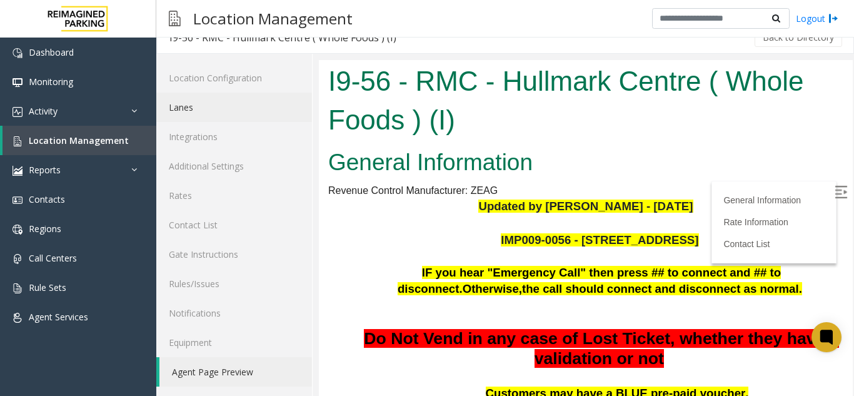
click at [183, 104] on link "Lanes" at bounding box center [234, 107] width 156 height 29
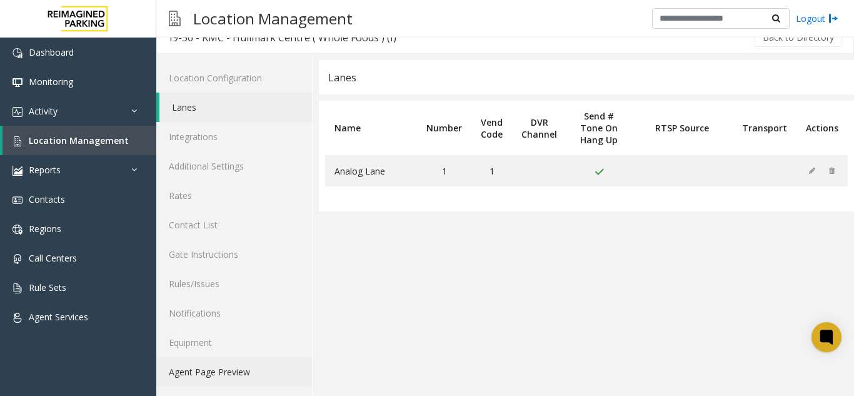
click at [214, 366] on link "Agent Page Preview" at bounding box center [234, 371] width 156 height 29
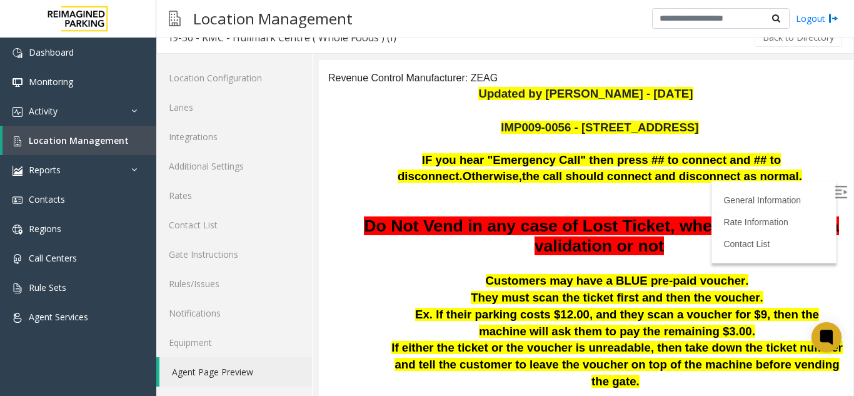
scroll to position [125, 0]
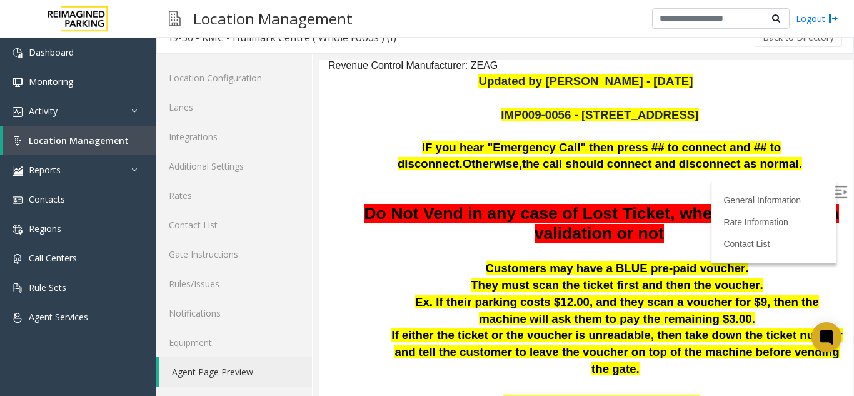
click at [835, 187] on img at bounding box center [841, 192] width 13 height 13
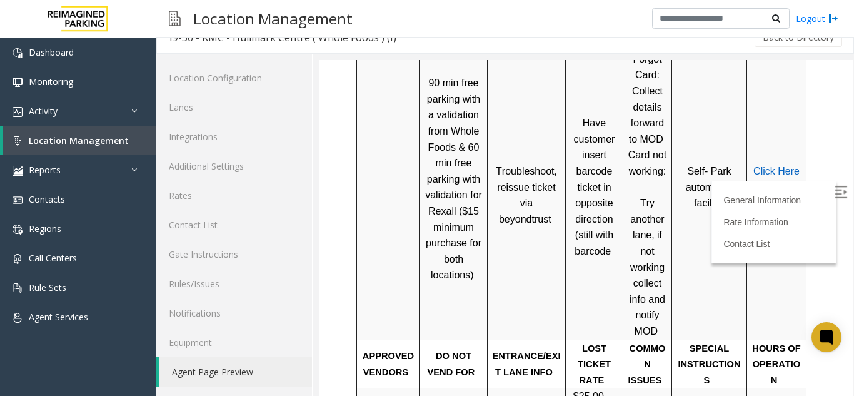
scroll to position [750, 0]
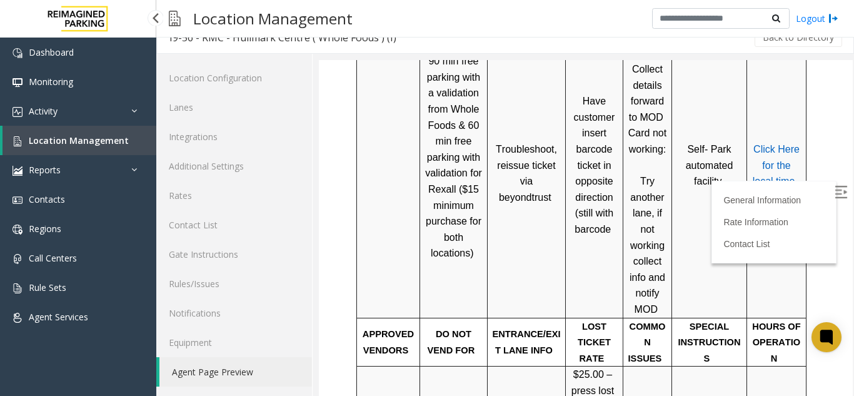
click at [20, 139] on img at bounding box center [18, 141] width 10 height 10
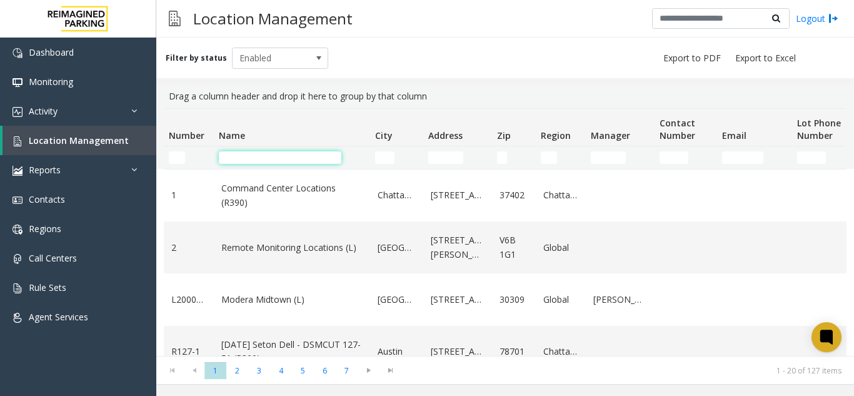
click at [239, 153] on input "Name Filter" at bounding box center [280, 157] width 123 height 13
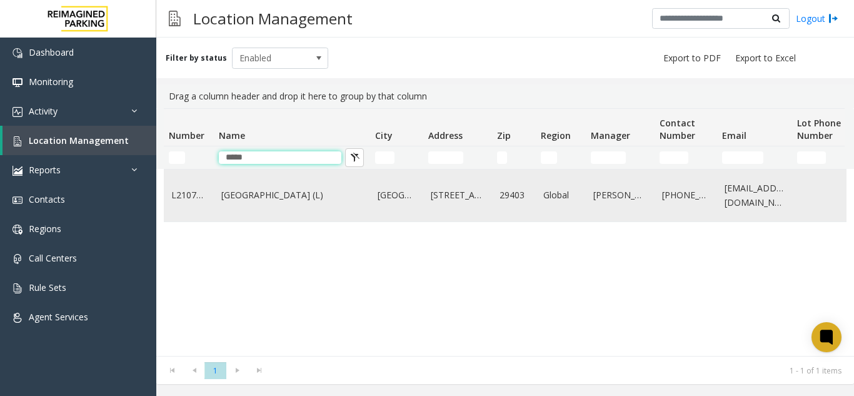
type input "*****"
click at [236, 191] on link "[GEOGRAPHIC_DATA] (L)" at bounding box center [291, 195] width 141 height 14
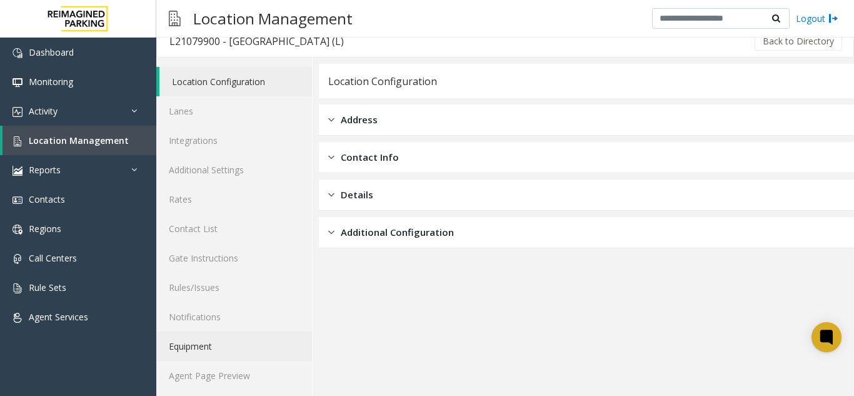
scroll to position [16, 0]
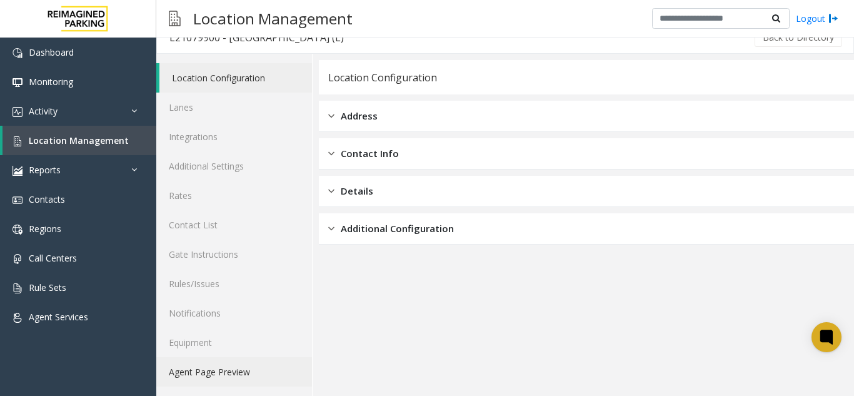
click at [176, 375] on link "Agent Page Preview" at bounding box center [234, 371] width 156 height 29
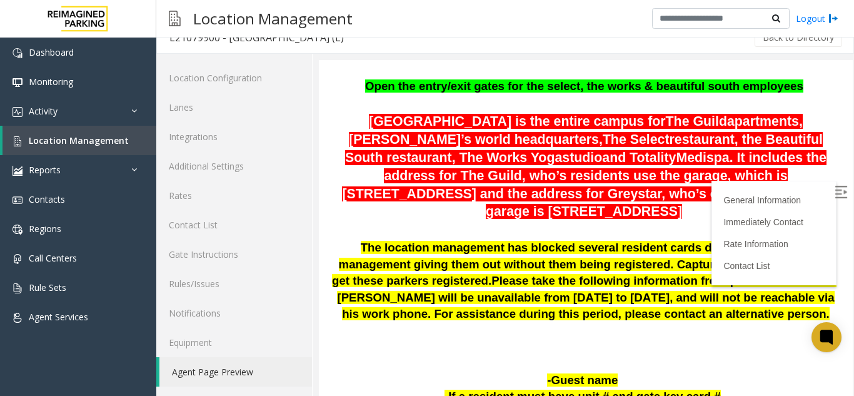
scroll to position [250, 0]
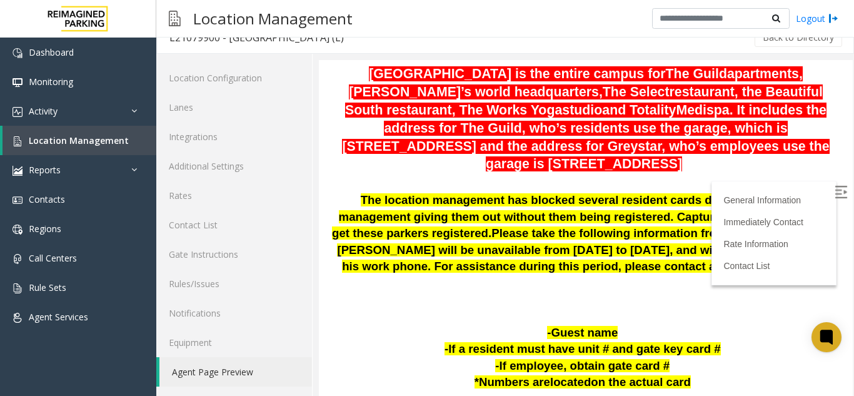
click at [835, 196] on img at bounding box center [841, 192] width 13 height 13
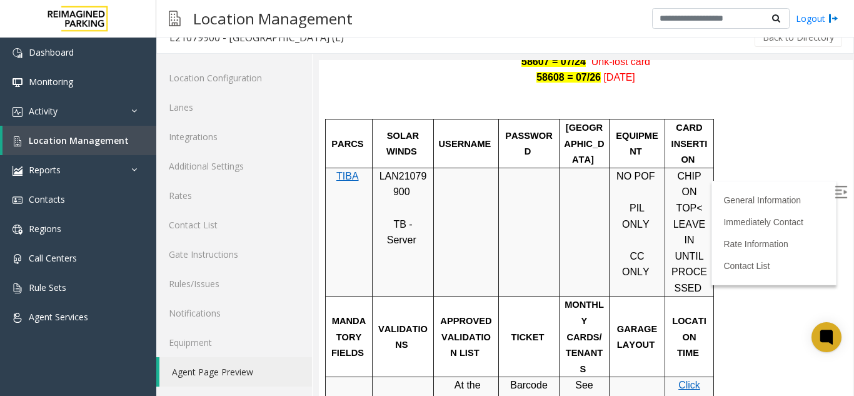
scroll to position [750, 0]
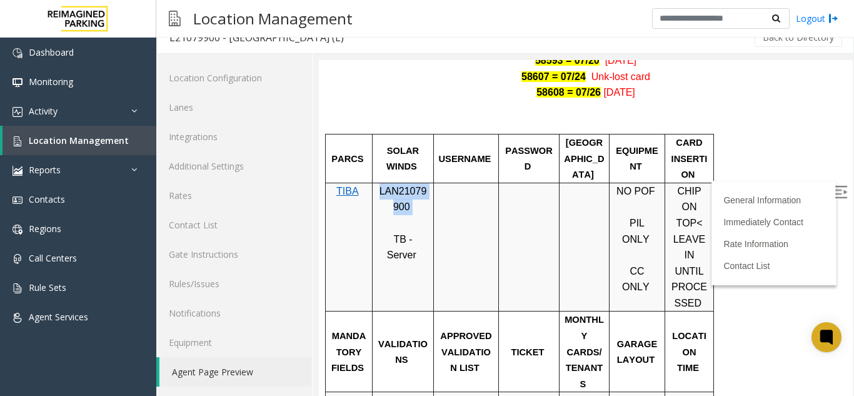
drag, startPoint x: 410, startPoint y: 179, endPoint x: 380, endPoint y: 171, distance: 31.7
click at [380, 183] on p "LAN21079900" at bounding box center [403, 199] width 52 height 32
copy p "LAN21079900"
click at [120, 135] on span "Location Management" at bounding box center [79, 140] width 100 height 12
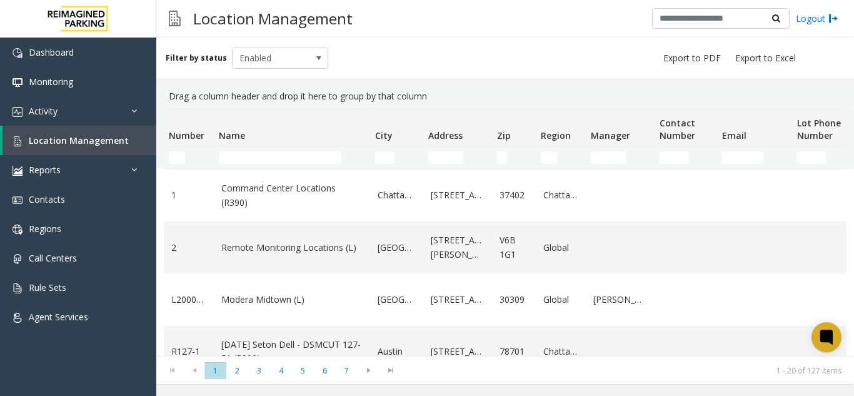
click at [244, 149] on td "Name Filter" at bounding box center [292, 157] width 156 height 23
click at [241, 154] on input "Name Filter" at bounding box center [280, 157] width 123 height 13
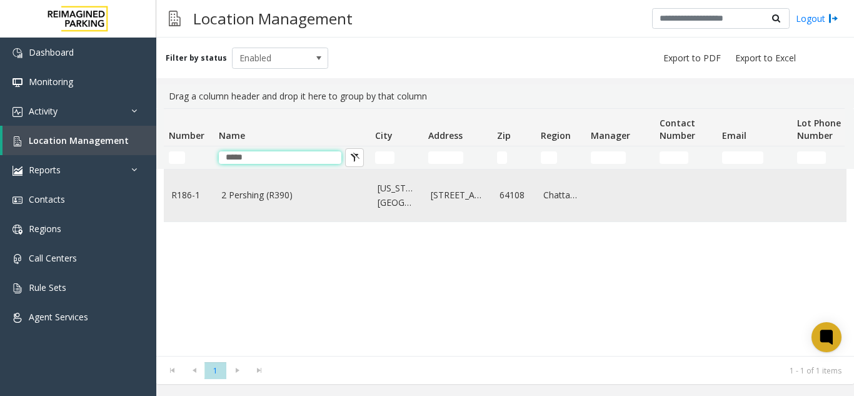
type input "*****"
click at [246, 188] on link "2 Pershing (R390)" at bounding box center [291, 195] width 141 height 14
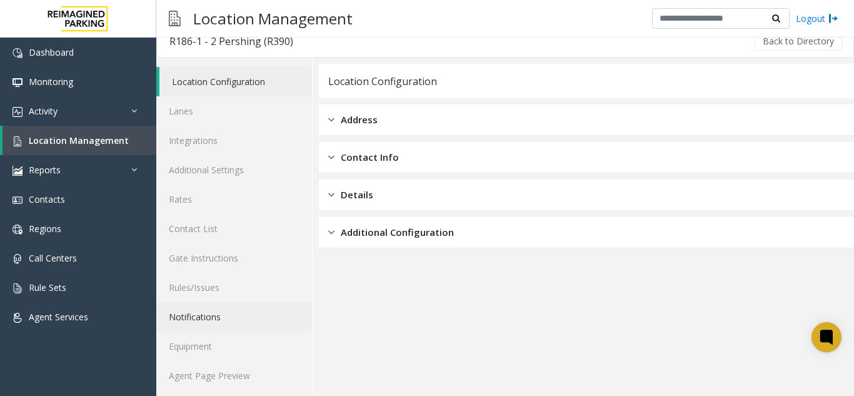
scroll to position [16, 0]
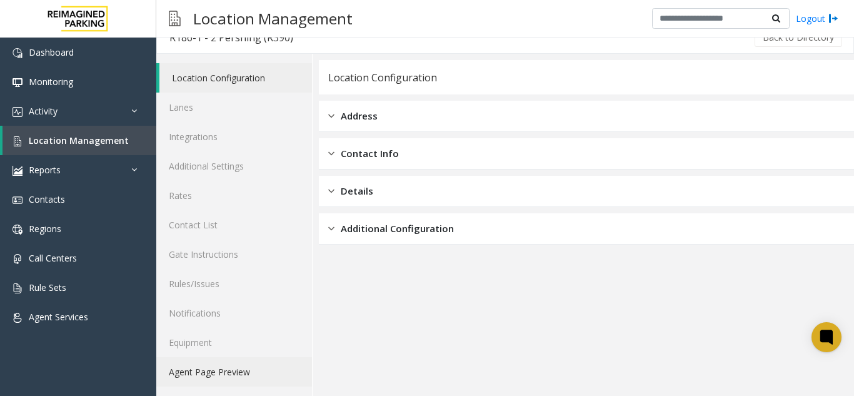
click at [214, 368] on link "Agent Page Preview" at bounding box center [234, 371] width 156 height 29
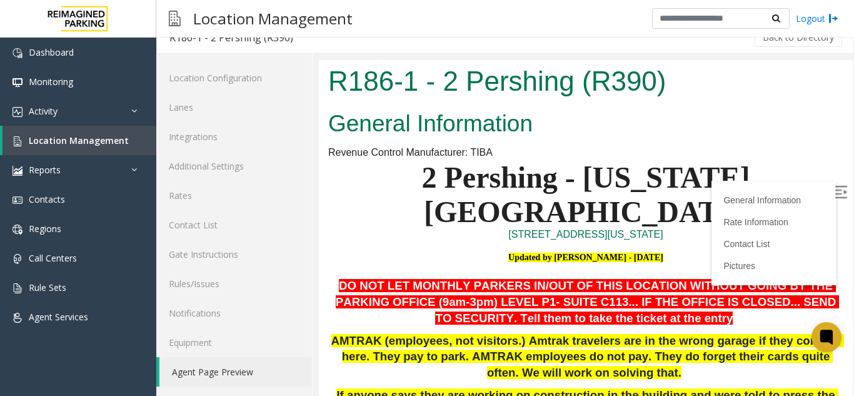
scroll to position [125, 0]
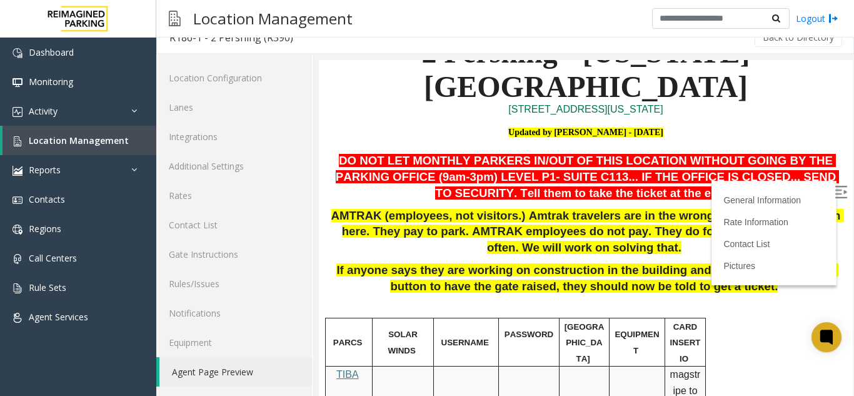
click at [835, 190] on img at bounding box center [841, 192] width 13 height 13
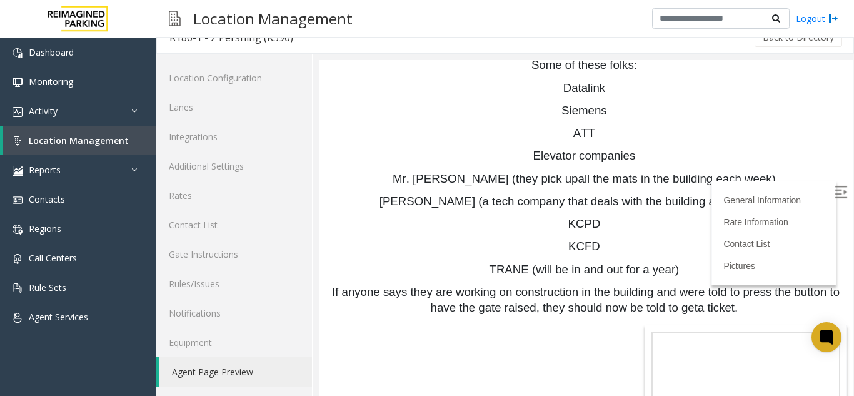
scroll to position [1709, 0]
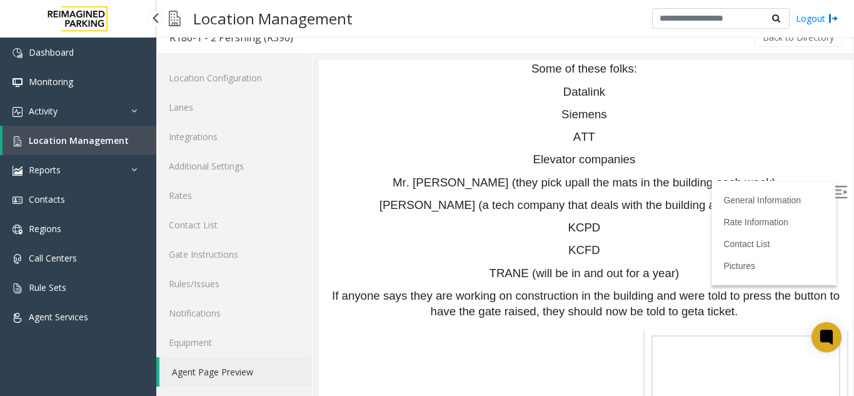
click at [93, 143] on span "Location Management" at bounding box center [79, 140] width 100 height 12
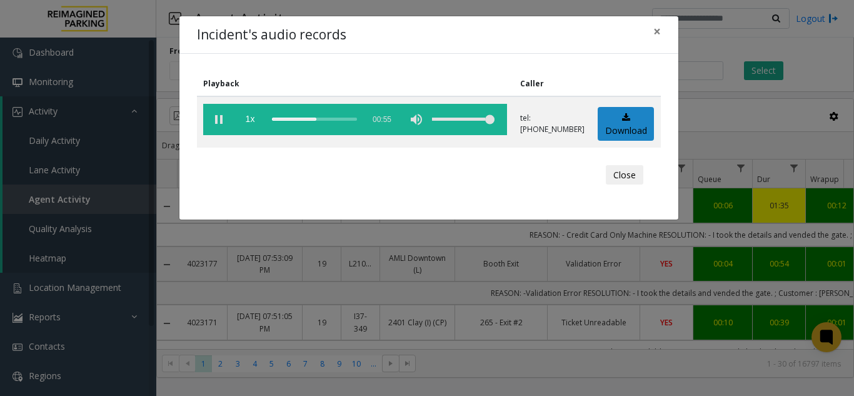
scroll to position [0, 200]
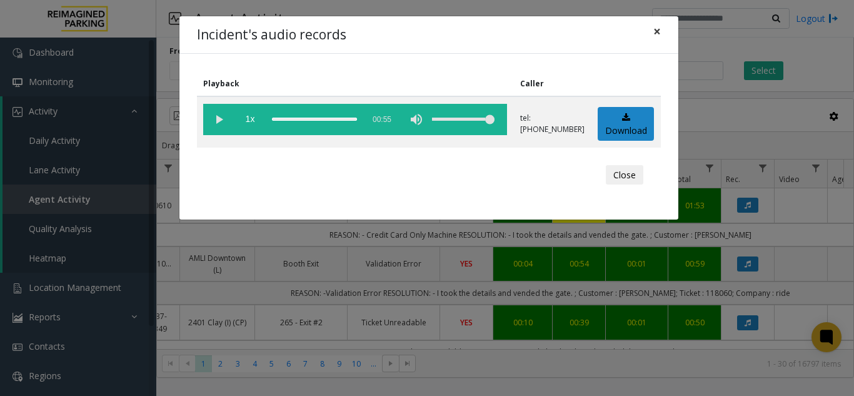
click at [654, 29] on span "×" at bounding box center [657, 32] width 8 height 18
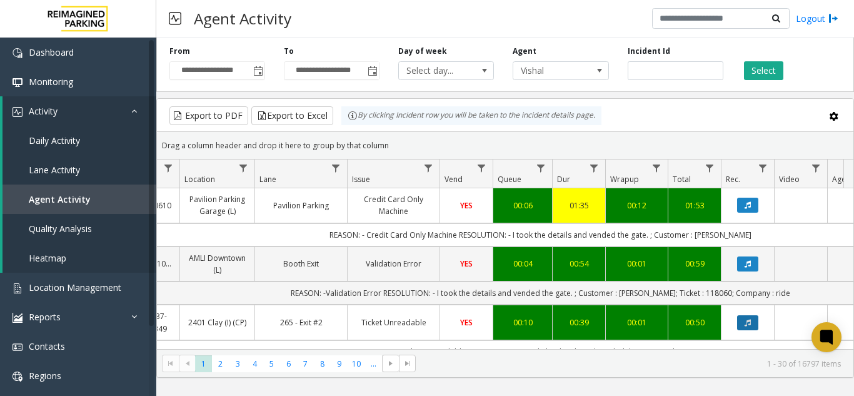
click at [745, 323] on icon "Data table" at bounding box center [748, 323] width 6 height 8
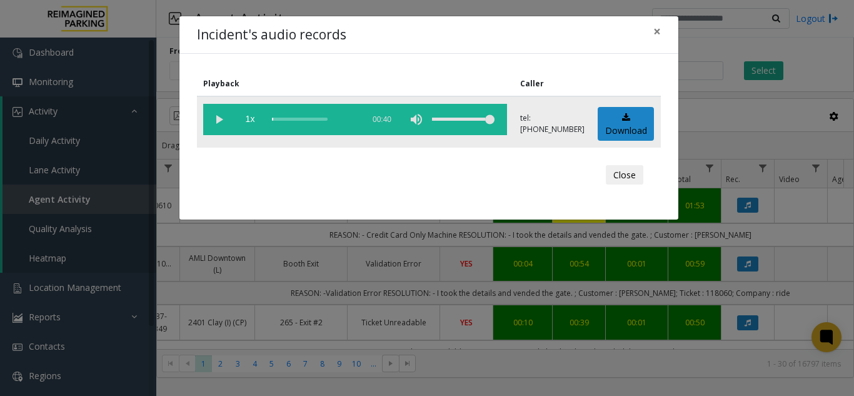
click at [210, 123] on vg-play-pause at bounding box center [218, 119] width 31 height 31
click at [661, 33] on button "×" at bounding box center [657, 31] width 25 height 31
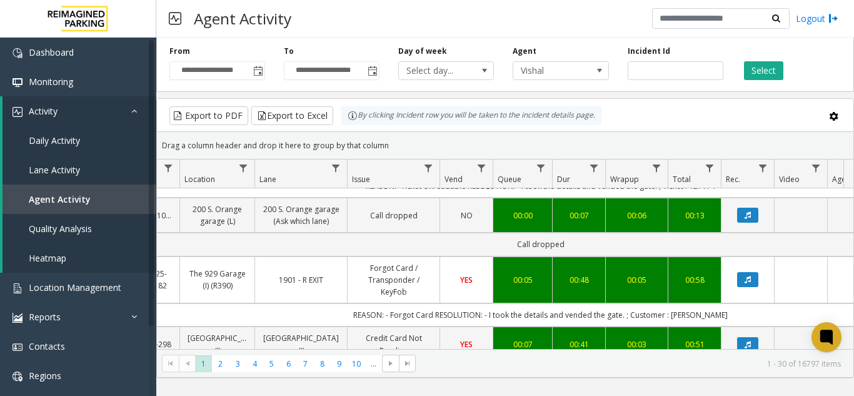
scroll to position [188, 200]
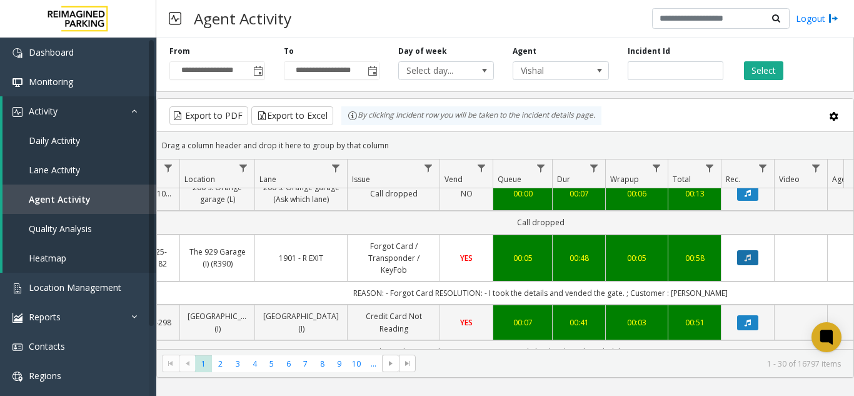
click at [745, 256] on icon "Data table" at bounding box center [748, 258] width 6 height 8
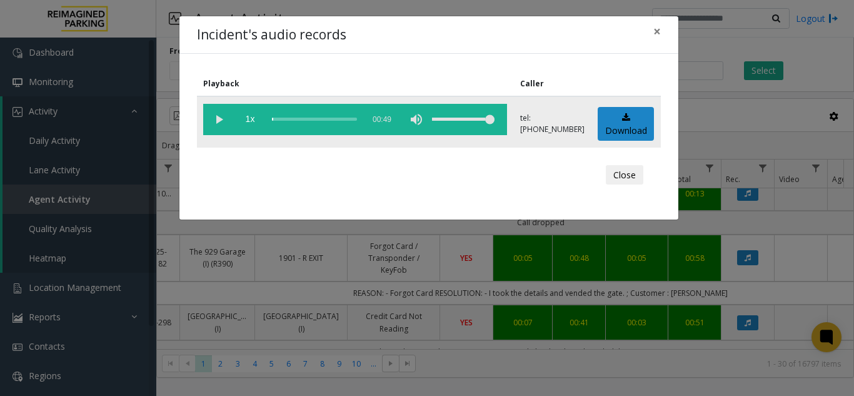
click at [218, 122] on vg-play-pause at bounding box center [218, 119] width 31 height 31
click at [650, 29] on button "×" at bounding box center [657, 31] width 25 height 31
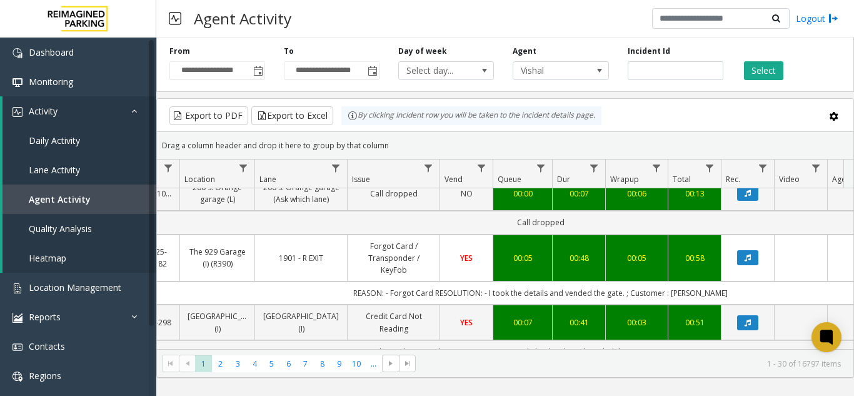
scroll to position [250, 200]
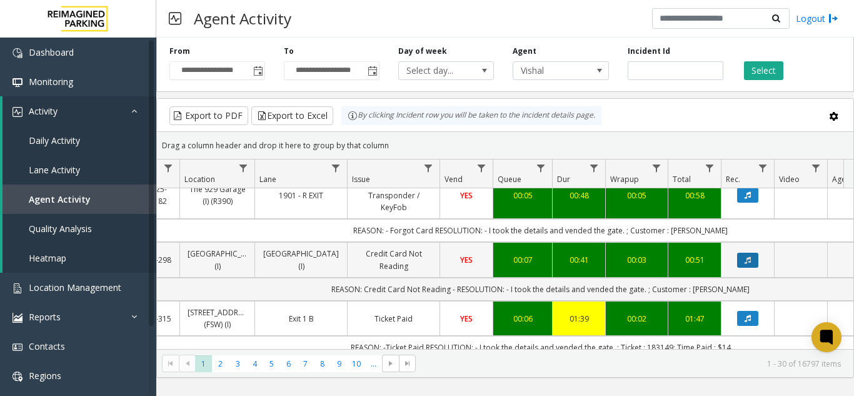
click at [747, 254] on button "Data table" at bounding box center [747, 260] width 21 height 15
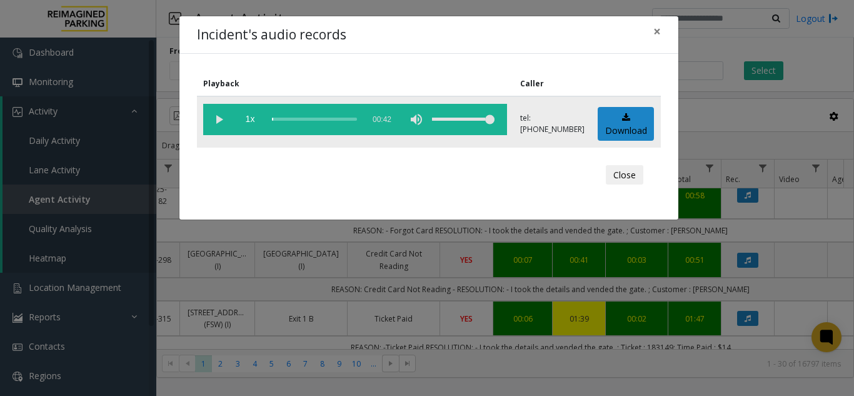
click at [225, 119] on vg-play-pause at bounding box center [218, 119] width 31 height 31
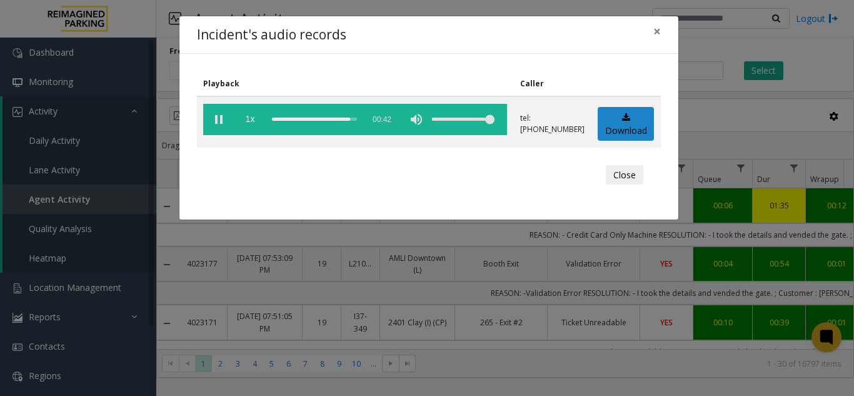
scroll to position [250, 200]
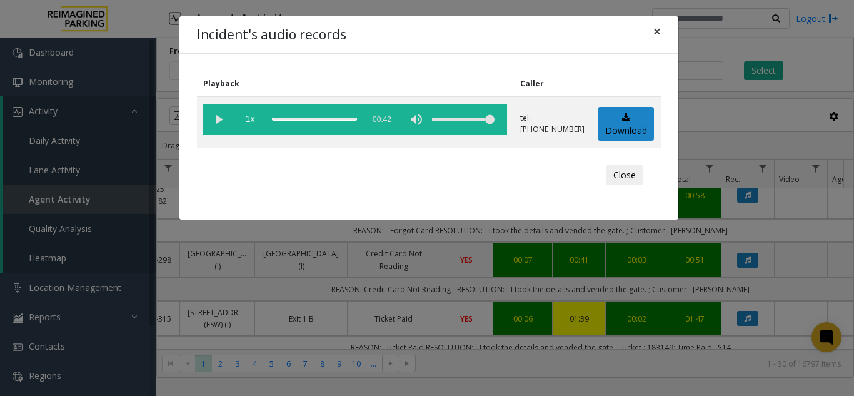
click at [653, 38] on span "×" at bounding box center [657, 32] width 8 height 18
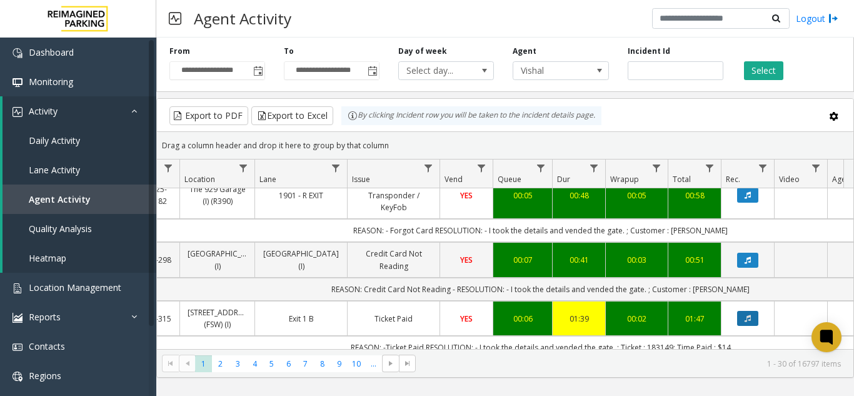
click at [750, 316] on icon "Data table" at bounding box center [748, 318] width 6 height 8
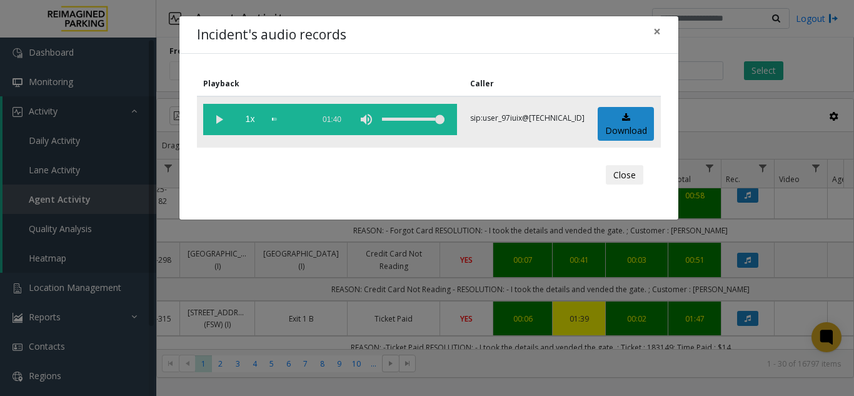
click at [219, 121] on vg-play-pause at bounding box center [218, 119] width 31 height 31
click at [302, 119] on div "scrub bar" at bounding box center [289, 119] width 35 height 31
click at [296, 118] on div "scrub bar" at bounding box center [289, 119] width 35 height 31
click at [660, 28] on span "×" at bounding box center [657, 32] width 8 height 18
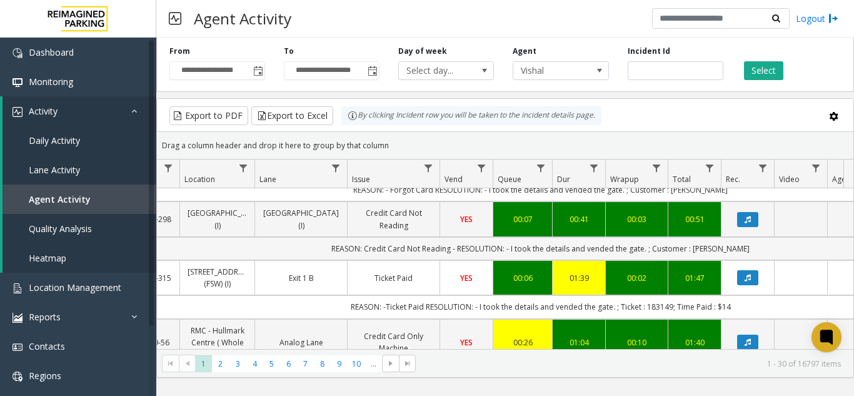
scroll to position [313, 200]
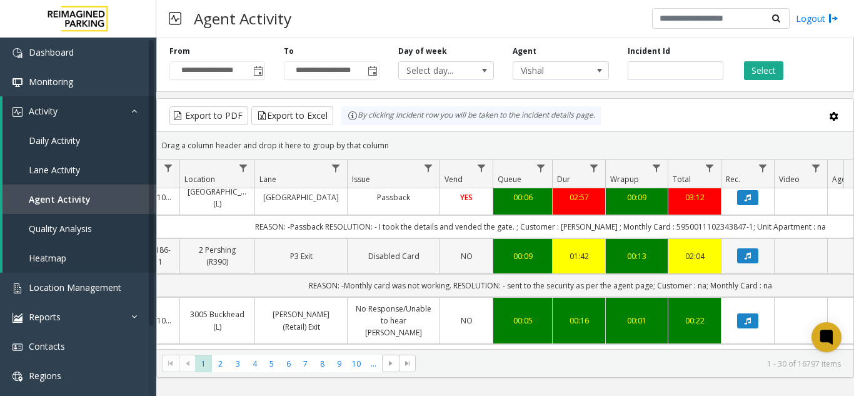
scroll to position [438, 200]
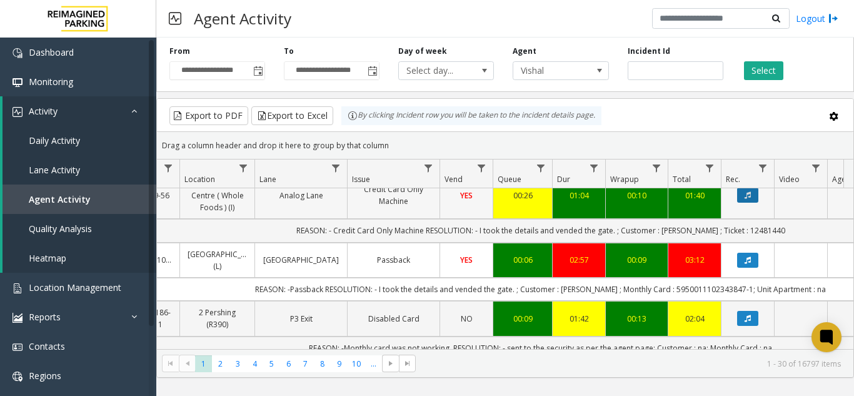
click at [748, 198] on icon "Data table" at bounding box center [748, 195] width 6 height 8
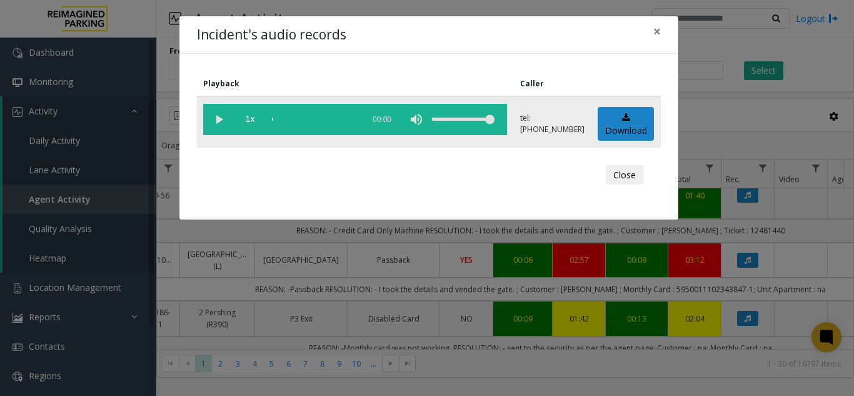
click at [213, 116] on vg-play-pause at bounding box center [218, 119] width 31 height 31
click at [216, 119] on vg-play-pause at bounding box center [218, 119] width 31 height 31
click at [655, 33] on span "×" at bounding box center [657, 32] width 8 height 18
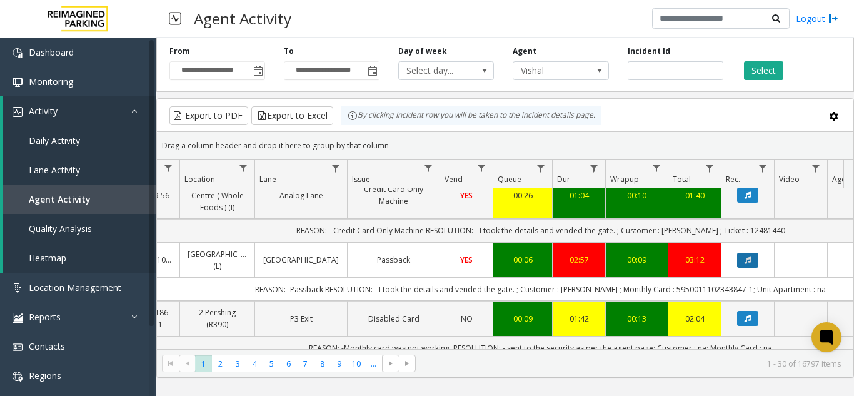
click at [753, 257] on button "Data table" at bounding box center [747, 260] width 21 height 15
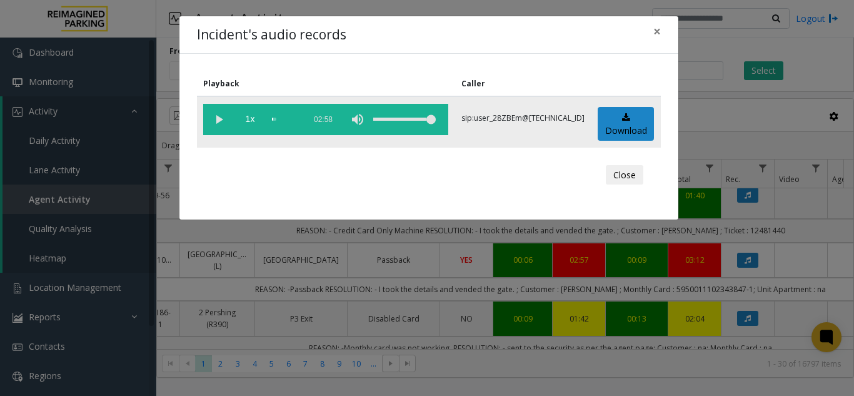
click at [216, 118] on vg-play-pause at bounding box center [218, 119] width 31 height 31
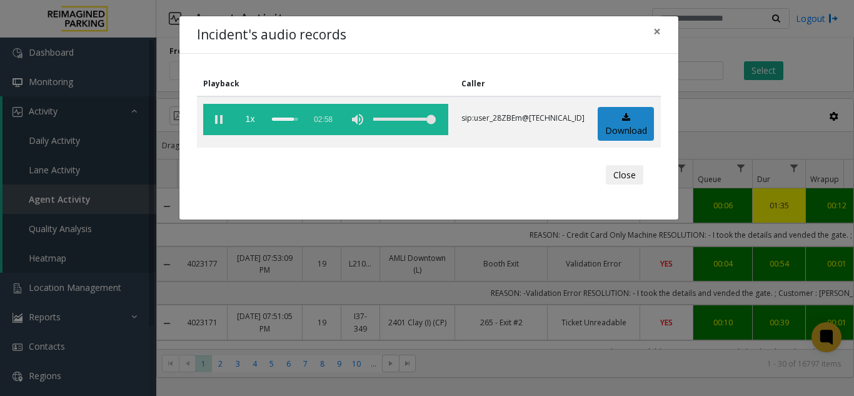
scroll to position [438, 200]
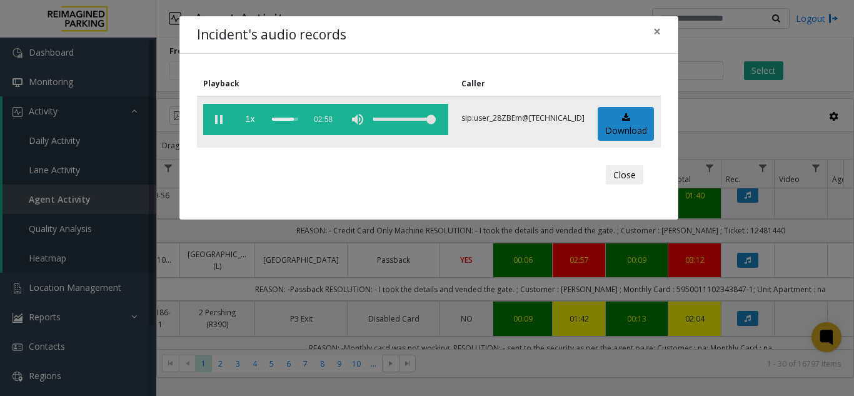
click at [287, 124] on div "scrub bar" at bounding box center [285, 119] width 26 height 31
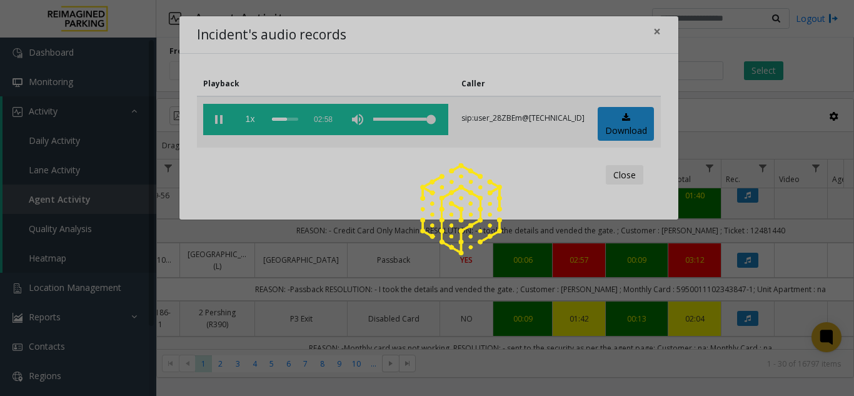
click at [281, 118] on div at bounding box center [427, 198] width 854 height 396
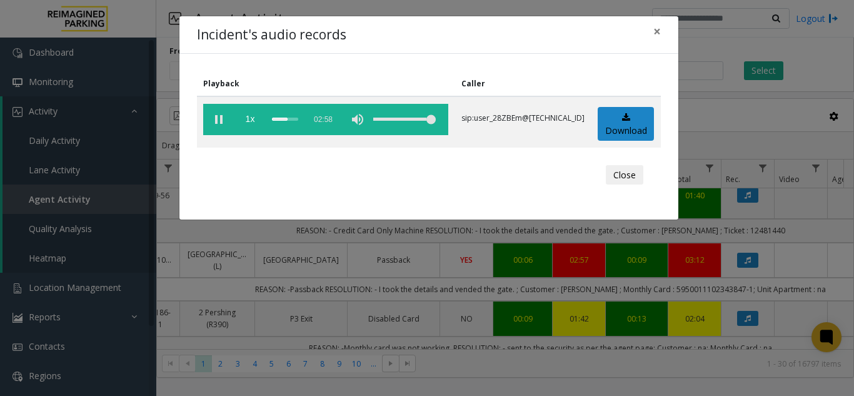
click at [287, 118] on div "scrub bar" at bounding box center [285, 119] width 26 height 31
click at [212, 121] on vg-play-pause at bounding box center [218, 119] width 31 height 31
click at [653, 24] on span "×" at bounding box center [657, 32] width 8 height 18
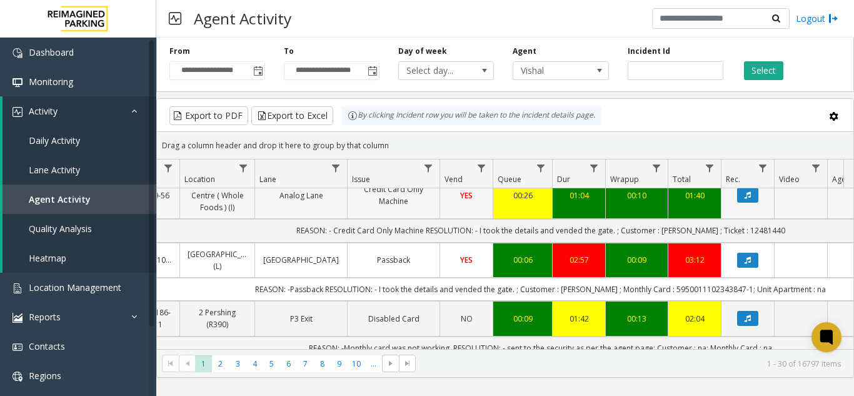
scroll to position [500, 200]
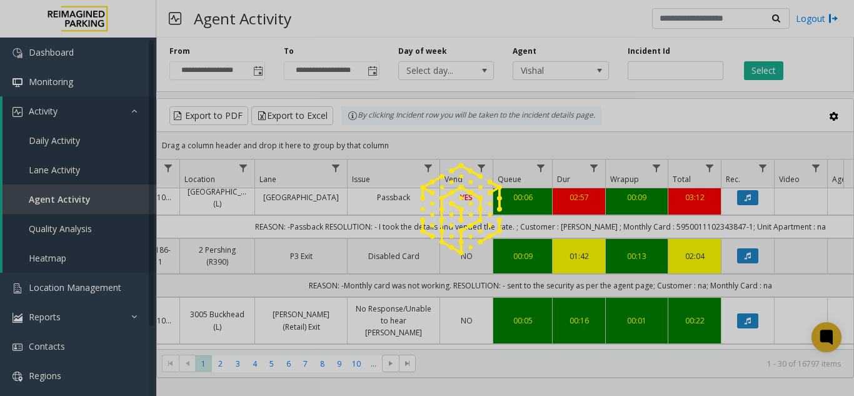
click at [259, 71] on div at bounding box center [427, 198] width 854 height 396
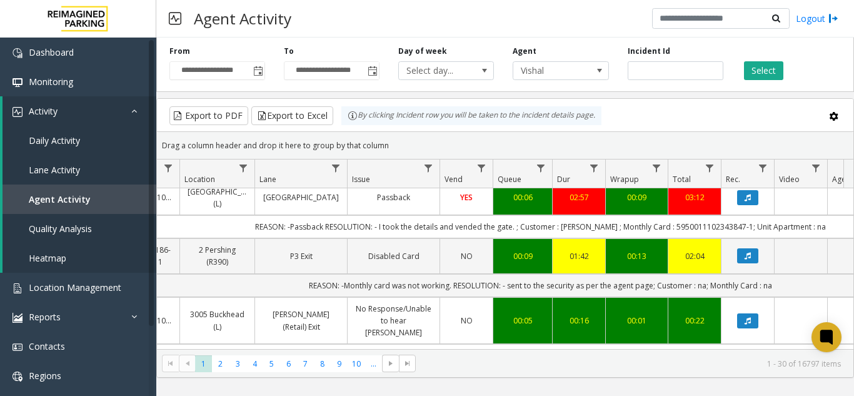
click at [259, 71] on span "Toggle popup" at bounding box center [258, 71] width 10 height 10
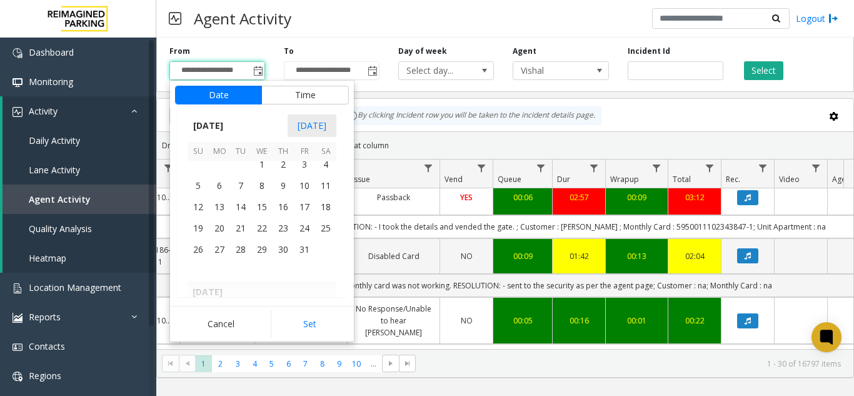
scroll to position [223207, 0]
click at [253, 173] on span "1" at bounding box center [261, 168] width 21 height 21
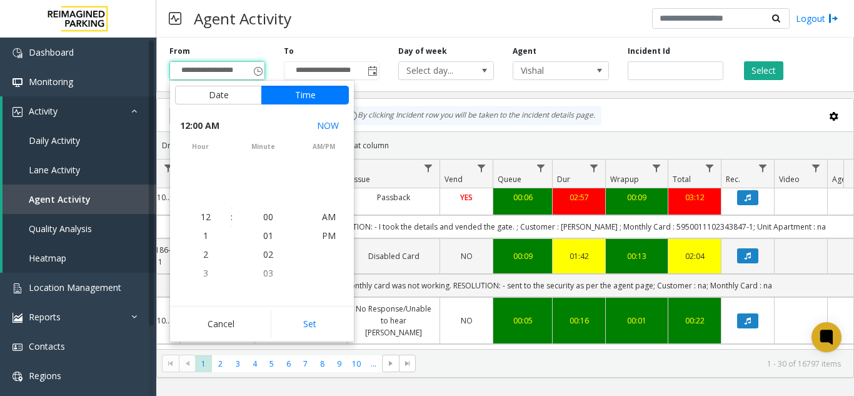
scroll to position [223204, 0]
click at [298, 313] on button "Set" at bounding box center [310, 324] width 79 height 28
type input "**********"
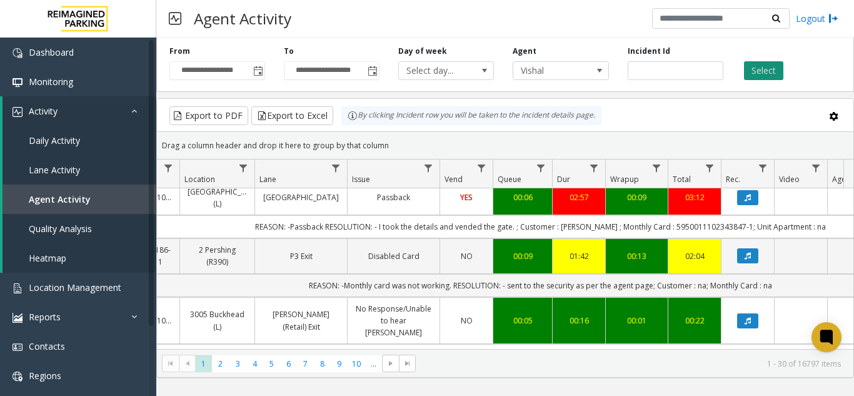
click at [759, 62] on button "Select" at bounding box center [763, 70] width 39 height 19
click at [748, 70] on button "Select" at bounding box center [763, 70] width 39 height 19
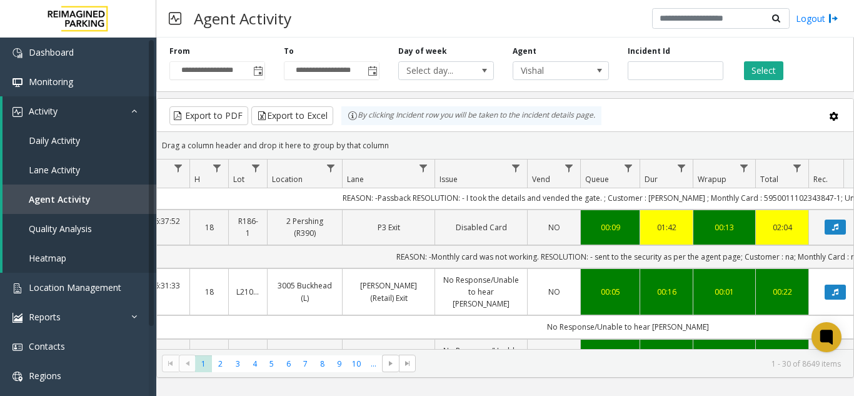
drag, startPoint x: 551, startPoint y: 219, endPoint x: 468, endPoint y: 205, distance: 84.4
